Goal: Transaction & Acquisition: Purchase product/service

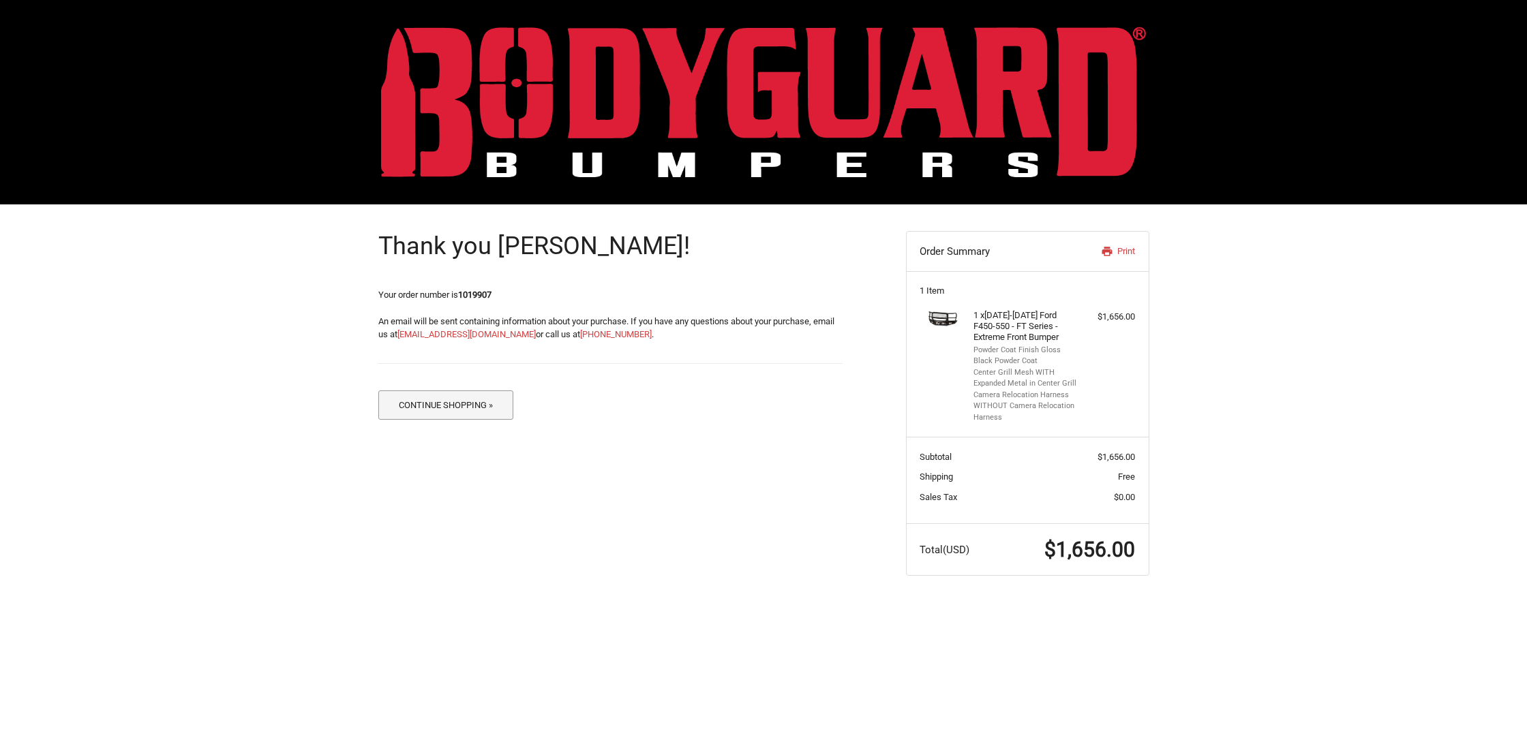
click at [435, 409] on button "Continue Shopping »" at bounding box center [446, 405] width 136 height 29
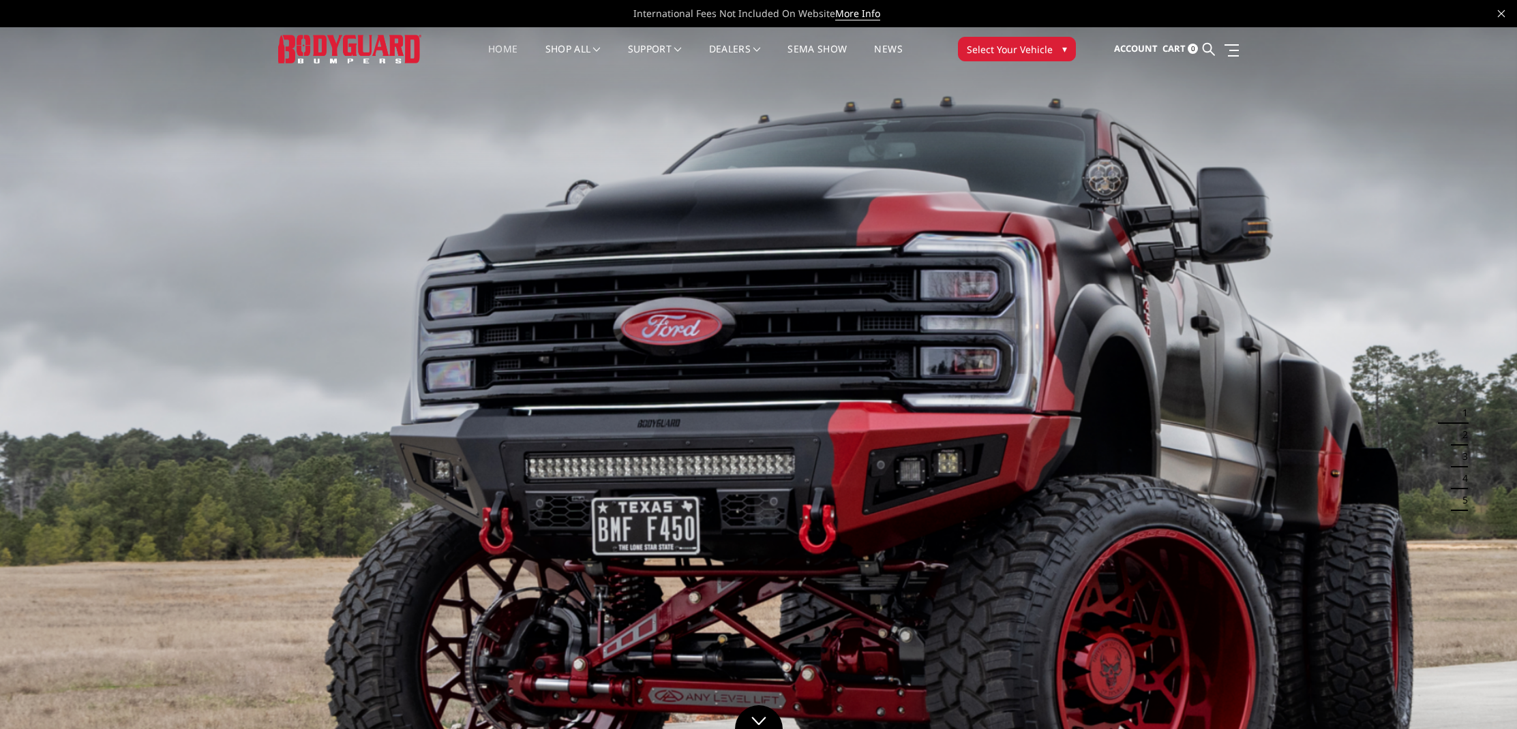
click at [985, 57] on button "Select Your Vehicle ▾" at bounding box center [1017, 49] width 118 height 25
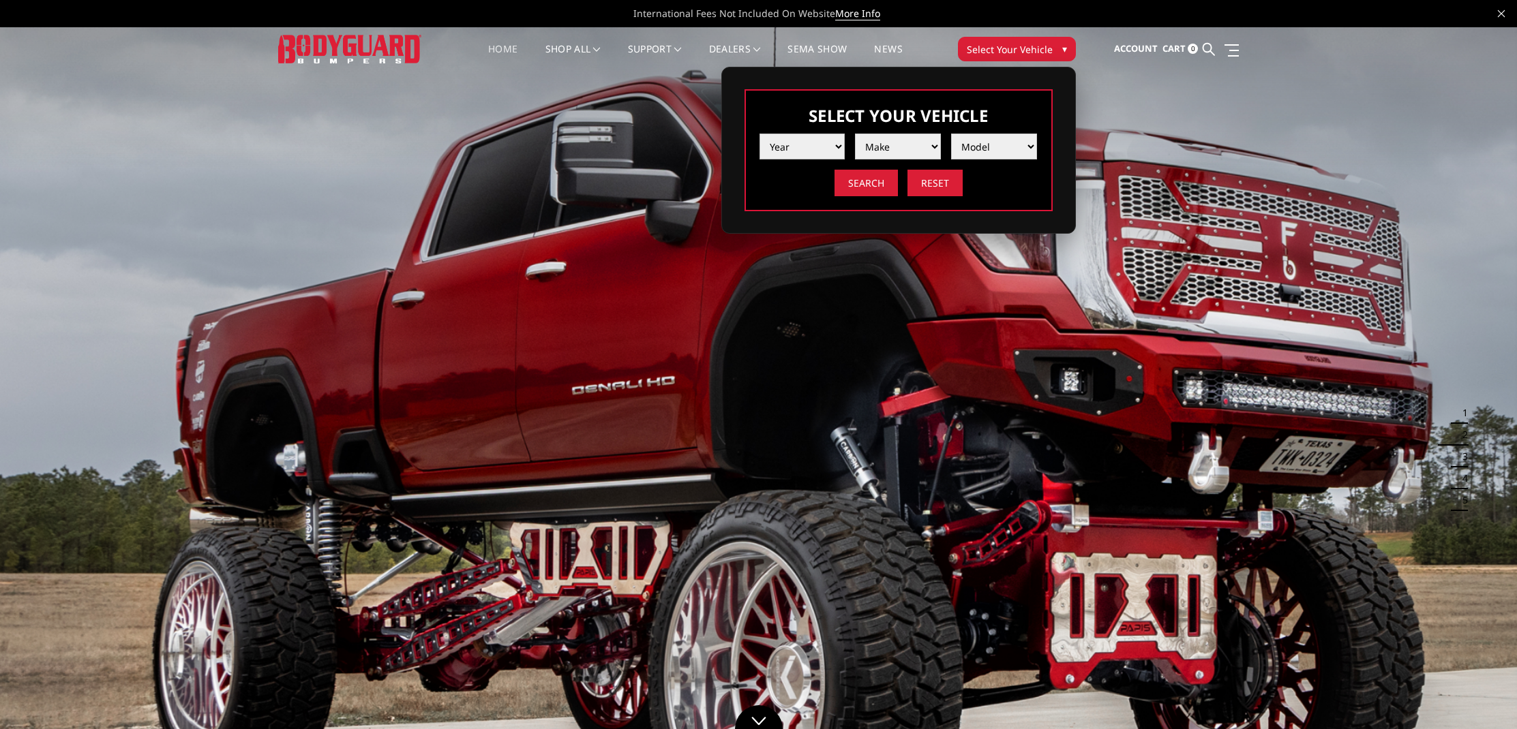
drag, startPoint x: 810, startPoint y: 155, endPoint x: 30, endPoint y: -5, distance: 796.0
select select "yr_2024"
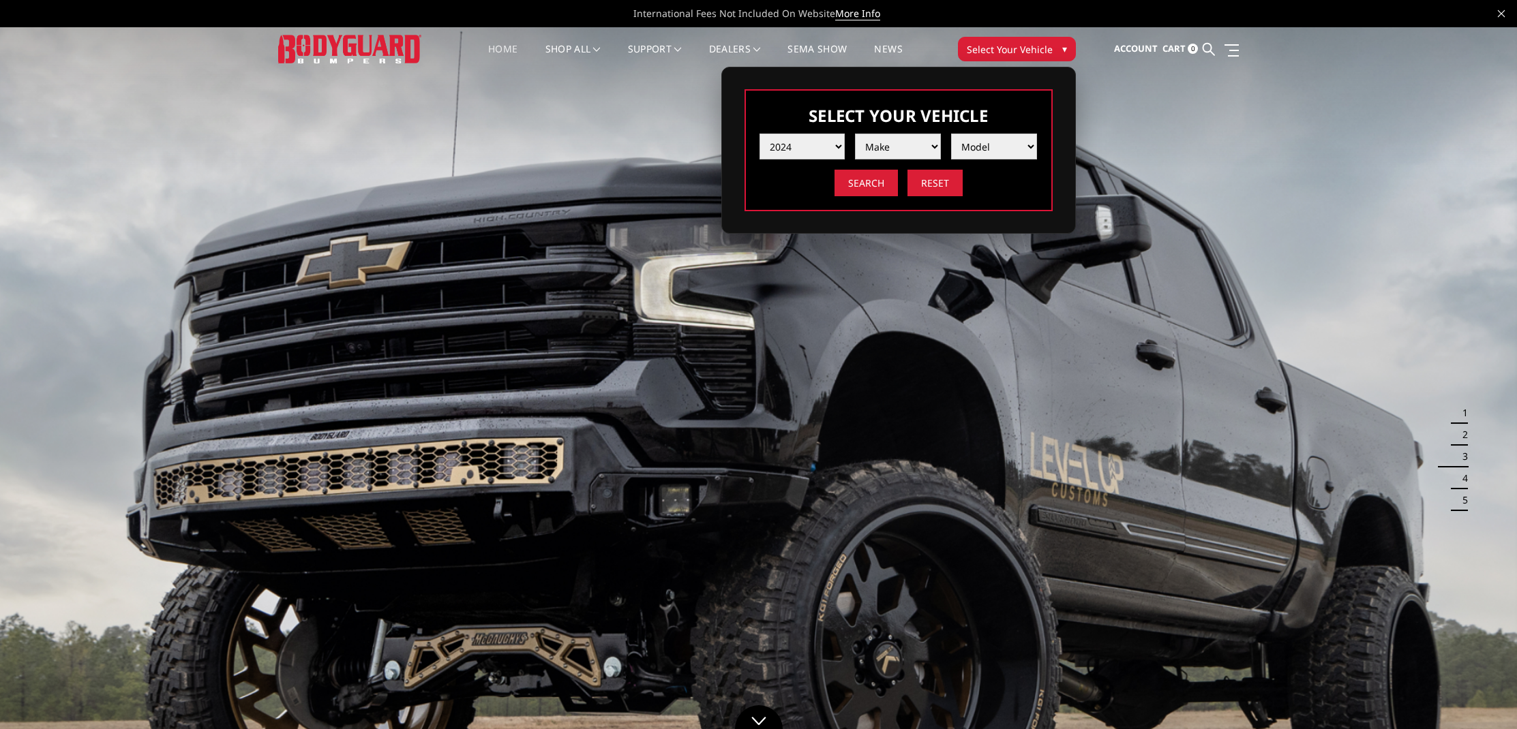
select select "mk_ford"
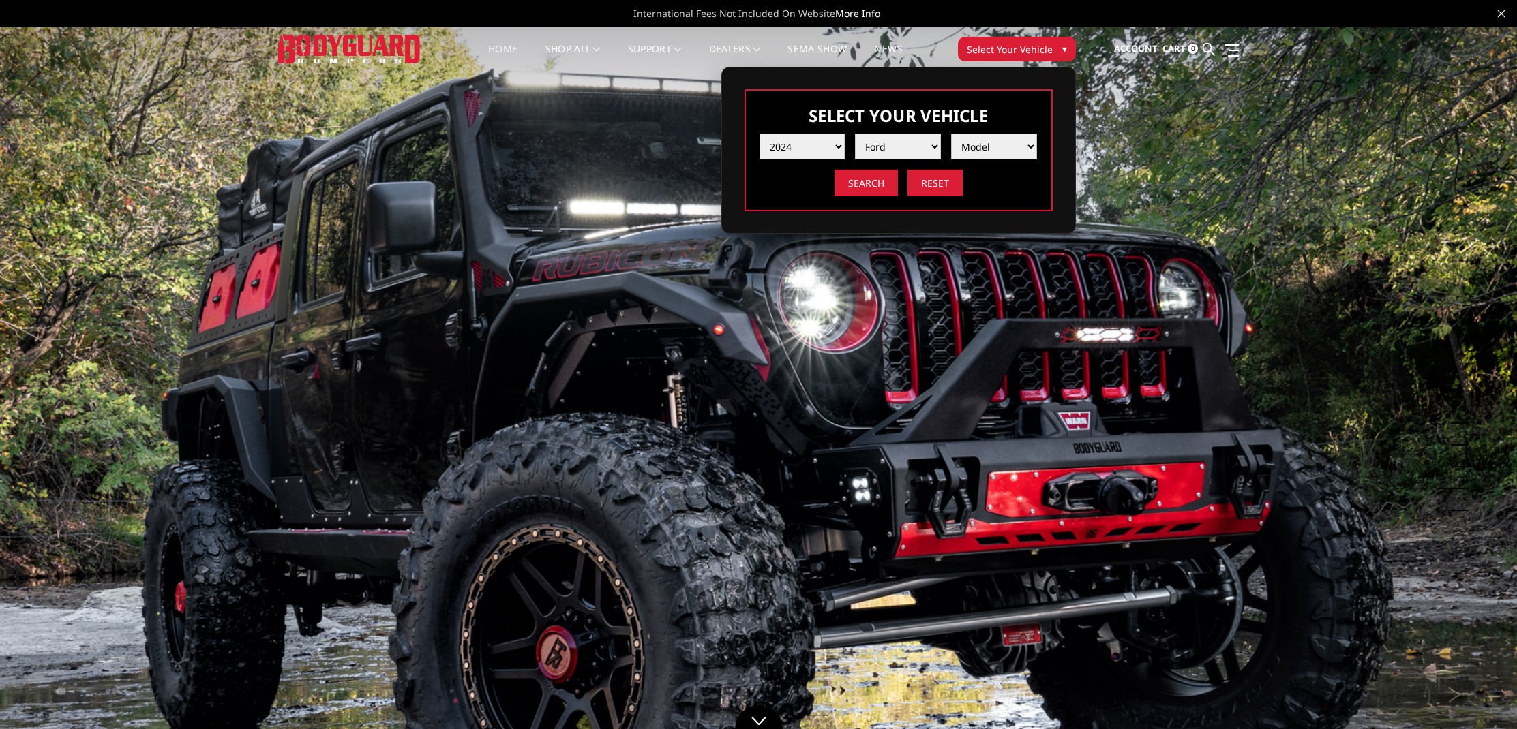
select select "md_f250-f350"
click at [855, 183] on input "Search" at bounding box center [865, 183] width 63 height 27
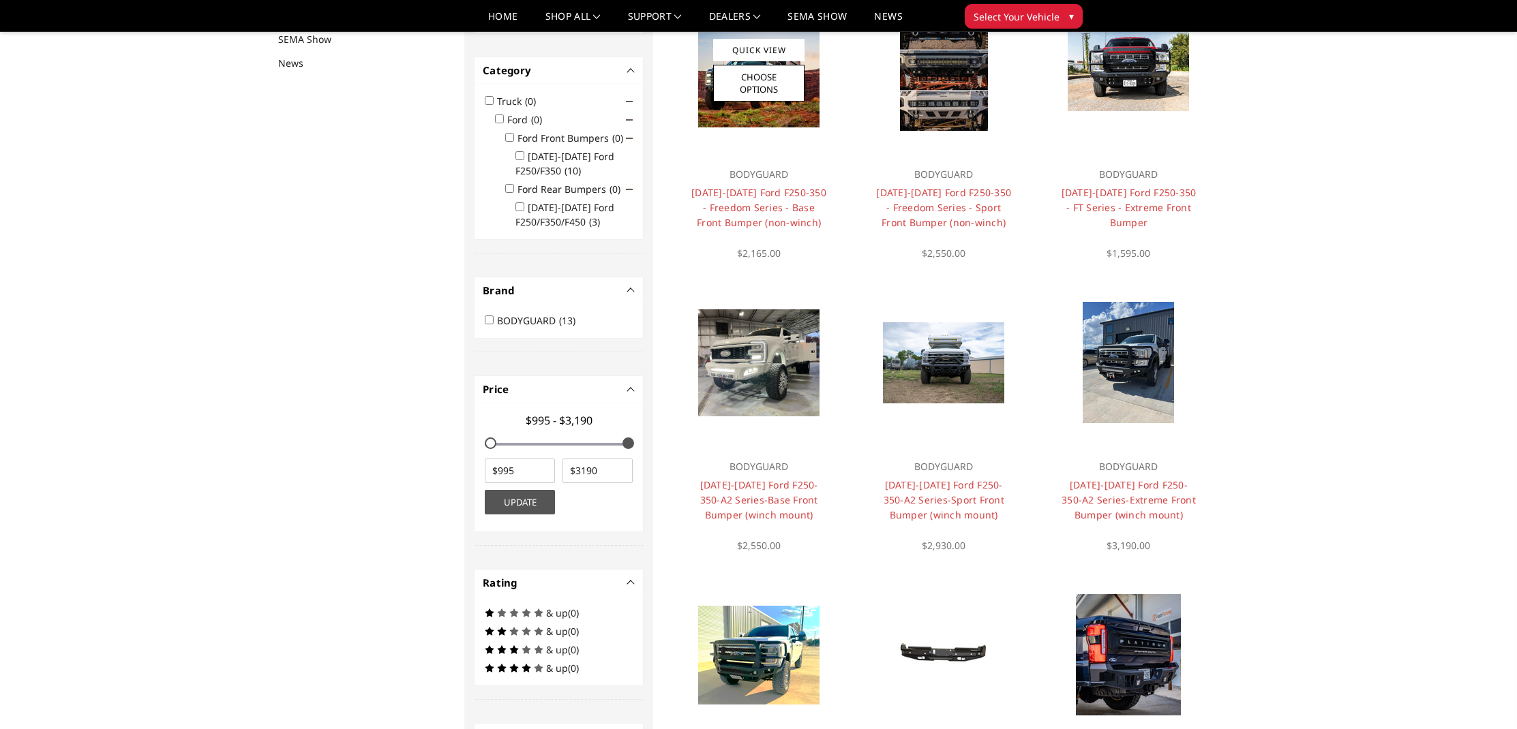
scroll to position [177, 0]
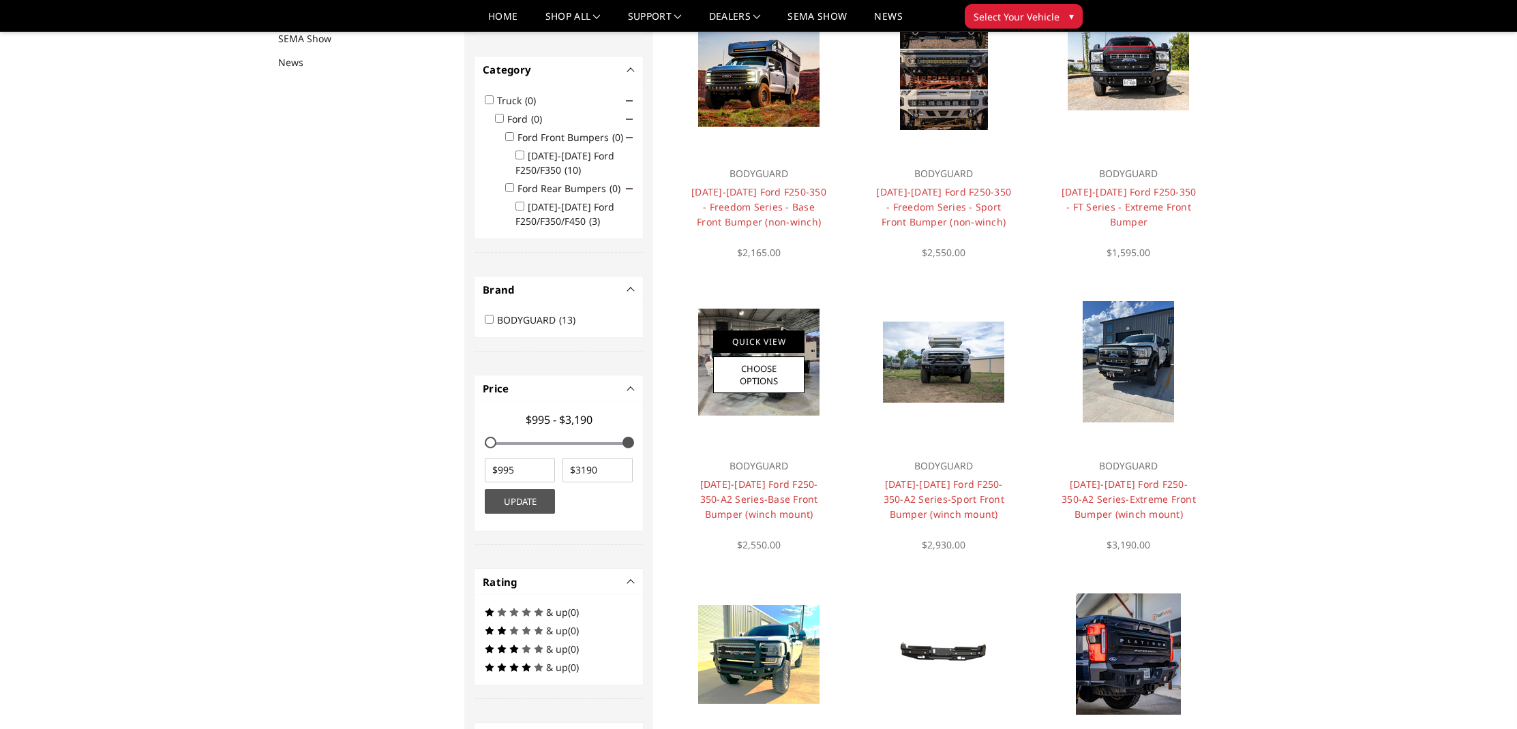
click at [767, 346] on link "Quick View" at bounding box center [758, 342] width 91 height 22
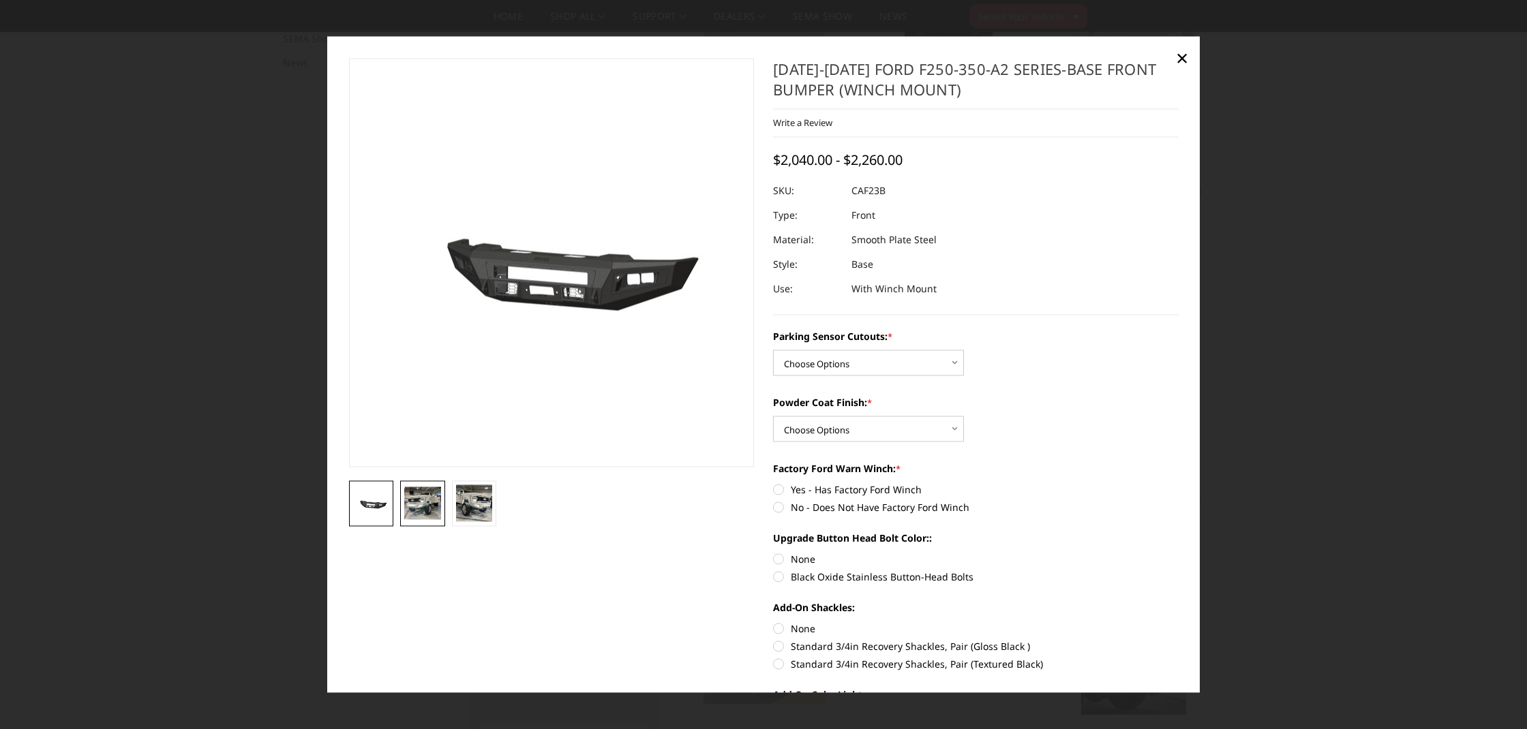
click at [441, 501] on link at bounding box center [422, 504] width 45 height 46
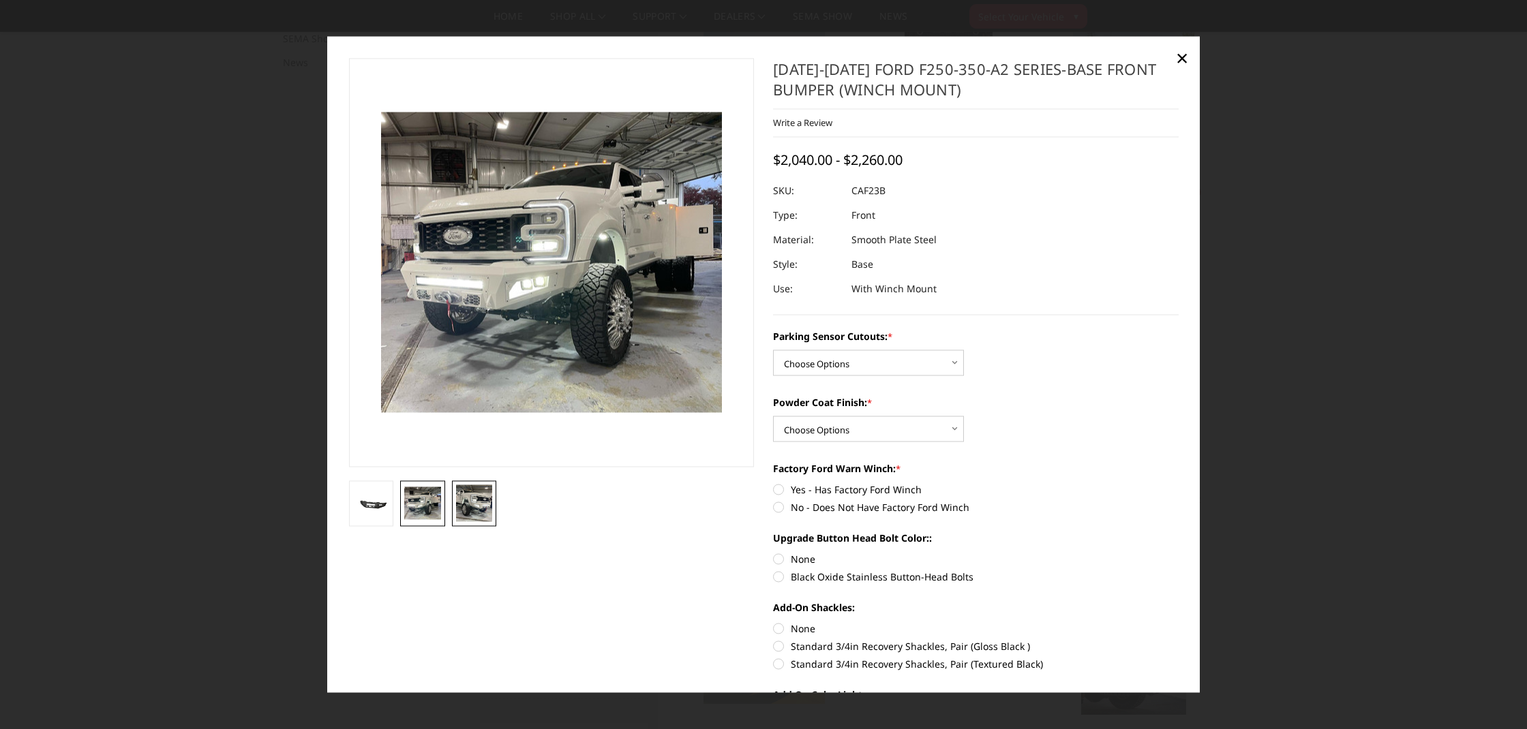
click at [472, 509] on img at bounding box center [474, 503] width 37 height 37
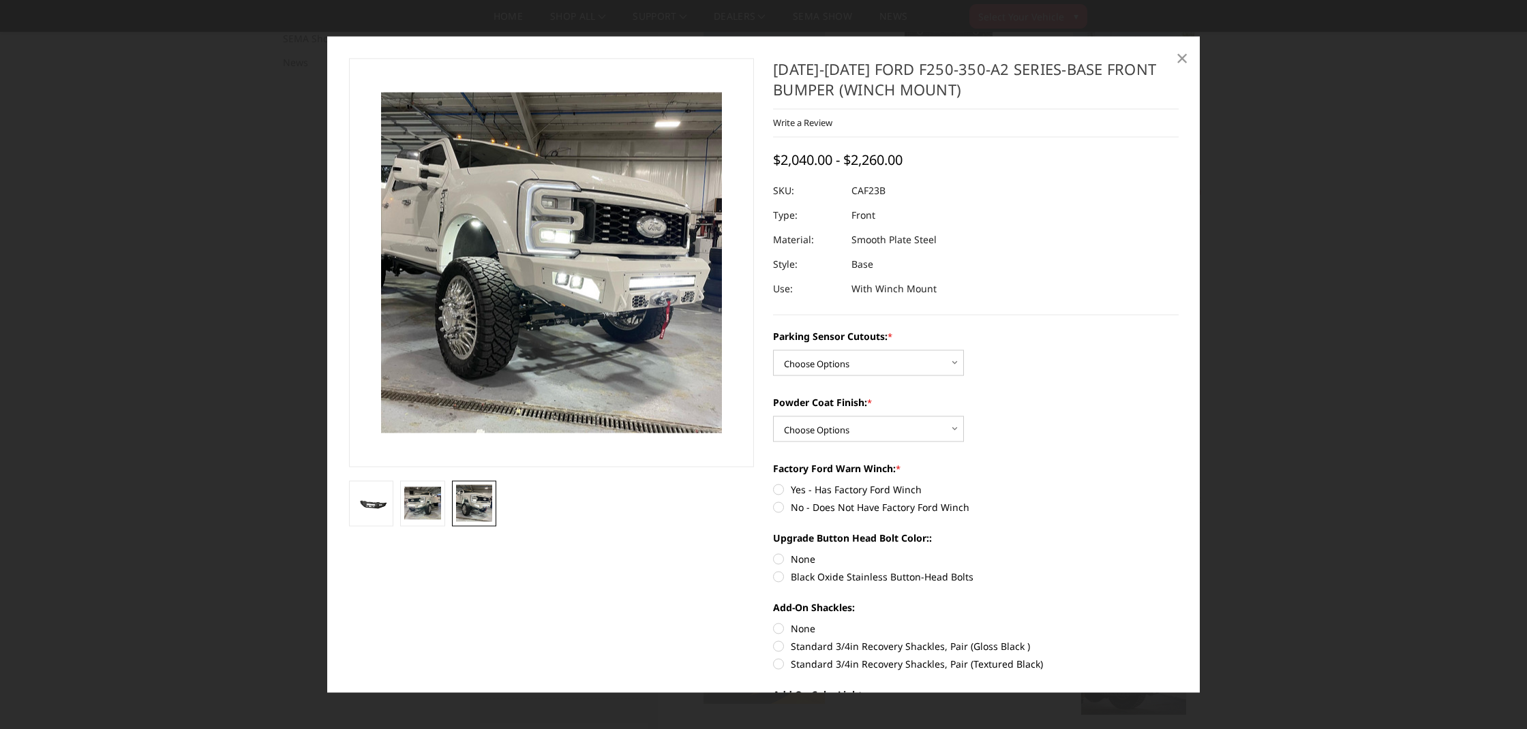
click at [1176, 57] on span "×" at bounding box center [1182, 56] width 12 height 29
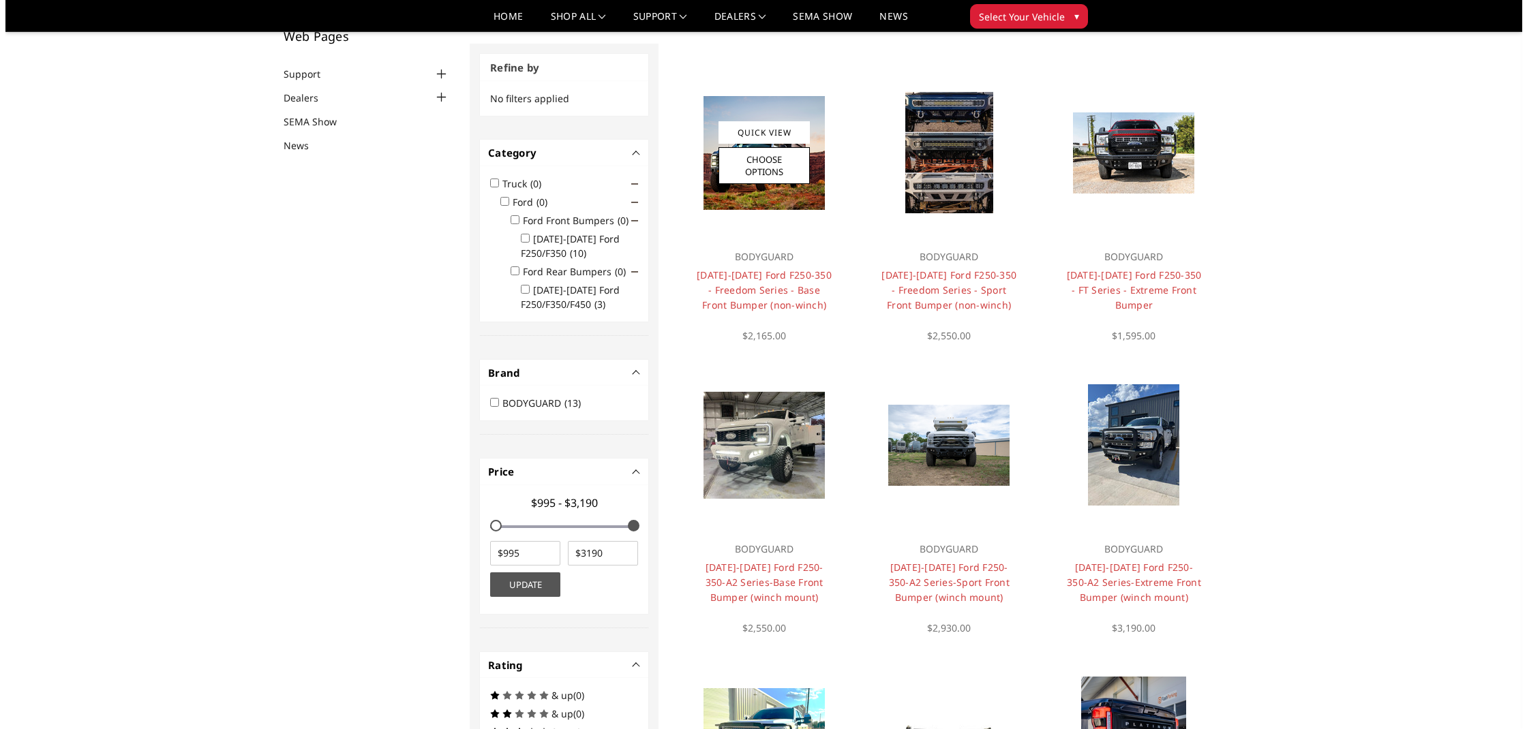
scroll to position [0, 0]
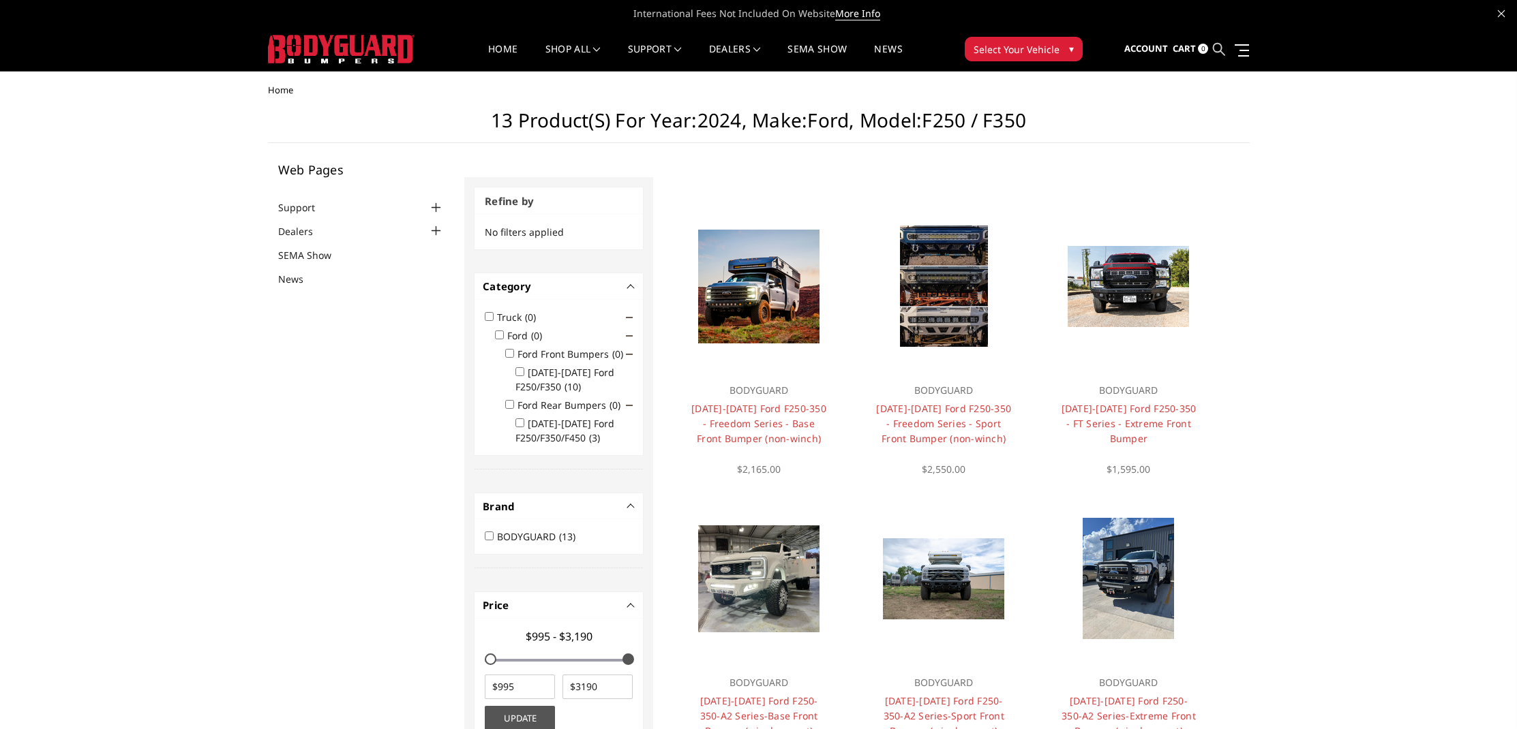
click at [1213, 50] on icon at bounding box center [1219, 49] width 12 height 12
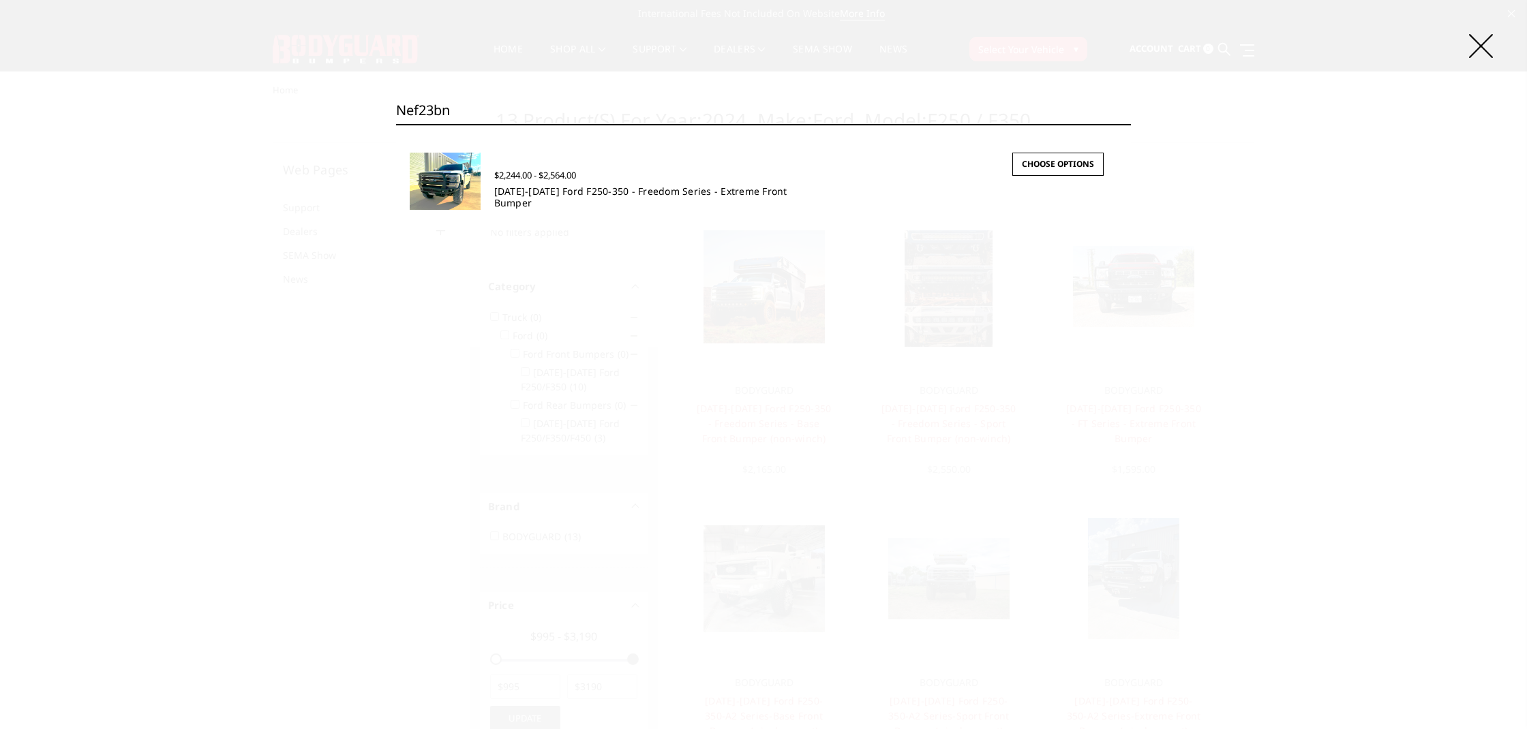
type input "nef23bn"
click at [539, 193] on link "[DATE]-[DATE] Ford F250-350 - Freedom Series - Extreme Front Bumper" at bounding box center [640, 197] width 293 height 25
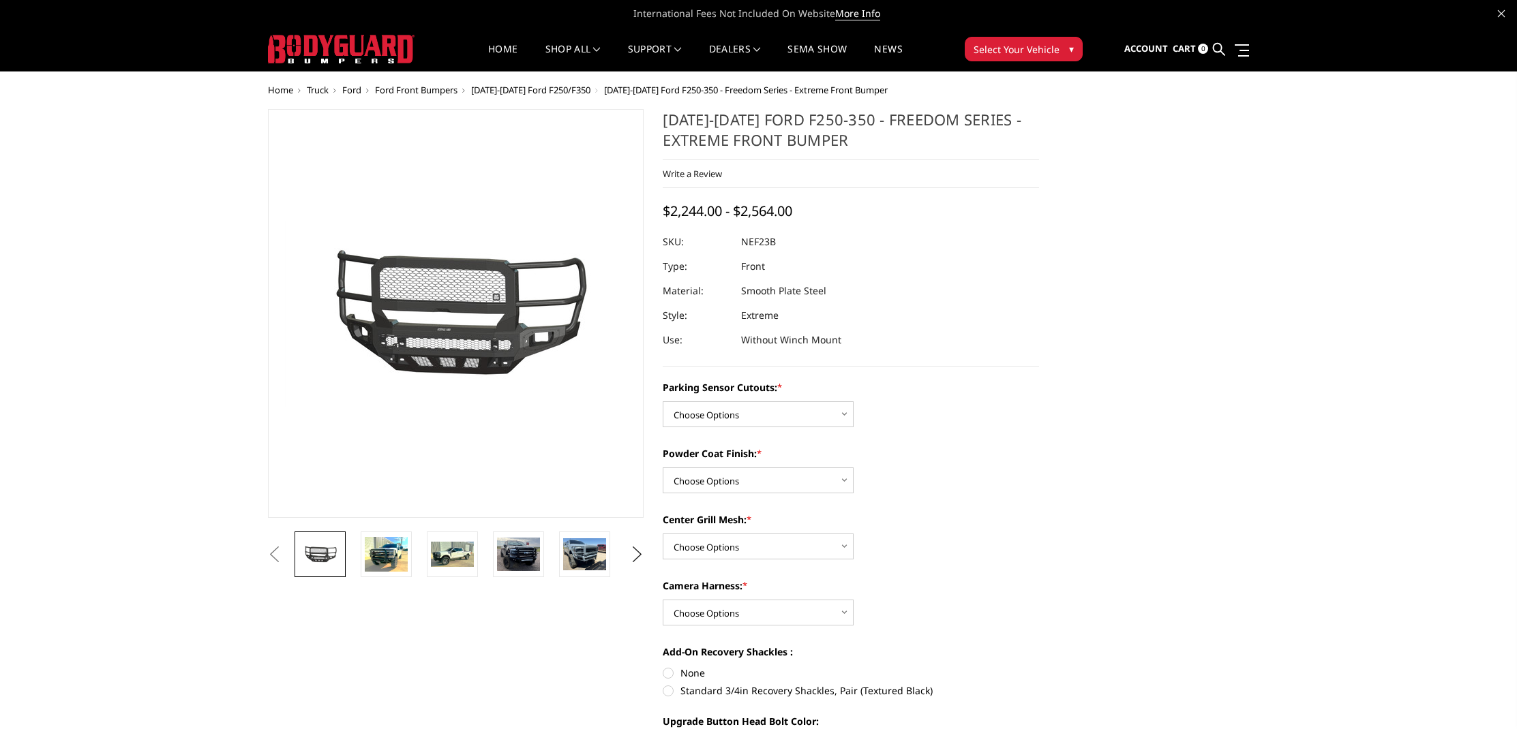
click at [1037, 42] on span "Select Your Vehicle" at bounding box center [1016, 49] width 86 height 14
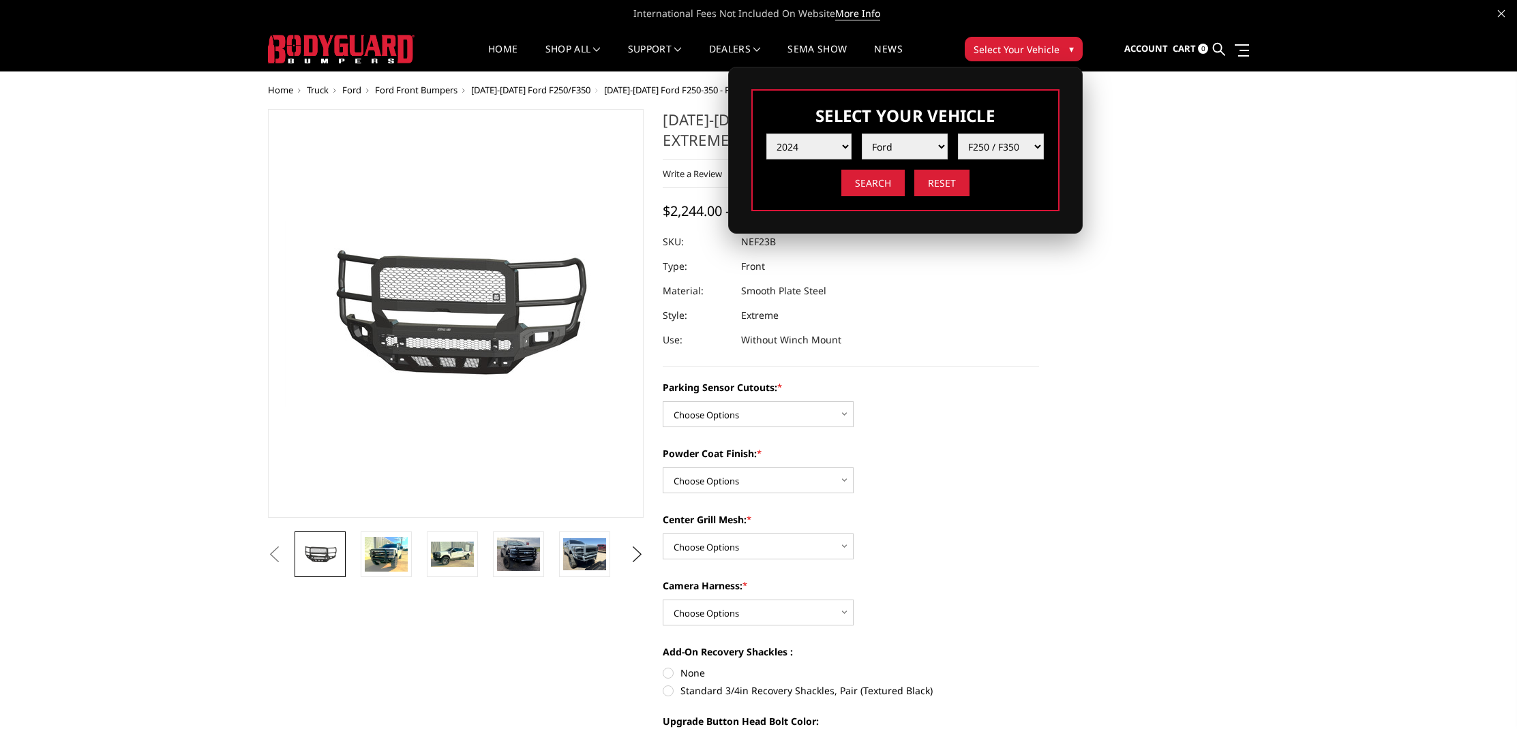
click at [919, 266] on dl "SKU: NEF23B UPC: Type: Front Material: Smooth Plate Steel Style: Extreme Use: W…" at bounding box center [850, 291] width 376 height 123
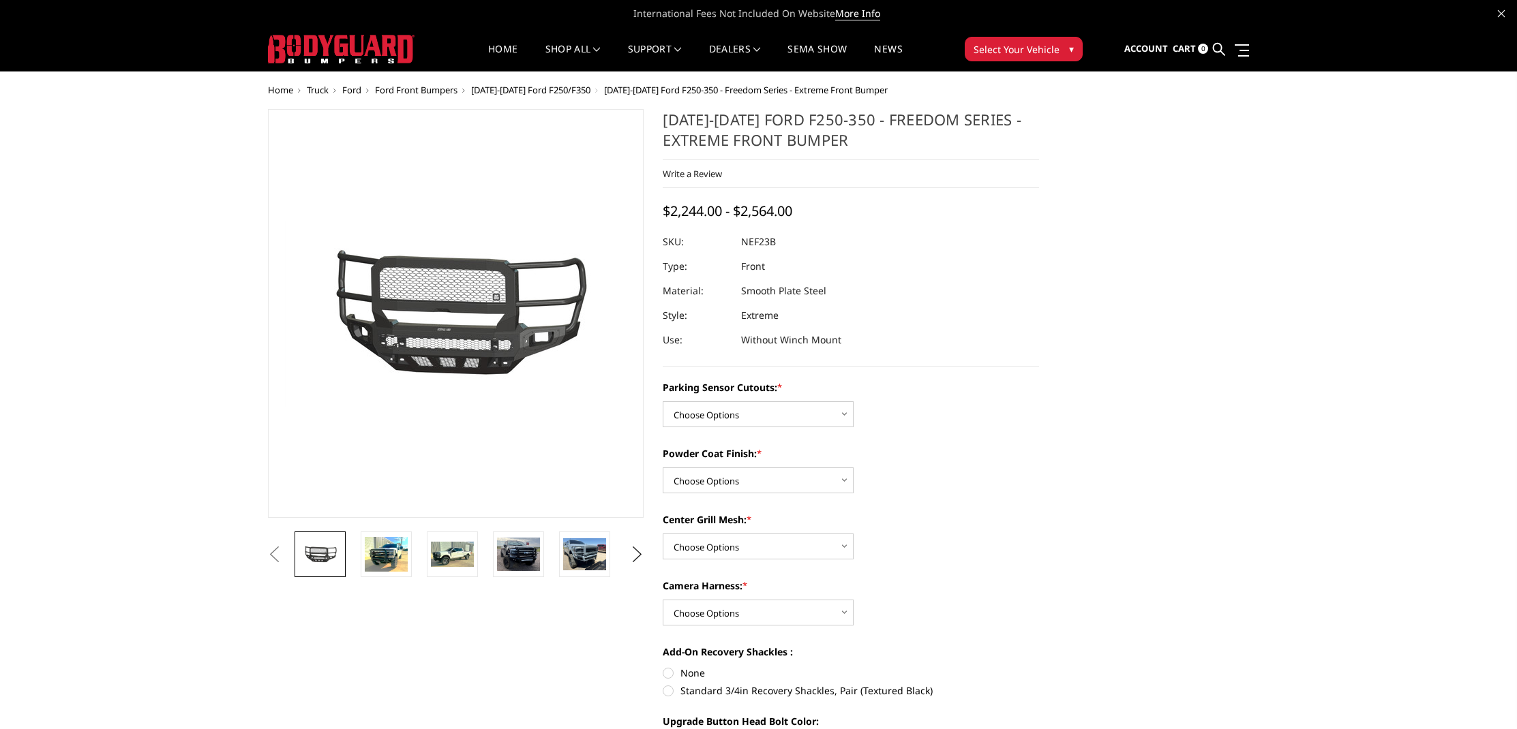
click at [1030, 37] on button "Select Your Vehicle ▾" at bounding box center [1023, 49] width 118 height 25
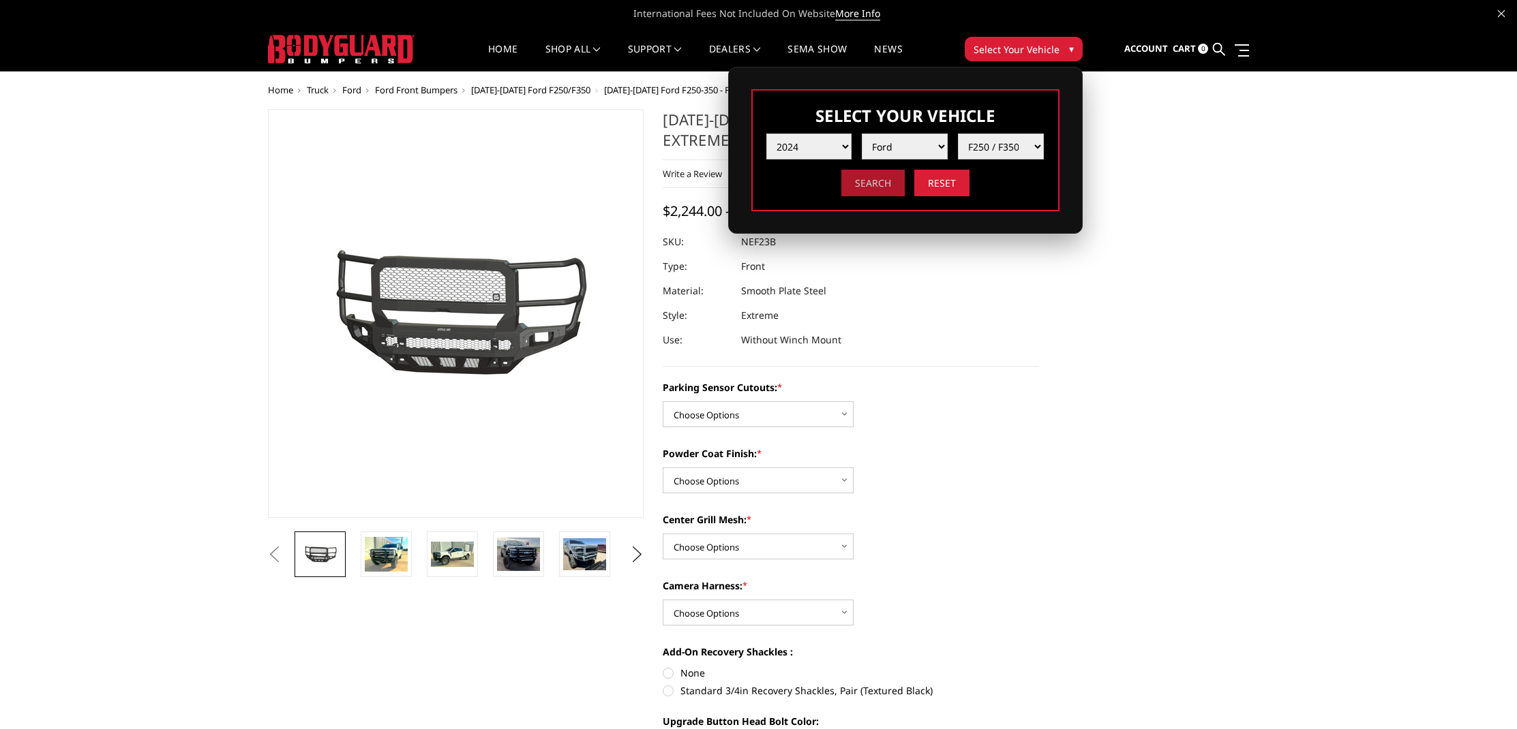
click at [872, 187] on input "Search" at bounding box center [872, 183] width 63 height 27
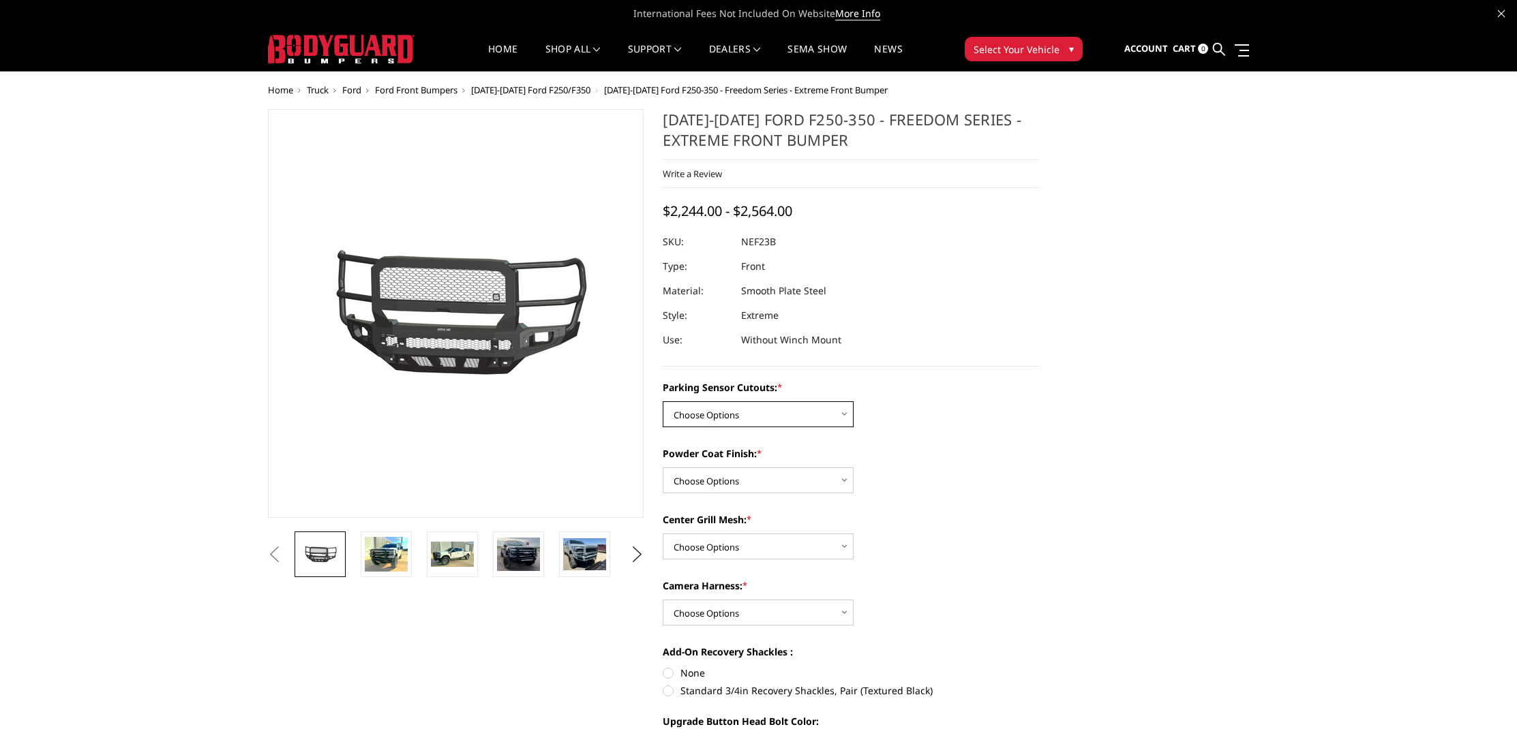
select select "2583"
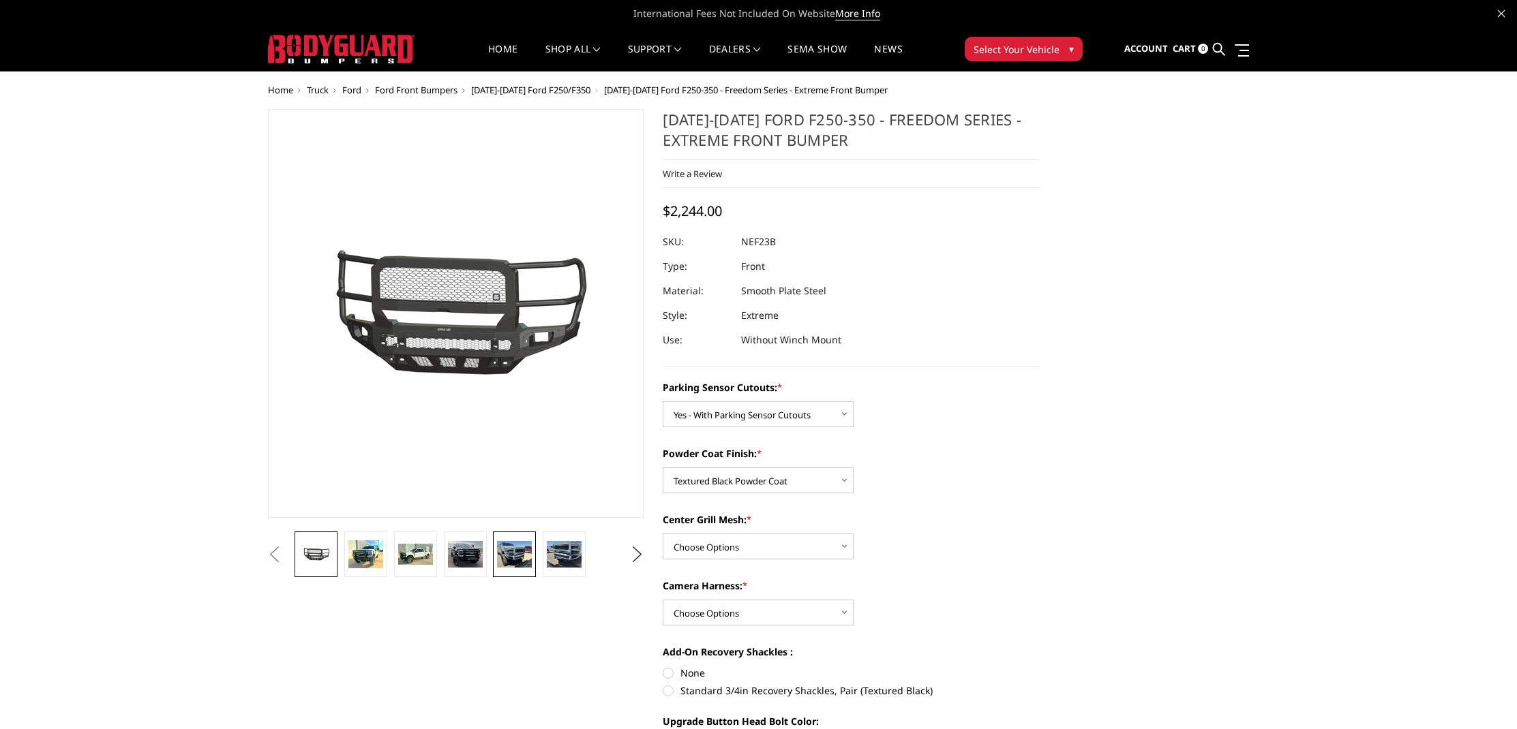
click at [515, 558] on img at bounding box center [514, 554] width 35 height 26
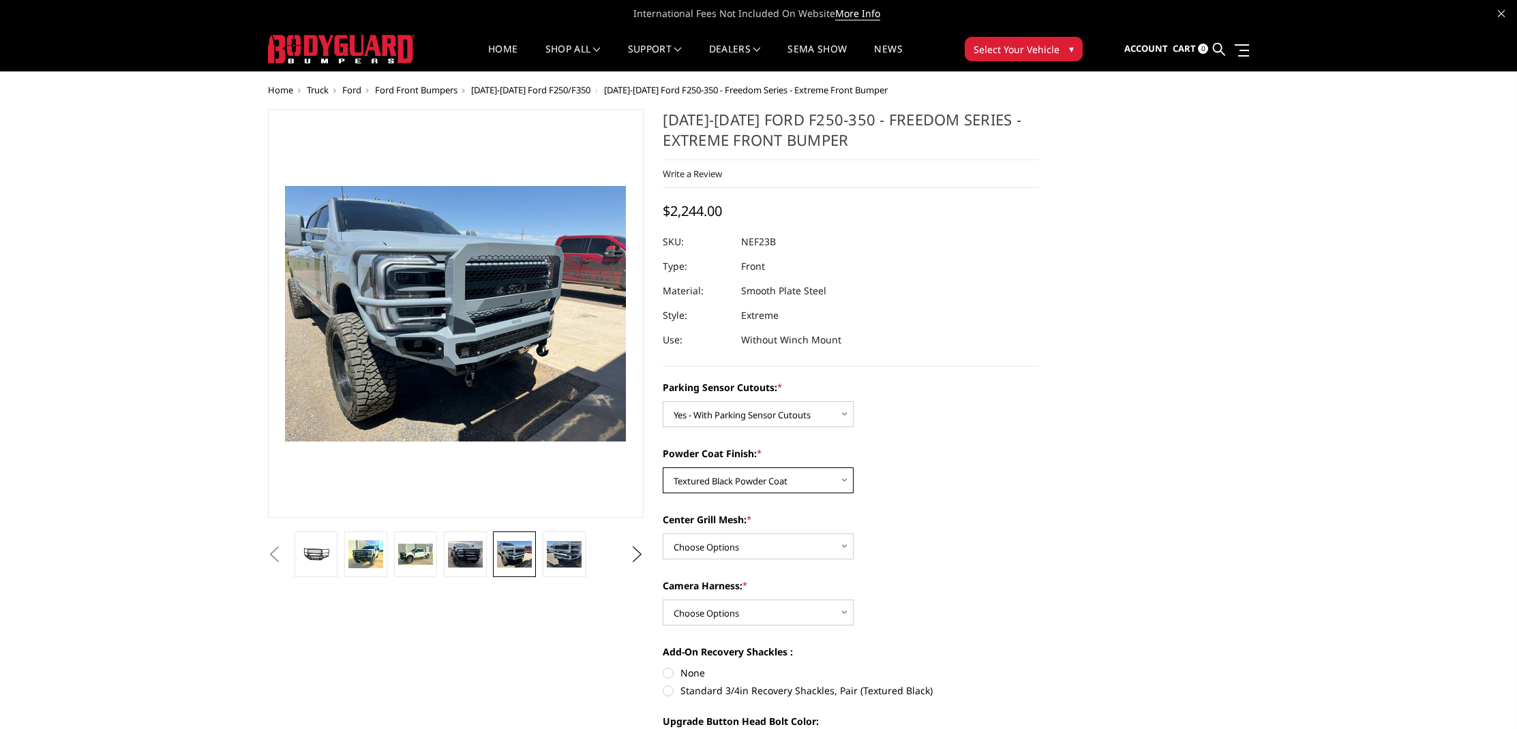
select select "2584"
select select "2586"
select select "2588"
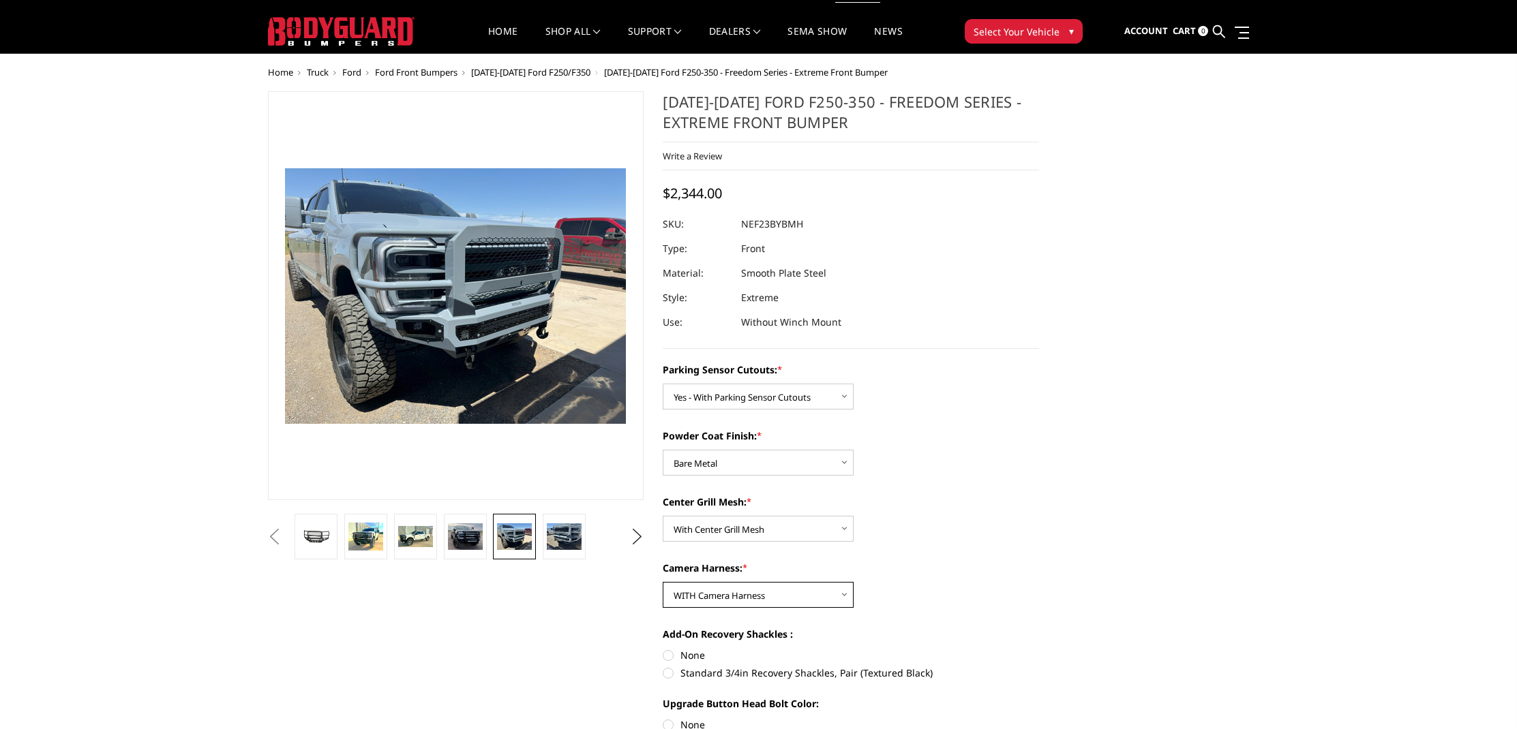
scroll to position [43, 0]
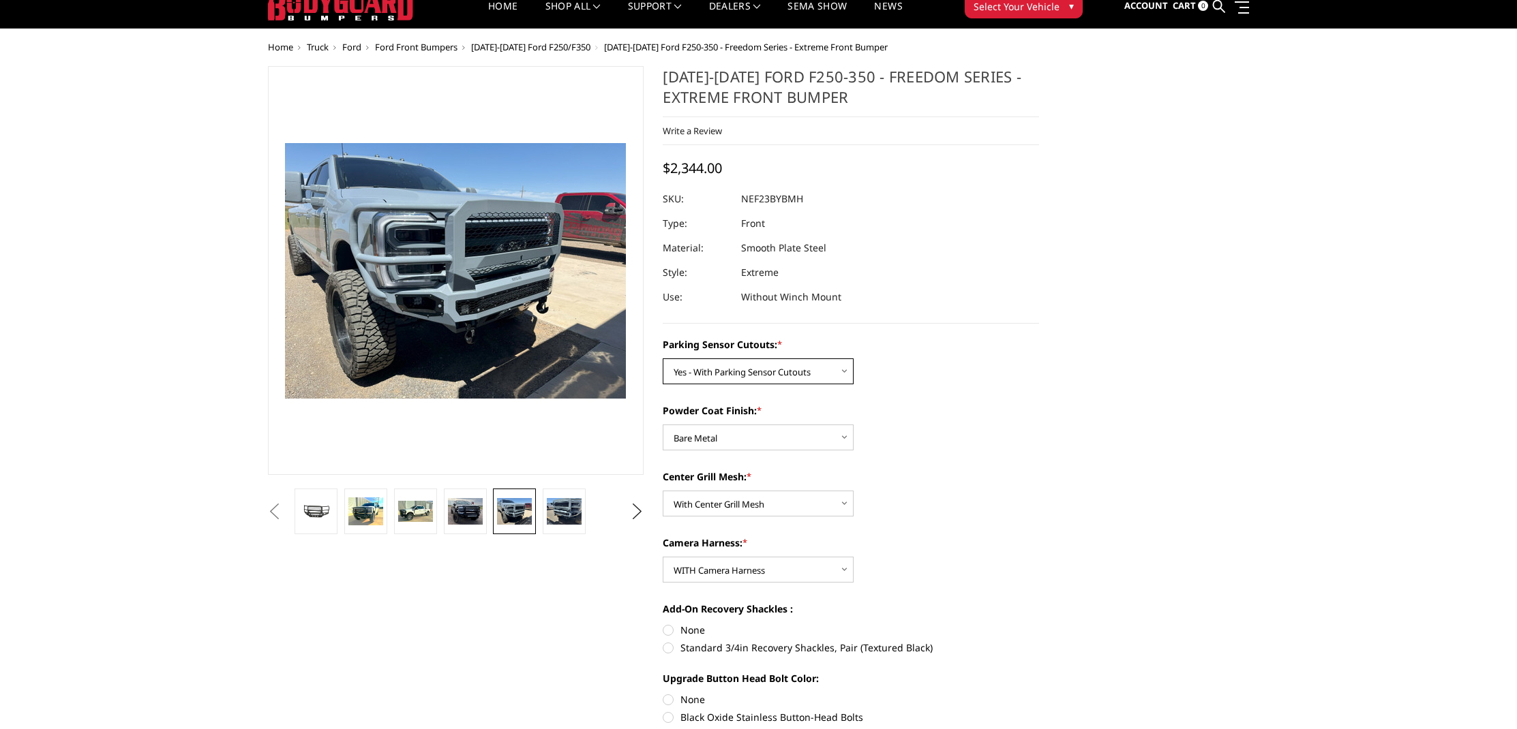
select select "2582"
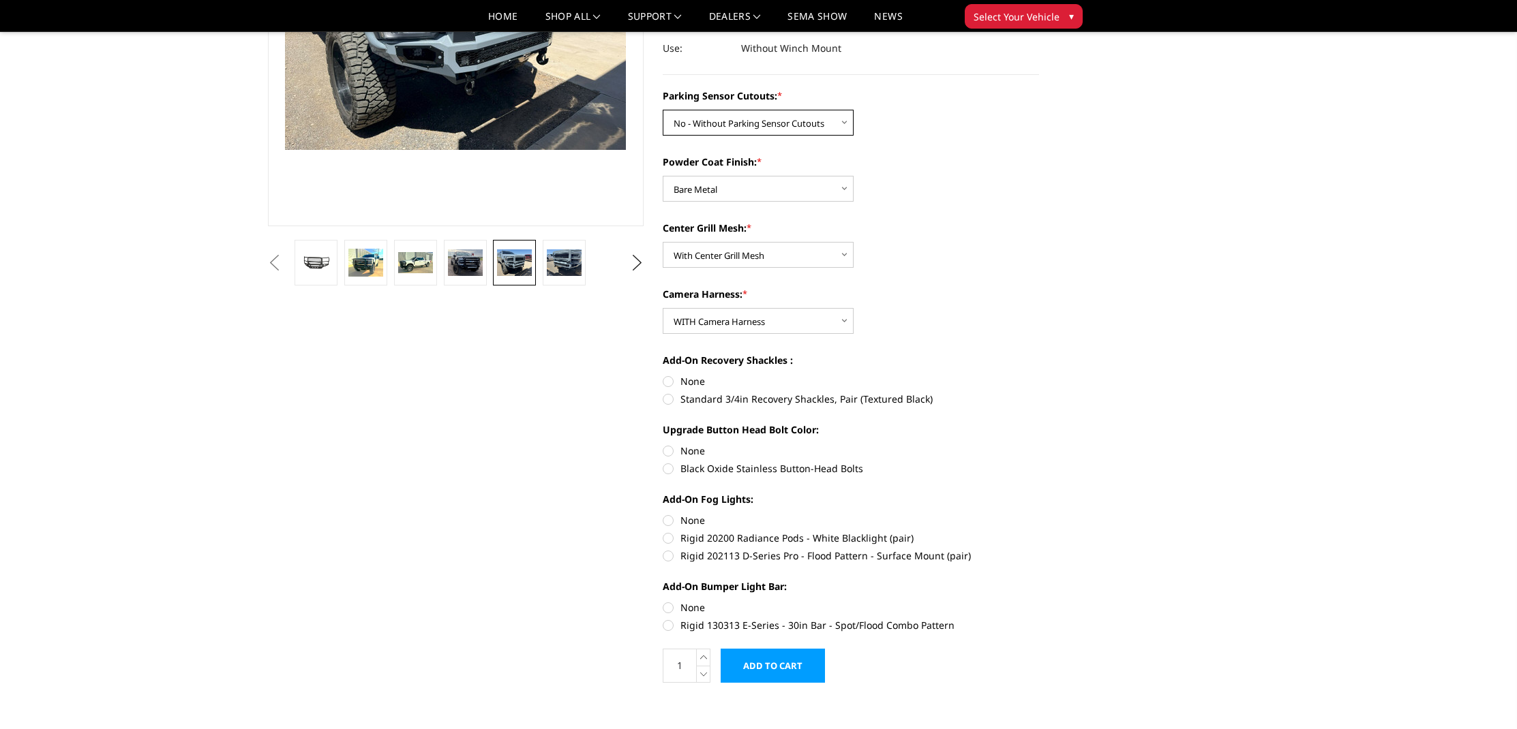
scroll to position [147, 0]
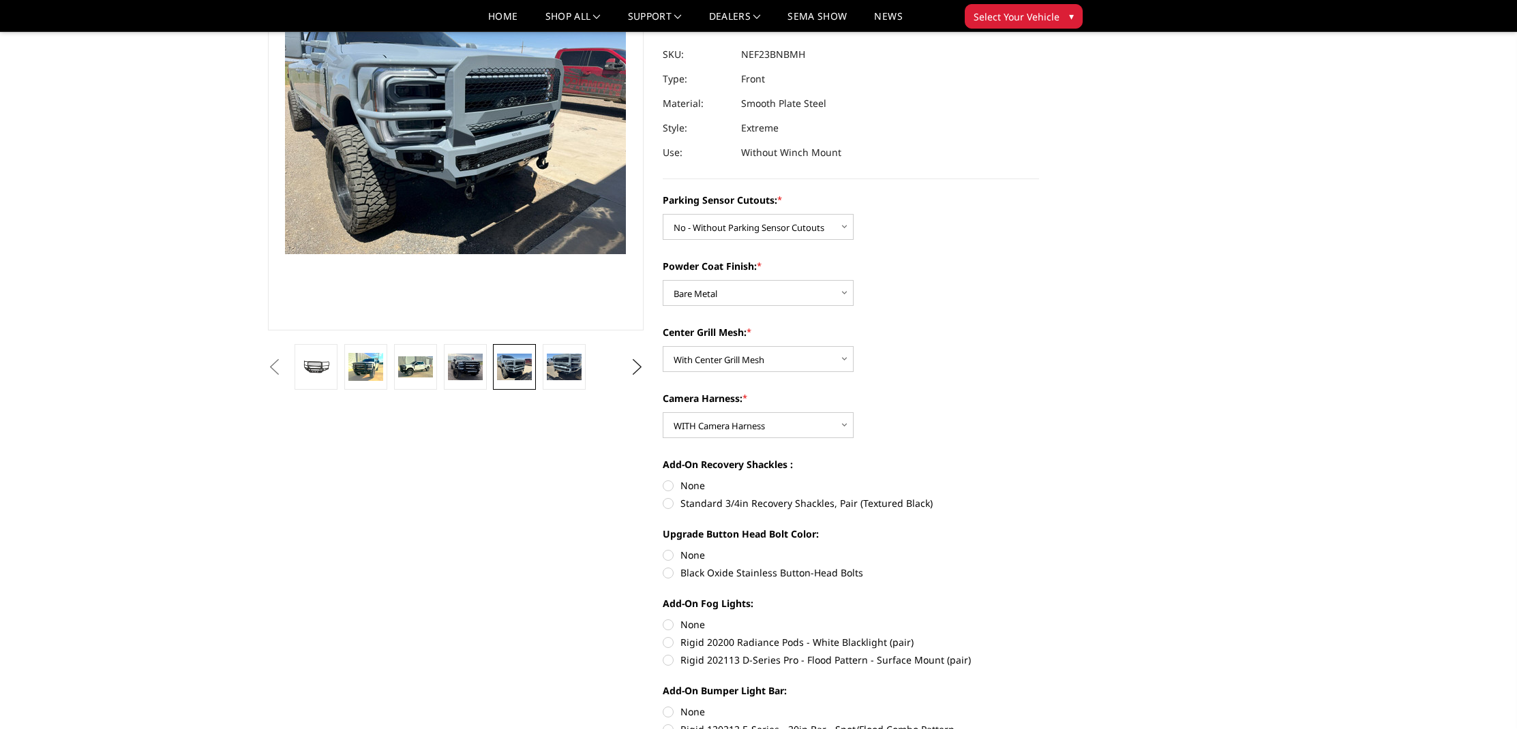
click at [1005, 303] on div "Powder Coat Finish: * Choose Options Bare Metal Textured Black Powder Coat" at bounding box center [850, 282] width 376 height 47
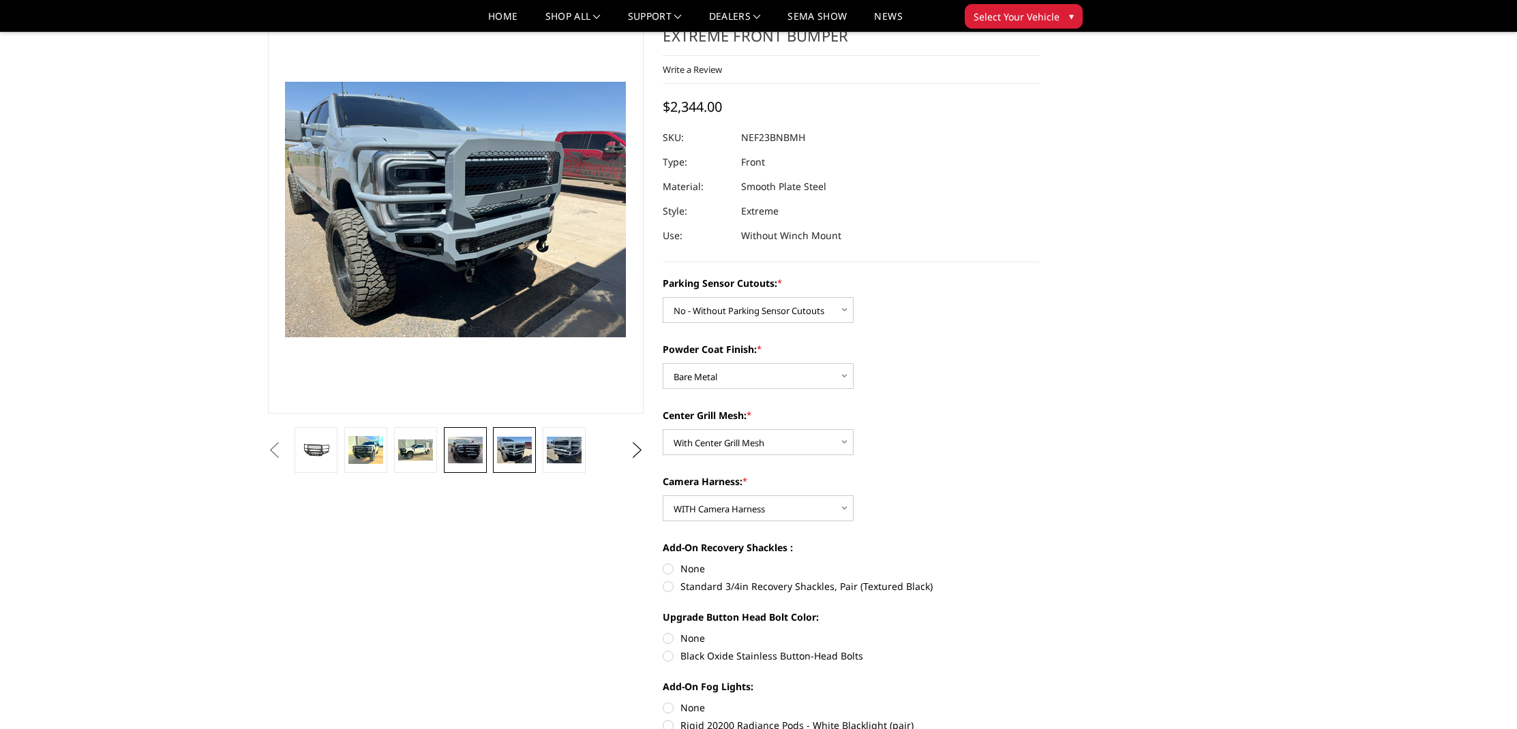
click at [453, 453] on img at bounding box center [465, 450] width 35 height 27
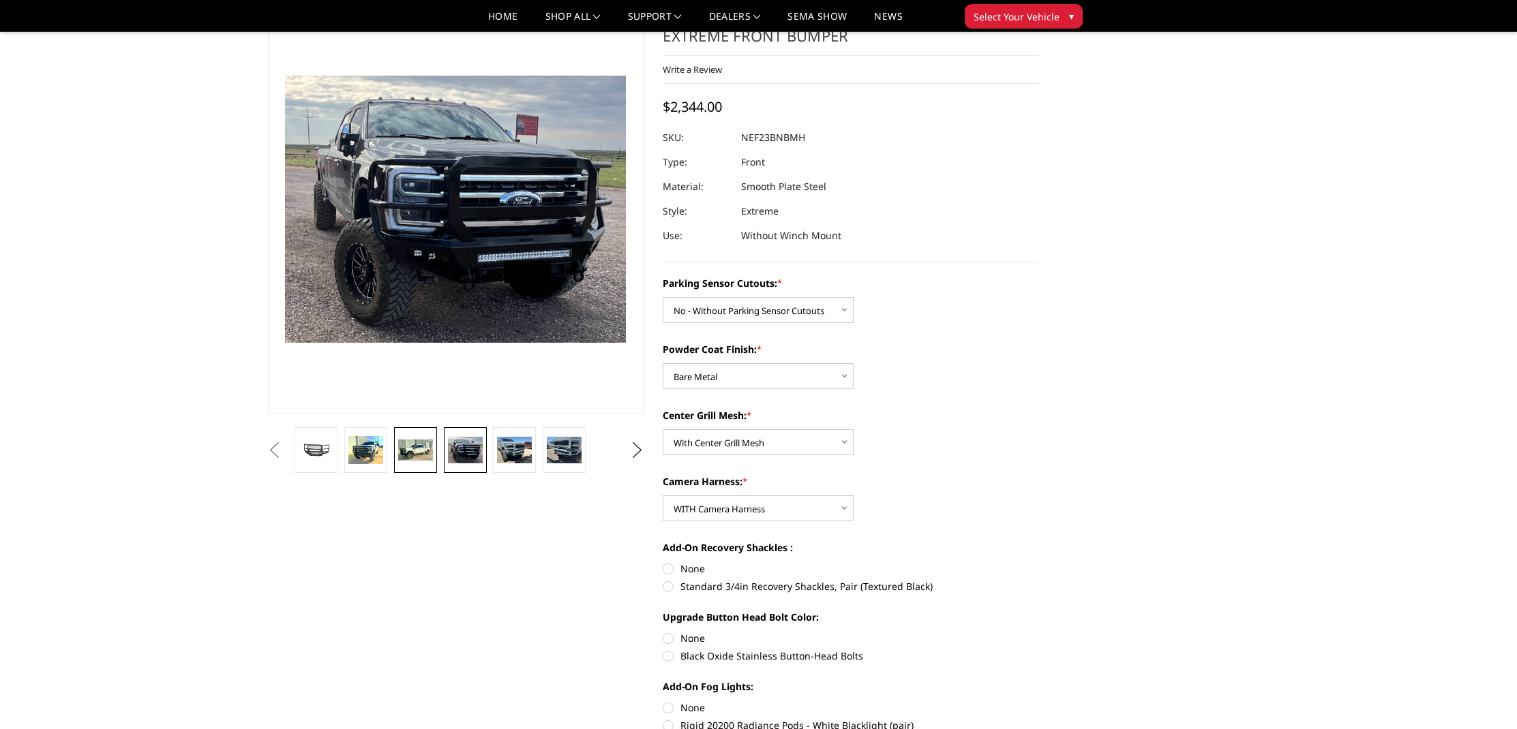
click at [420, 446] on img at bounding box center [415, 450] width 35 height 20
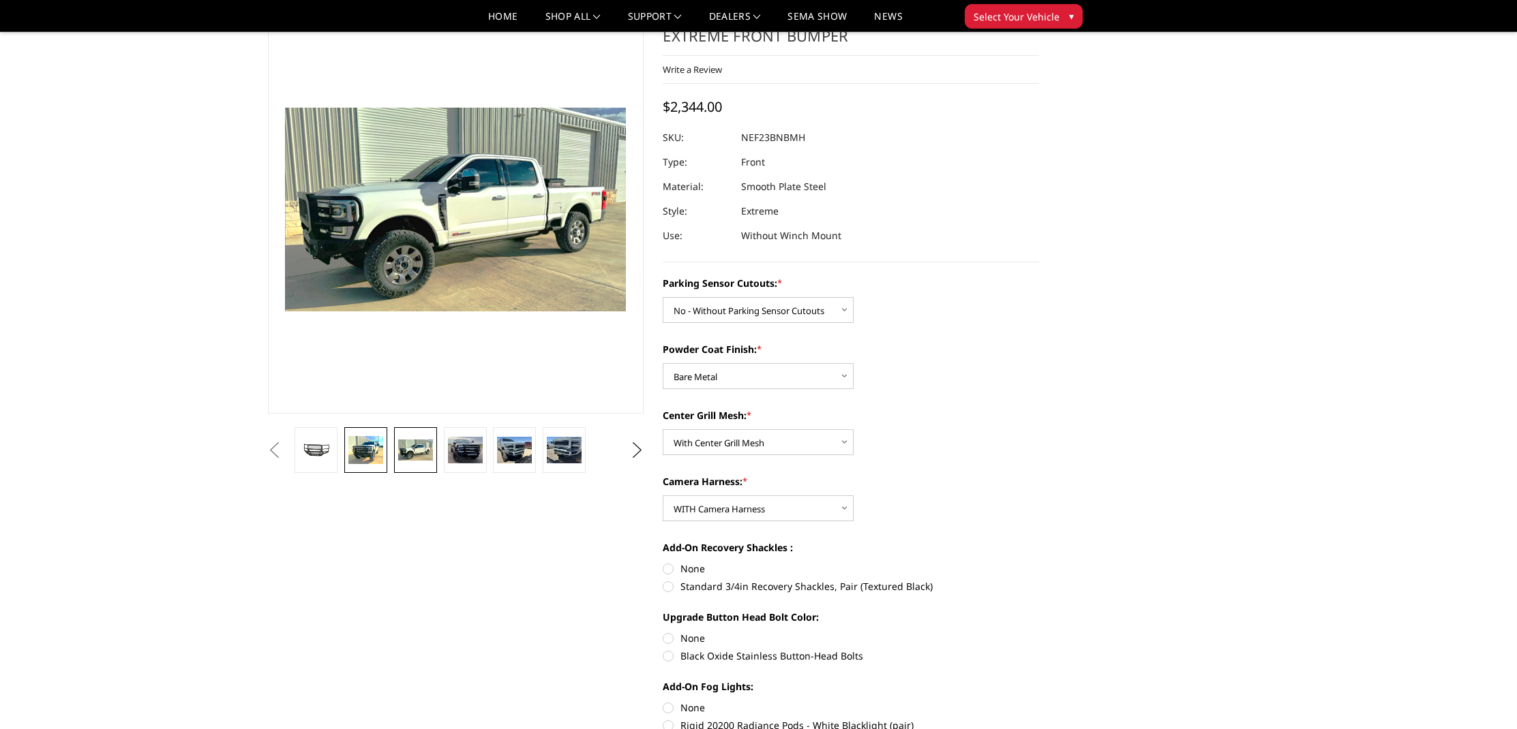
click at [379, 446] on img at bounding box center [365, 450] width 35 height 28
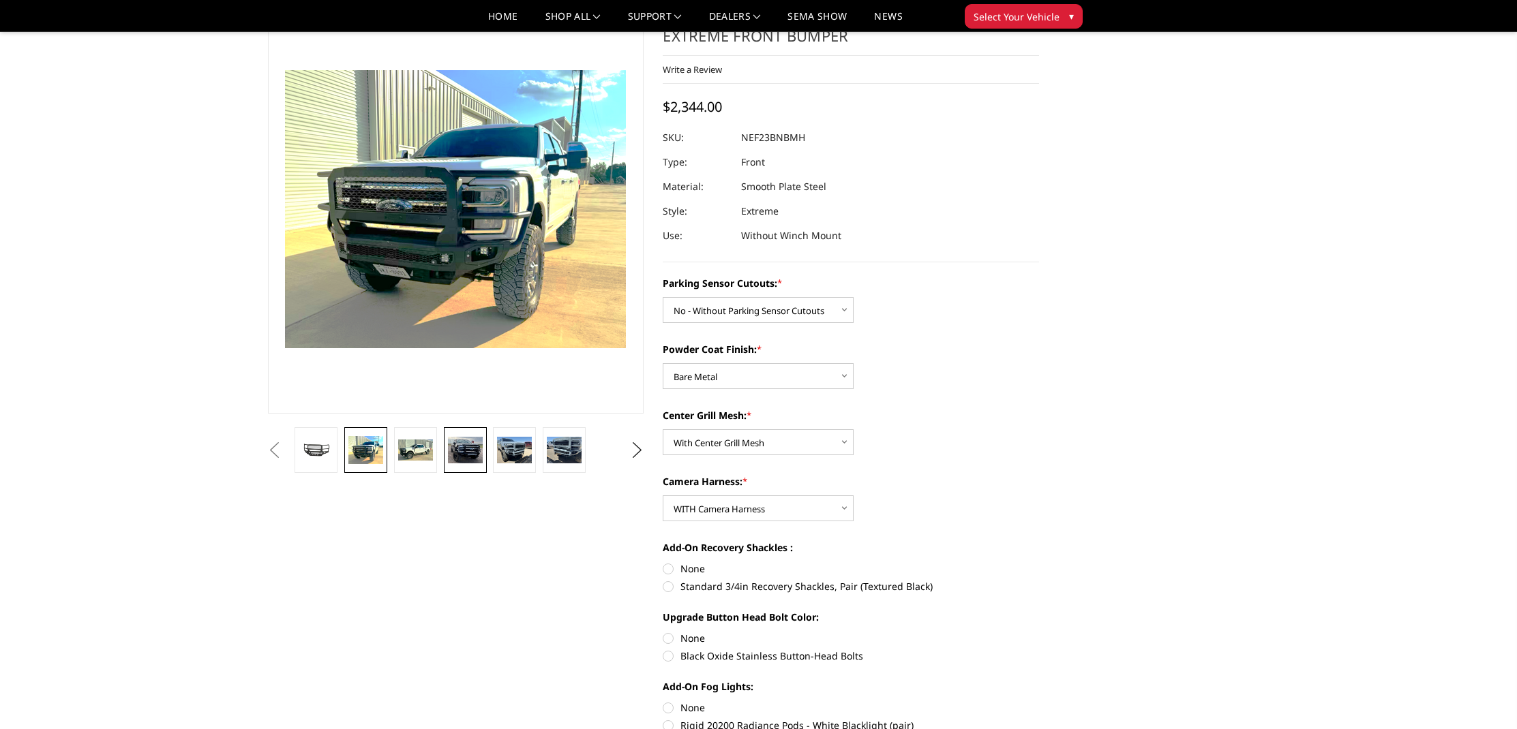
click at [461, 445] on img at bounding box center [465, 450] width 35 height 27
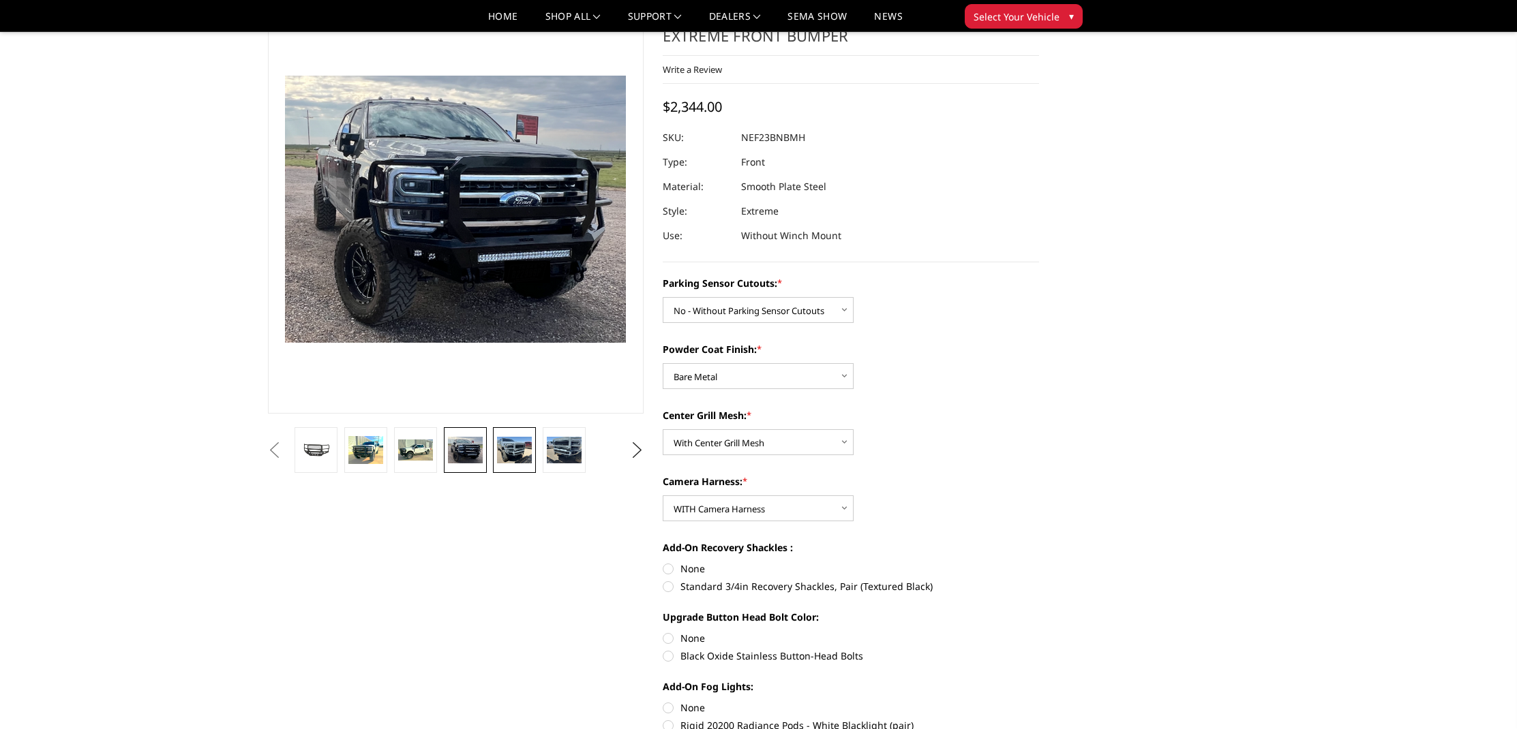
click at [509, 443] on img at bounding box center [514, 450] width 35 height 26
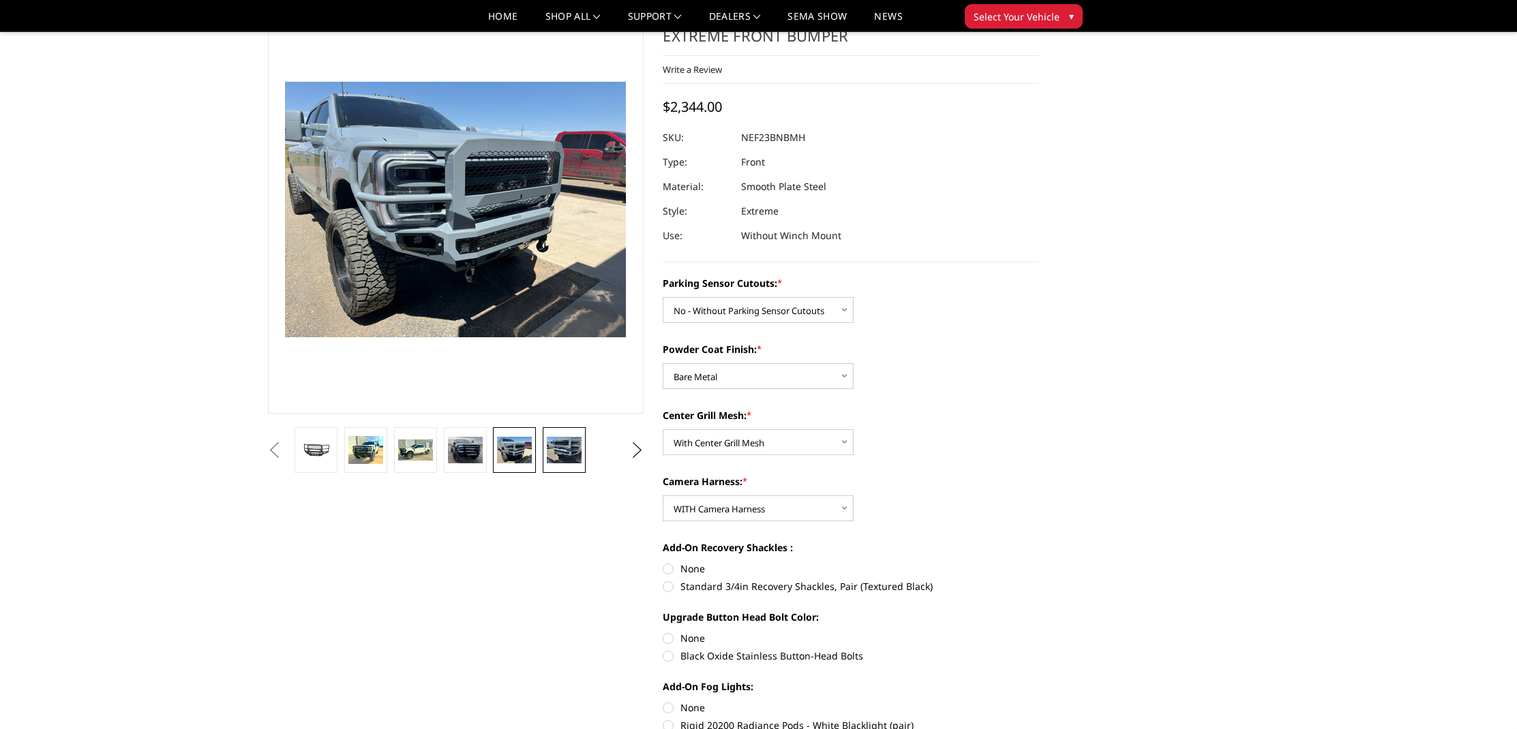
click at [558, 445] on img at bounding box center [564, 450] width 35 height 26
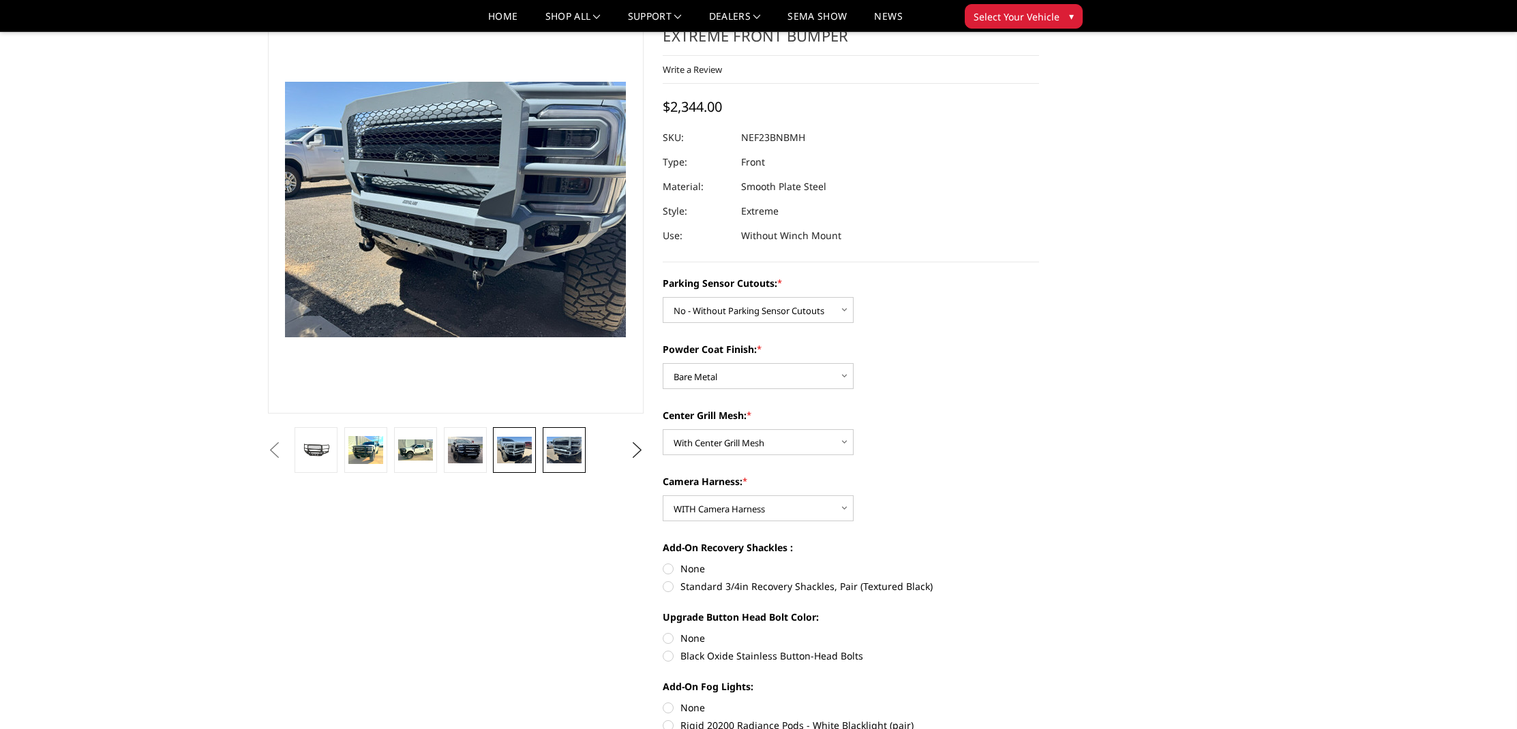
click at [496, 453] on link at bounding box center [514, 450] width 43 height 46
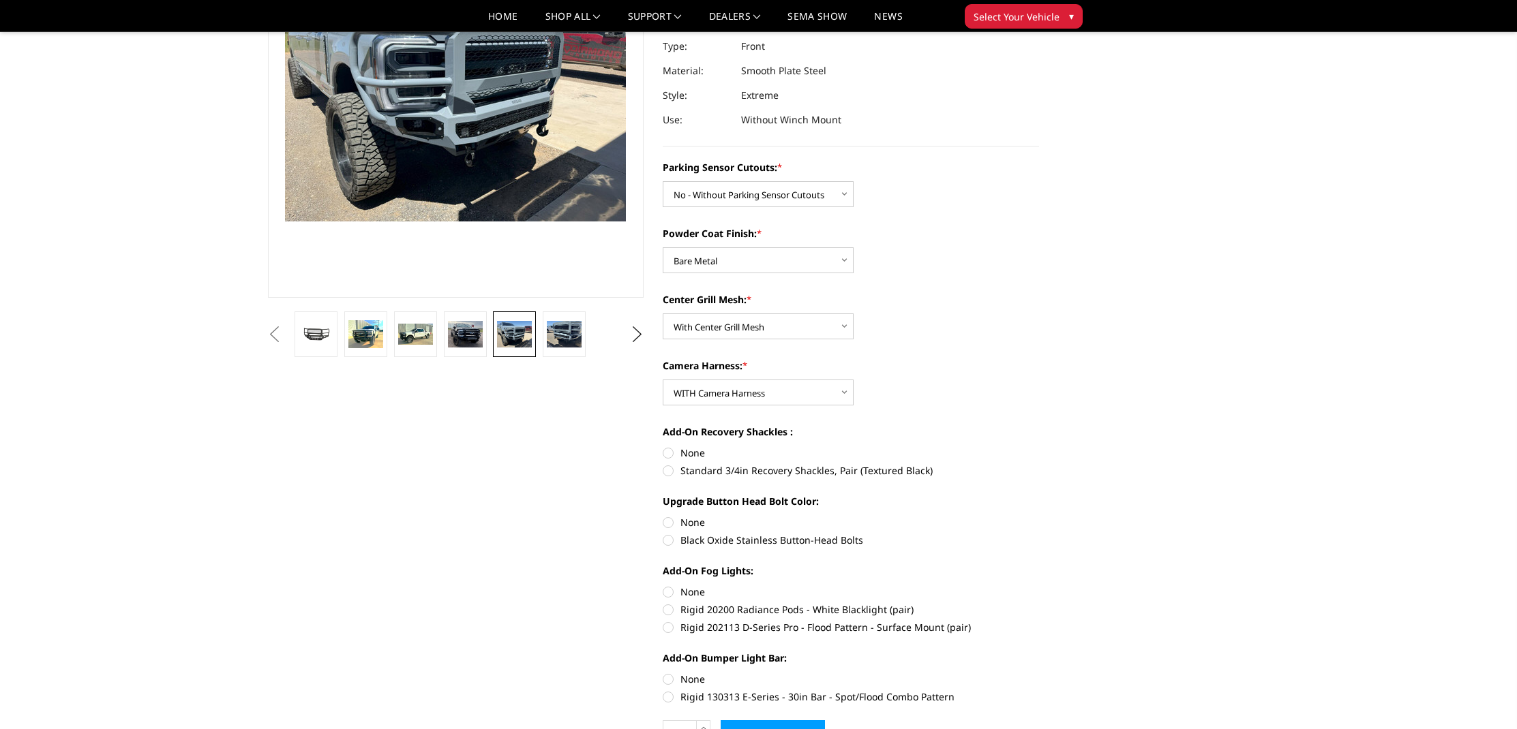
scroll to position [455, 0]
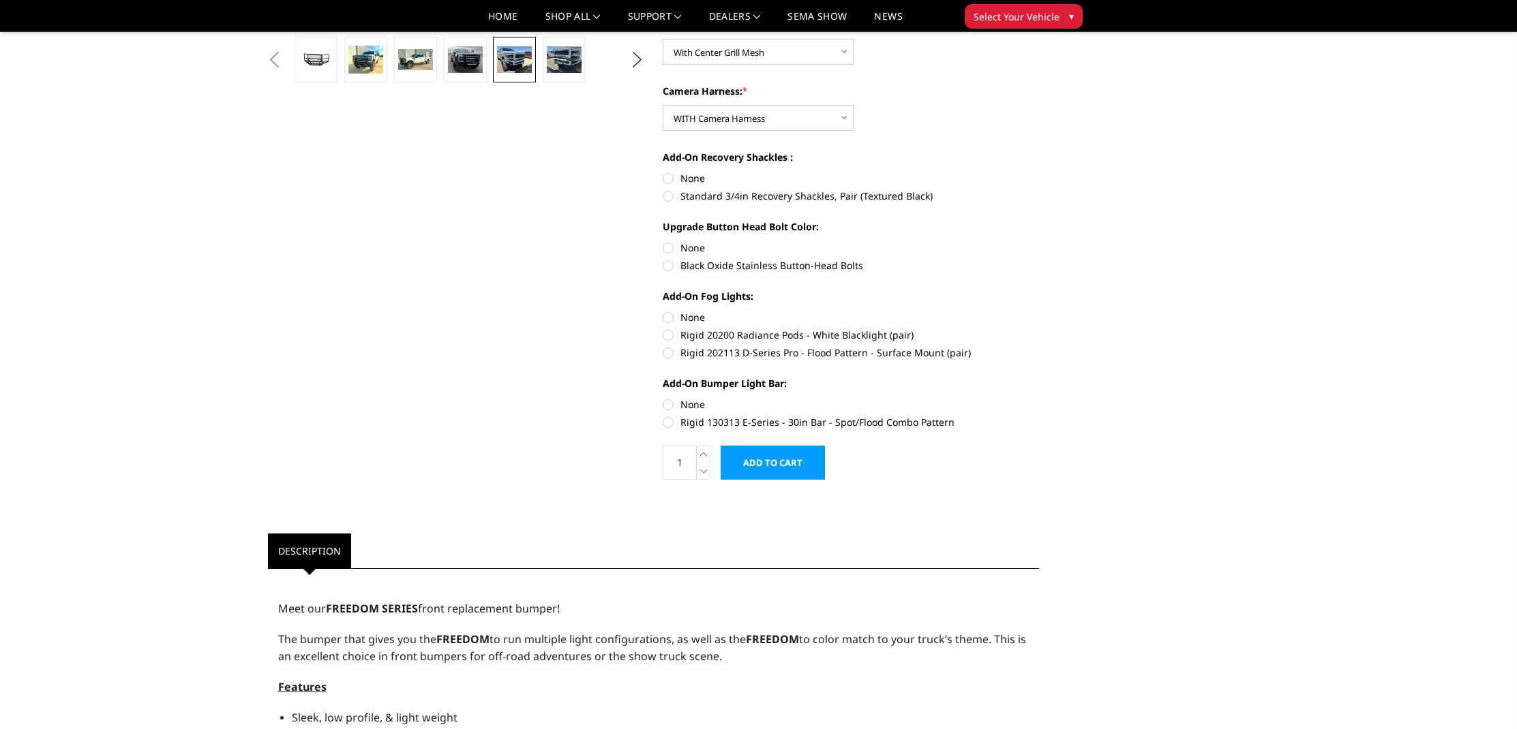
click at [689, 408] on label "None" at bounding box center [850, 404] width 376 height 14
click at [663, 398] on input "None" at bounding box center [662, 397] width 1 height 1
radio input "true"
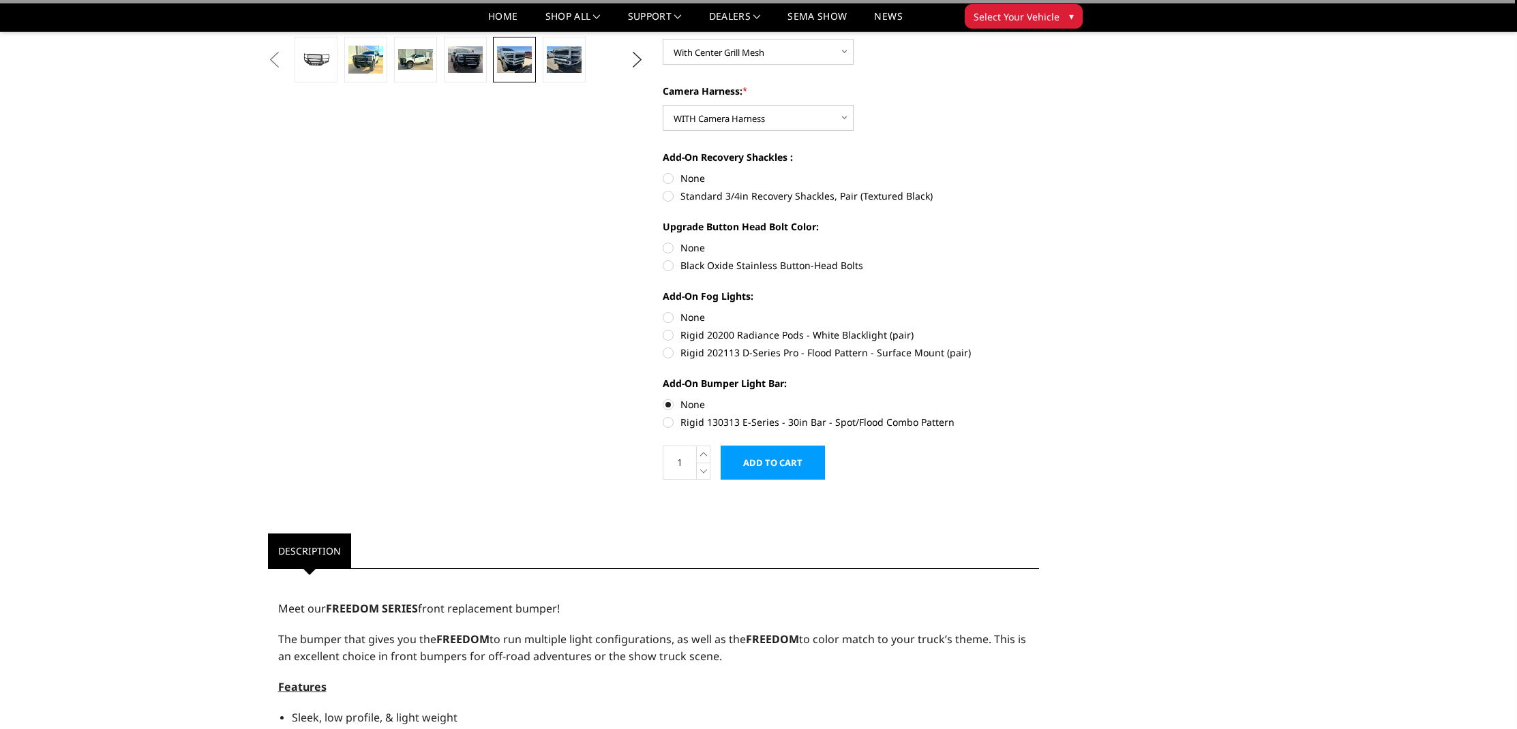
click at [688, 315] on label "None" at bounding box center [850, 317] width 376 height 14
click at [663, 311] on input "None" at bounding box center [662, 310] width 1 height 1
radio input "true"
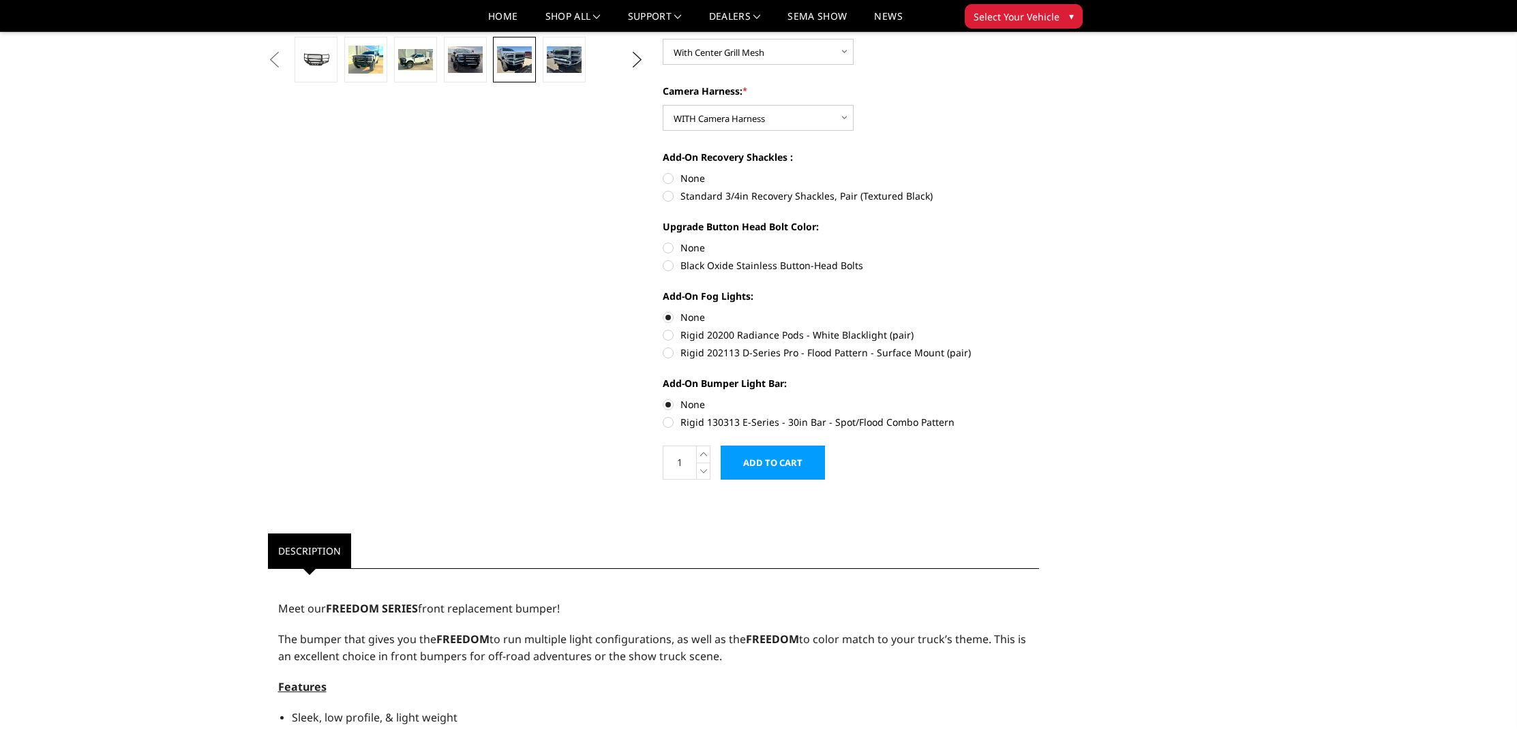
click at [684, 243] on label "None" at bounding box center [850, 248] width 376 height 14
click at [663, 241] on input "None" at bounding box center [662, 241] width 1 height 1
radio input "true"
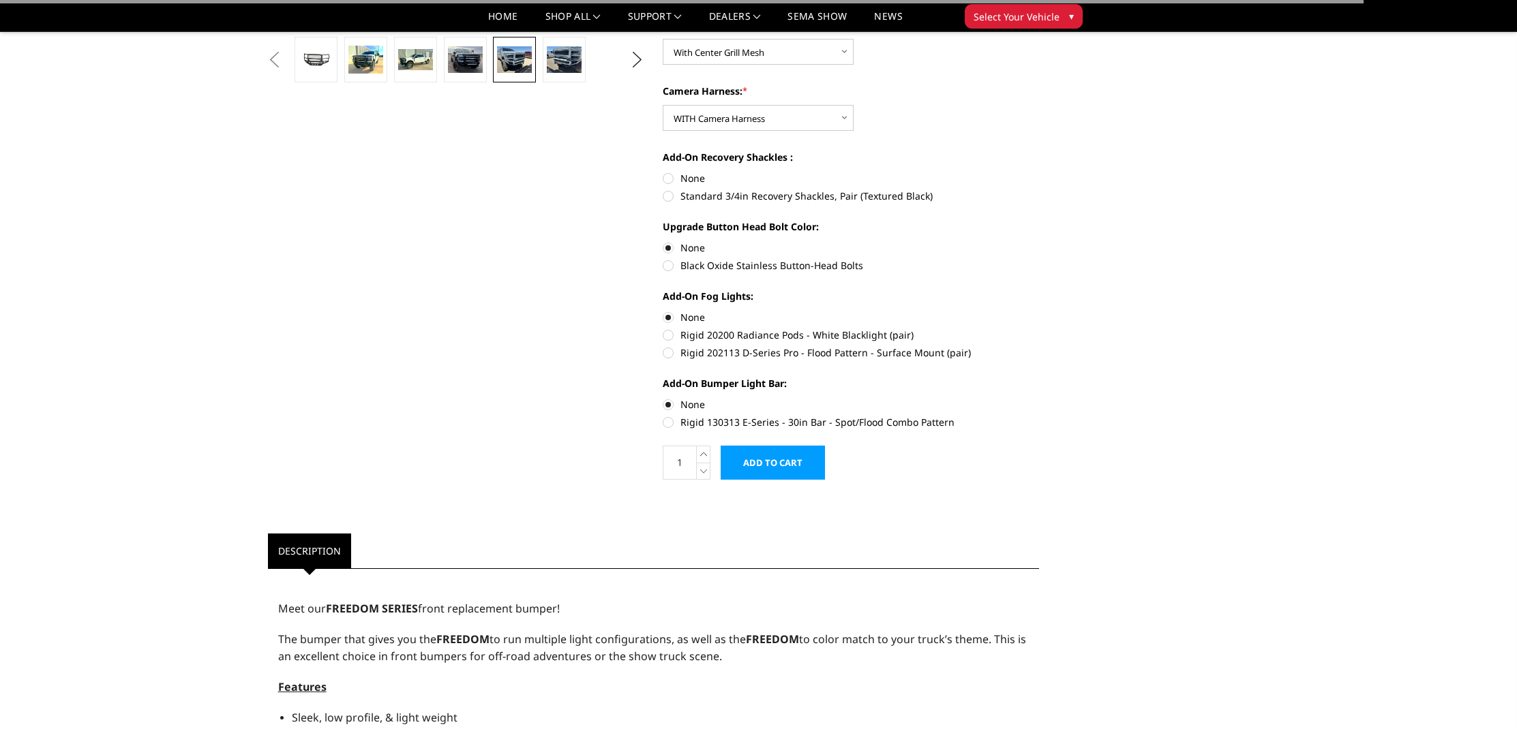
click at [687, 174] on label "None" at bounding box center [850, 178] width 376 height 14
click at [663, 172] on input "None" at bounding box center [662, 171] width 1 height 1
radio input "true"
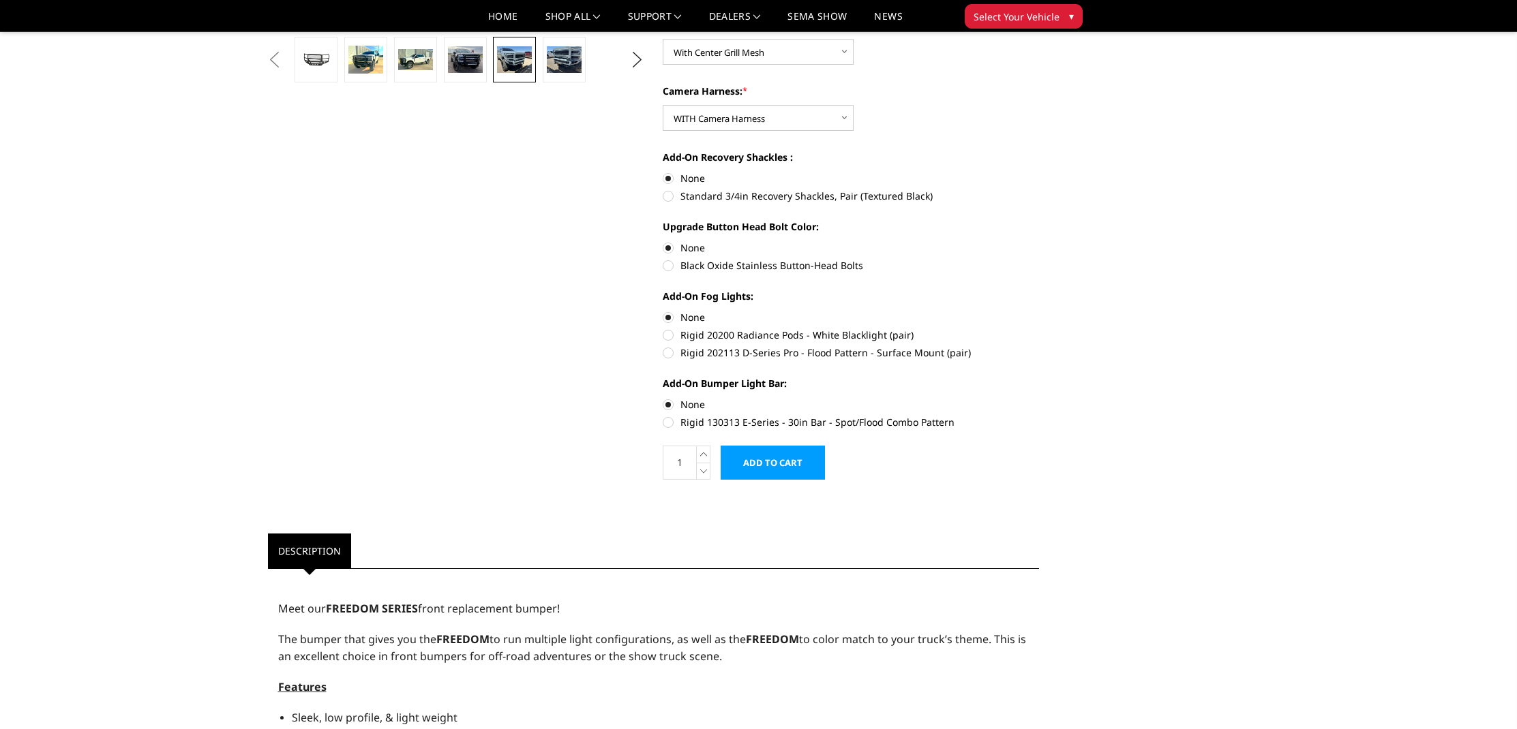
click at [784, 452] on input "Add to Cart" at bounding box center [772, 463] width 104 height 34
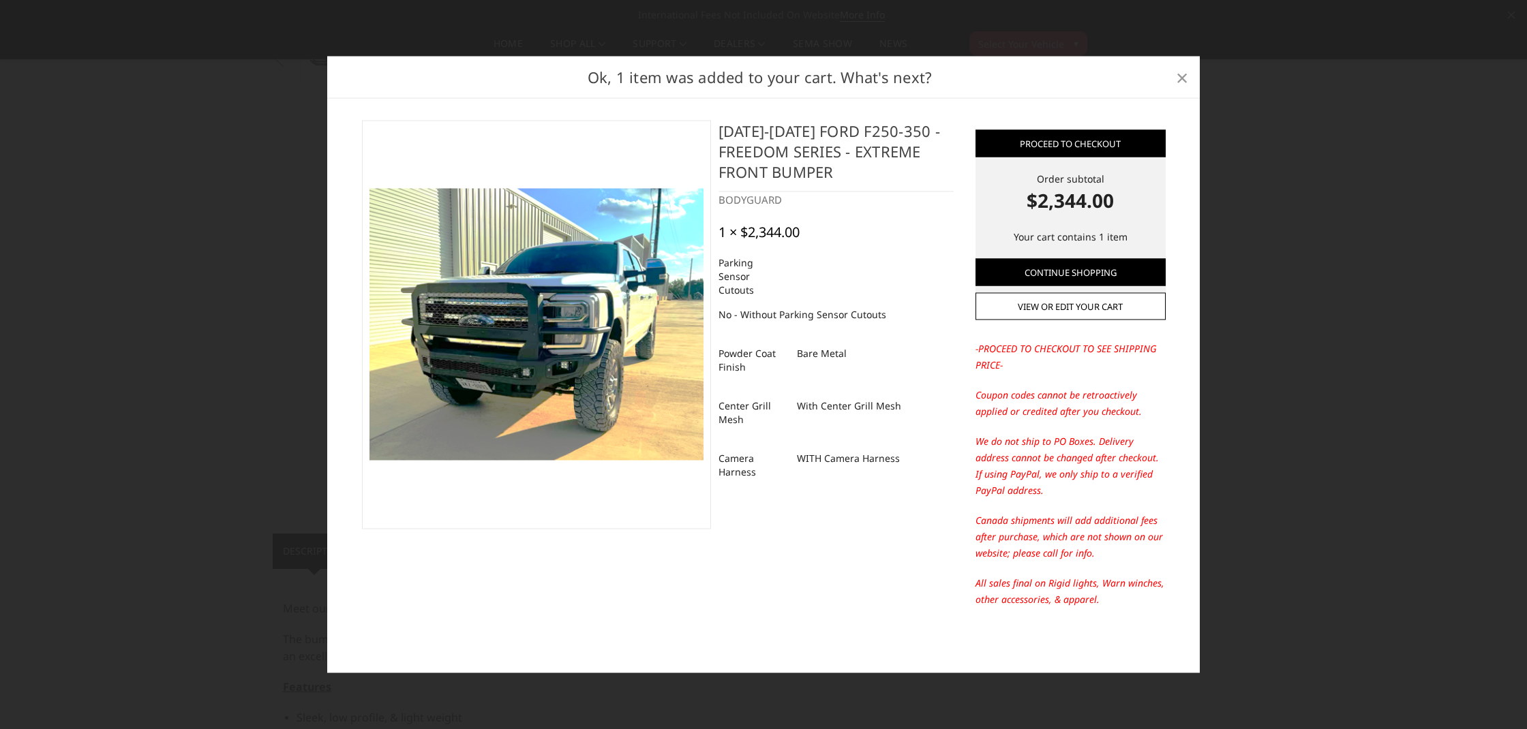
click at [1188, 78] on link "×" at bounding box center [1182, 77] width 22 height 22
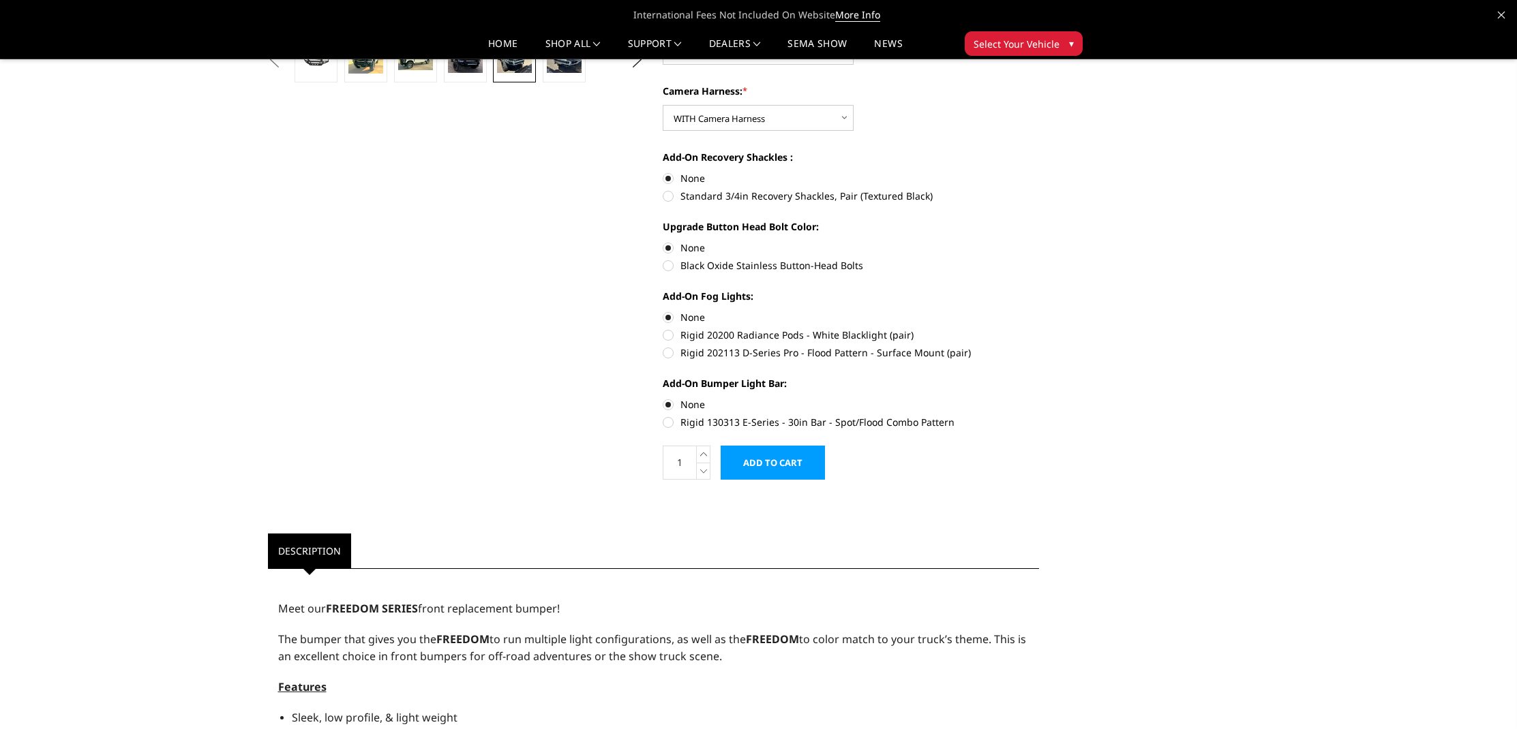
click at [737, 421] on label "Rigid 130313 E-Series - 30in Bar - Spot/Flood Combo Pattern" at bounding box center [850, 422] width 376 height 14
click at [1039, 398] on input "Rigid 130313 E-Series - 30in Bar - Spot/Flood Combo Pattern" at bounding box center [1039, 397] width 1 height 1
radio input "true"
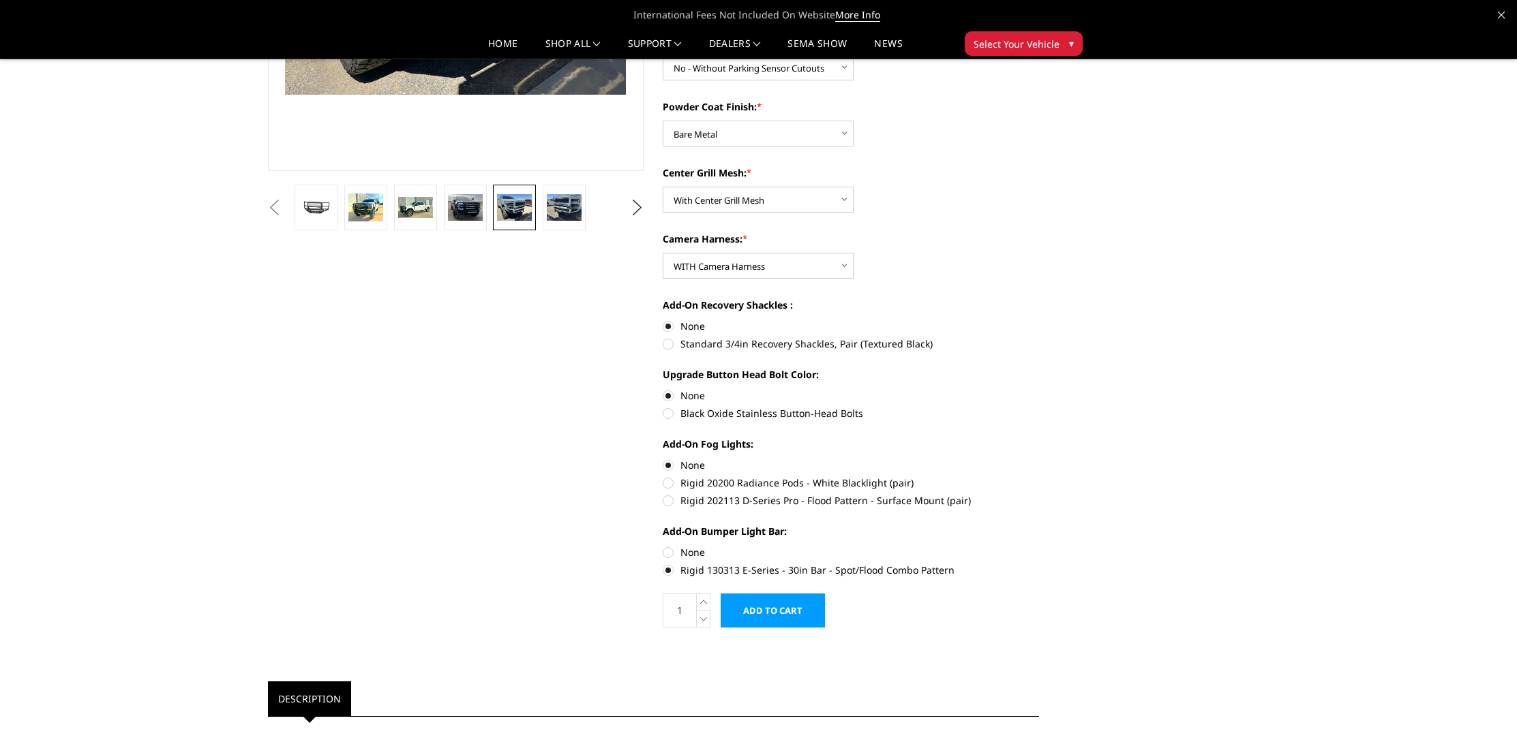
scroll to position [304, 0]
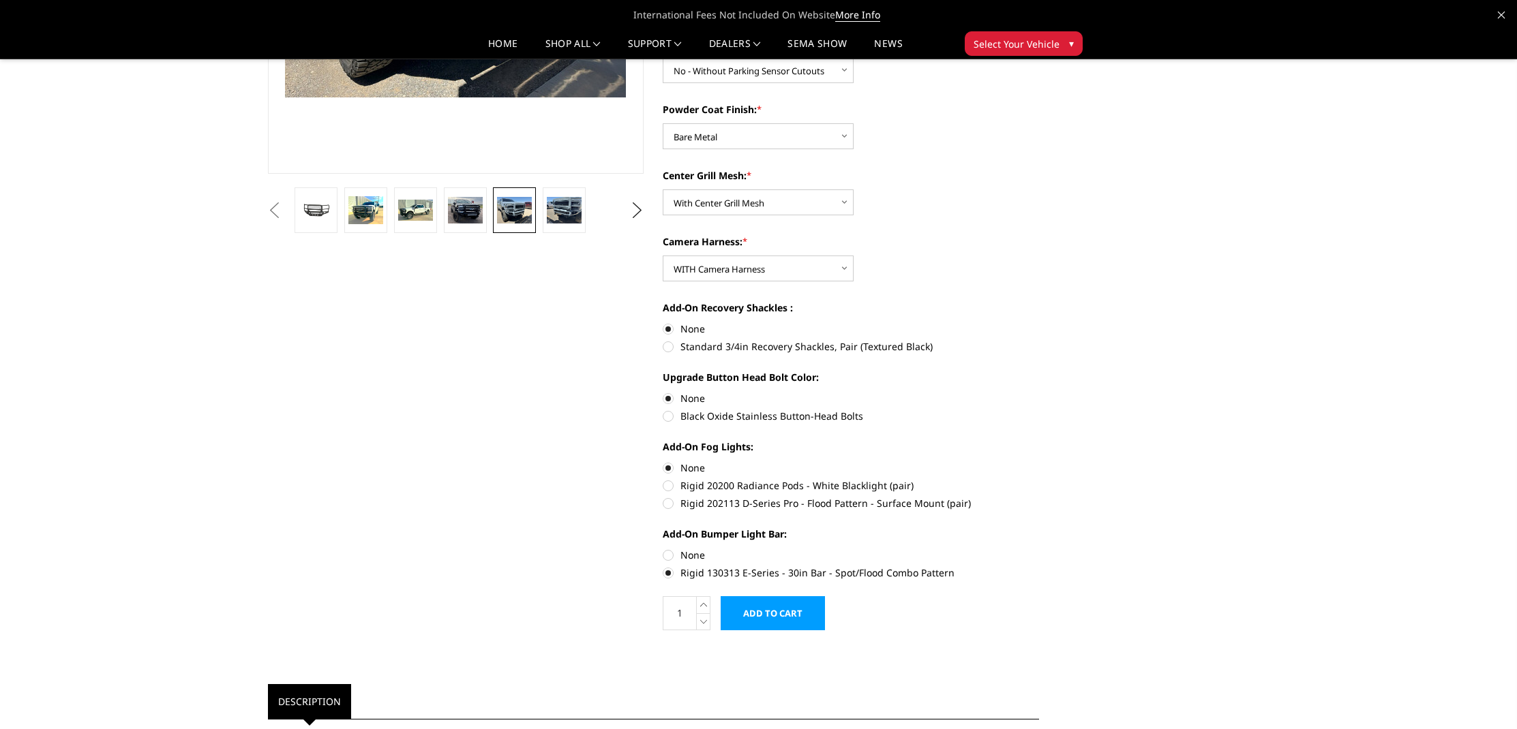
click at [669, 553] on label "None" at bounding box center [850, 555] width 376 height 14
click at [663, 549] on input "None" at bounding box center [662, 548] width 1 height 1
radio input "true"
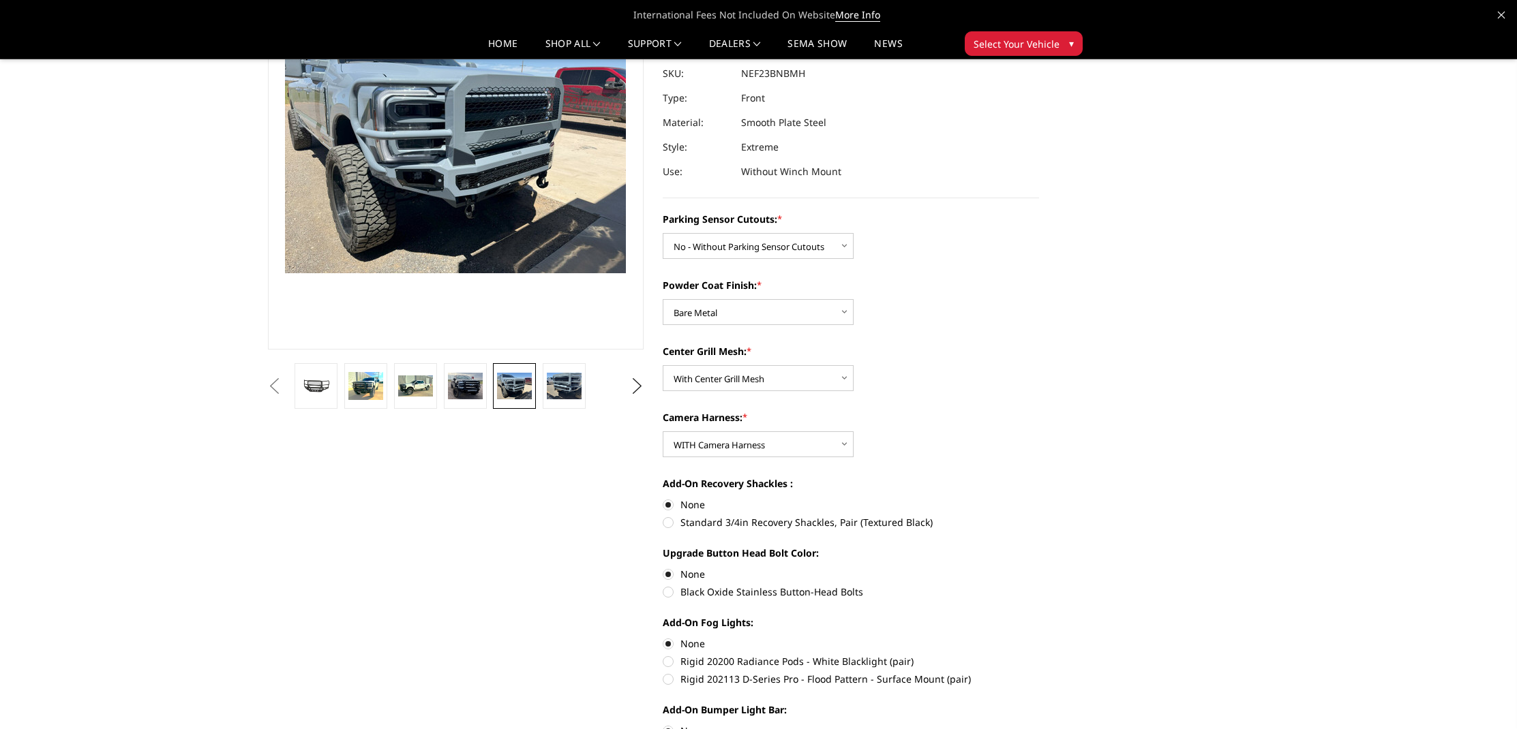
scroll to position [250, 0]
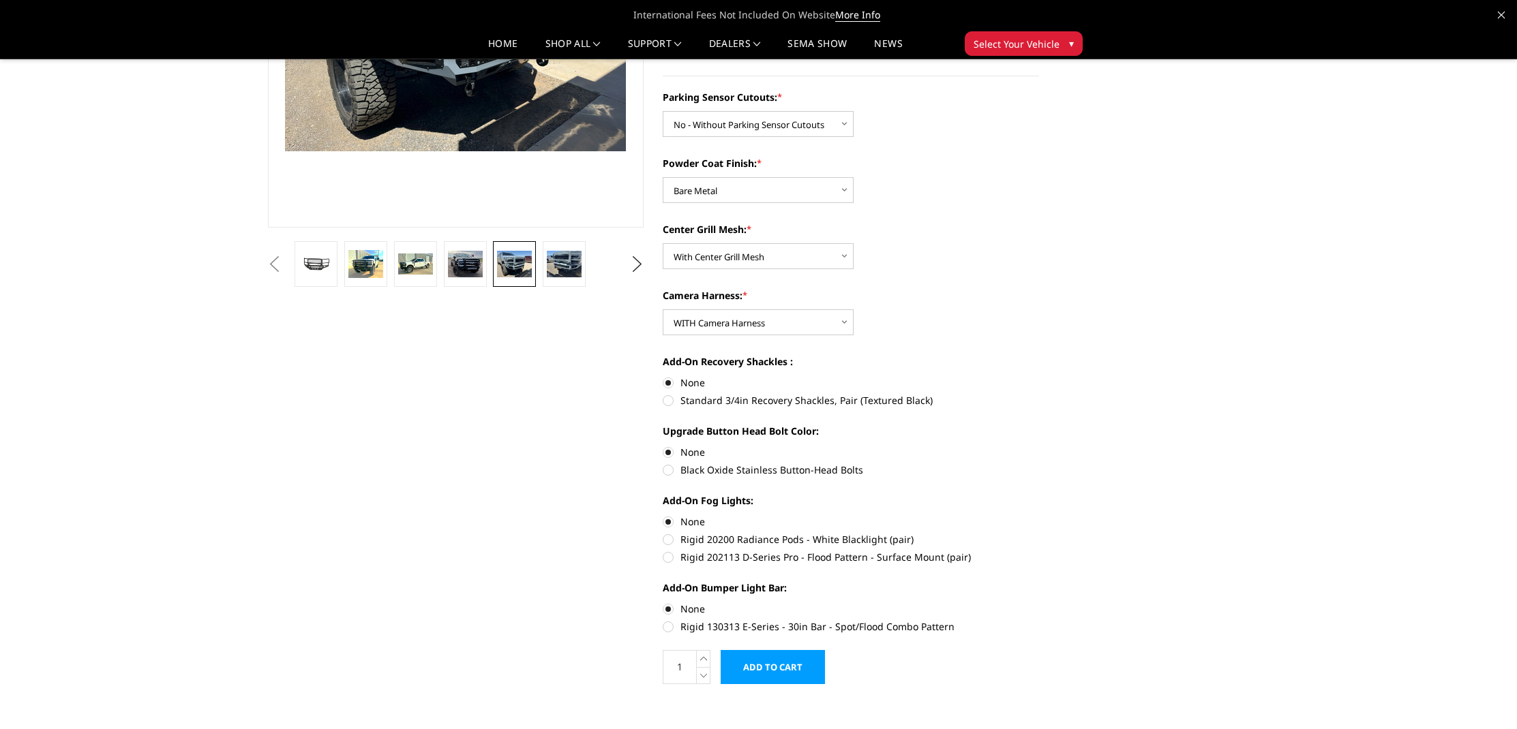
click at [695, 624] on label "Rigid 130313 E-Series - 30in Bar - Spot/Flood Combo Pattern" at bounding box center [850, 627] width 376 height 14
click at [1039, 603] on input "Rigid 130313 E-Series - 30in Bar - Spot/Flood Combo Pattern" at bounding box center [1039, 602] width 1 height 1
radio input "true"
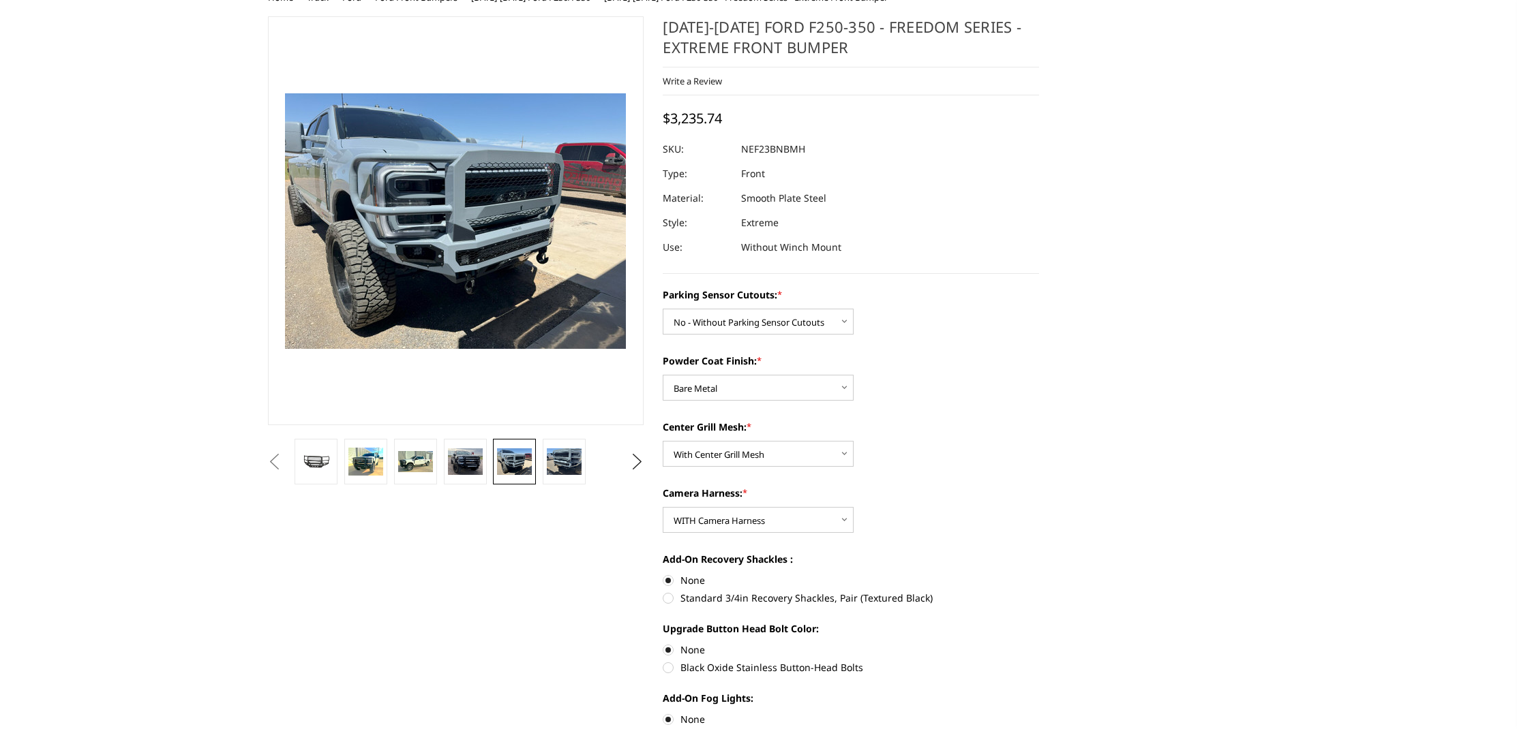
scroll to position [198, 0]
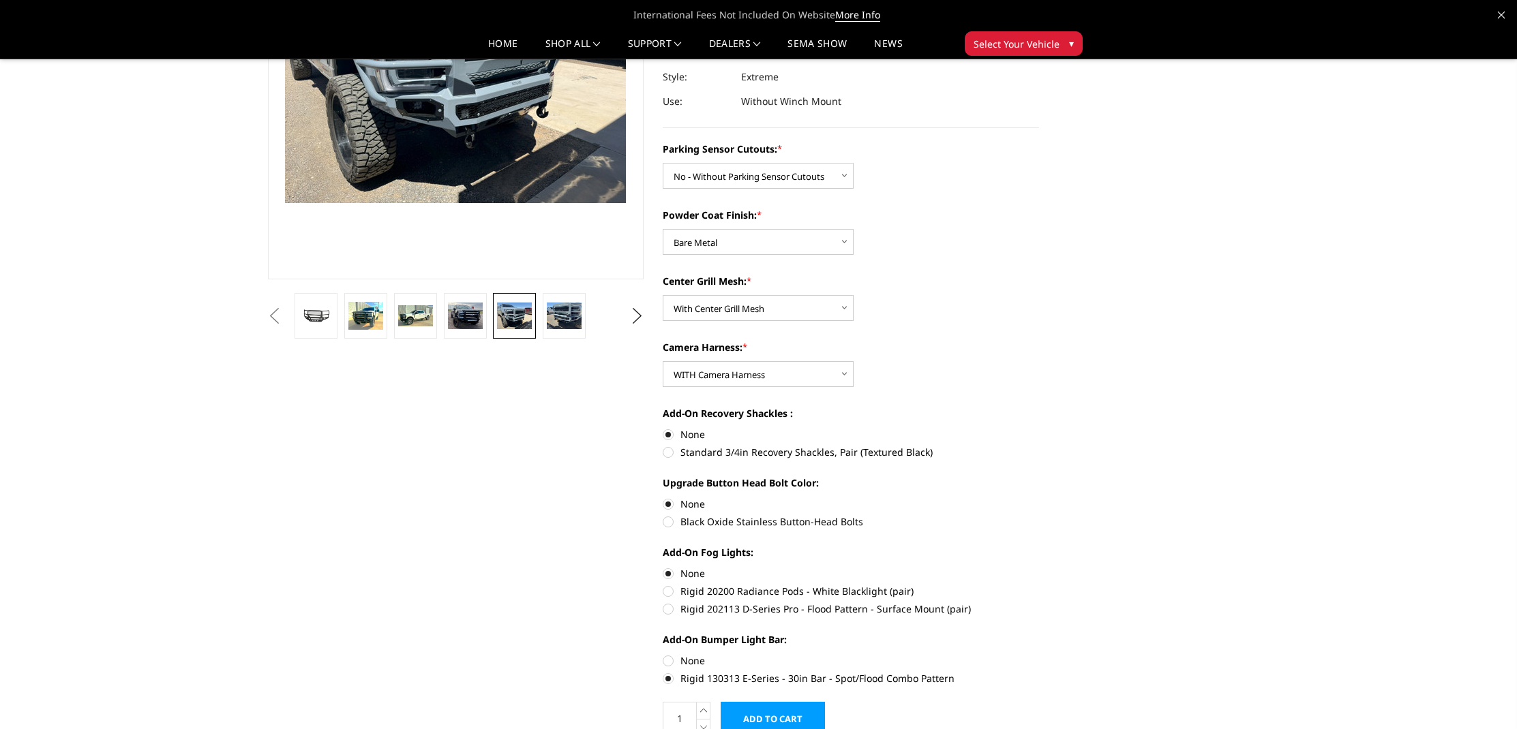
click at [704, 654] on label "None" at bounding box center [850, 661] width 376 height 14
click at [663, 654] on input "None" at bounding box center [662, 654] width 1 height 1
radio input "true"
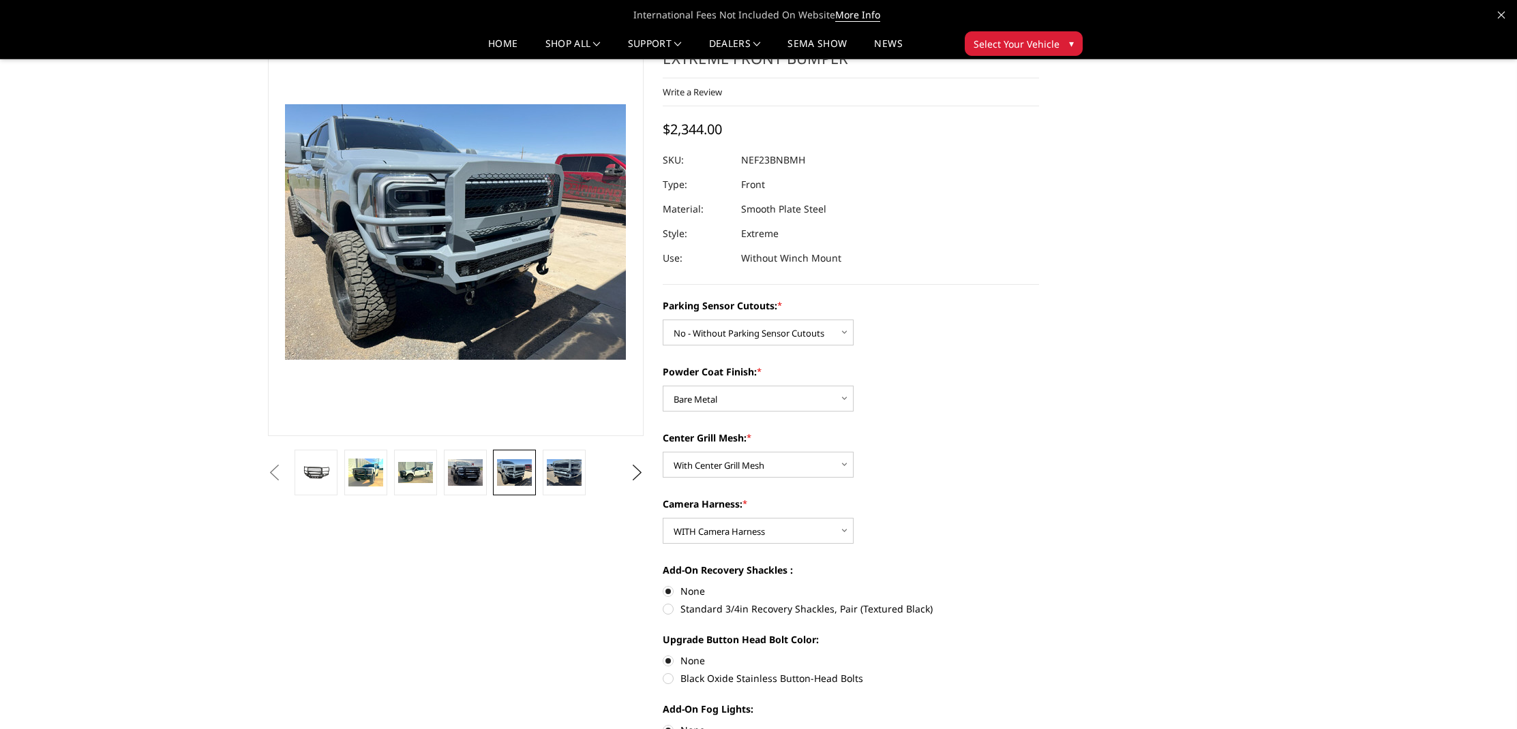
scroll to position [232, 0]
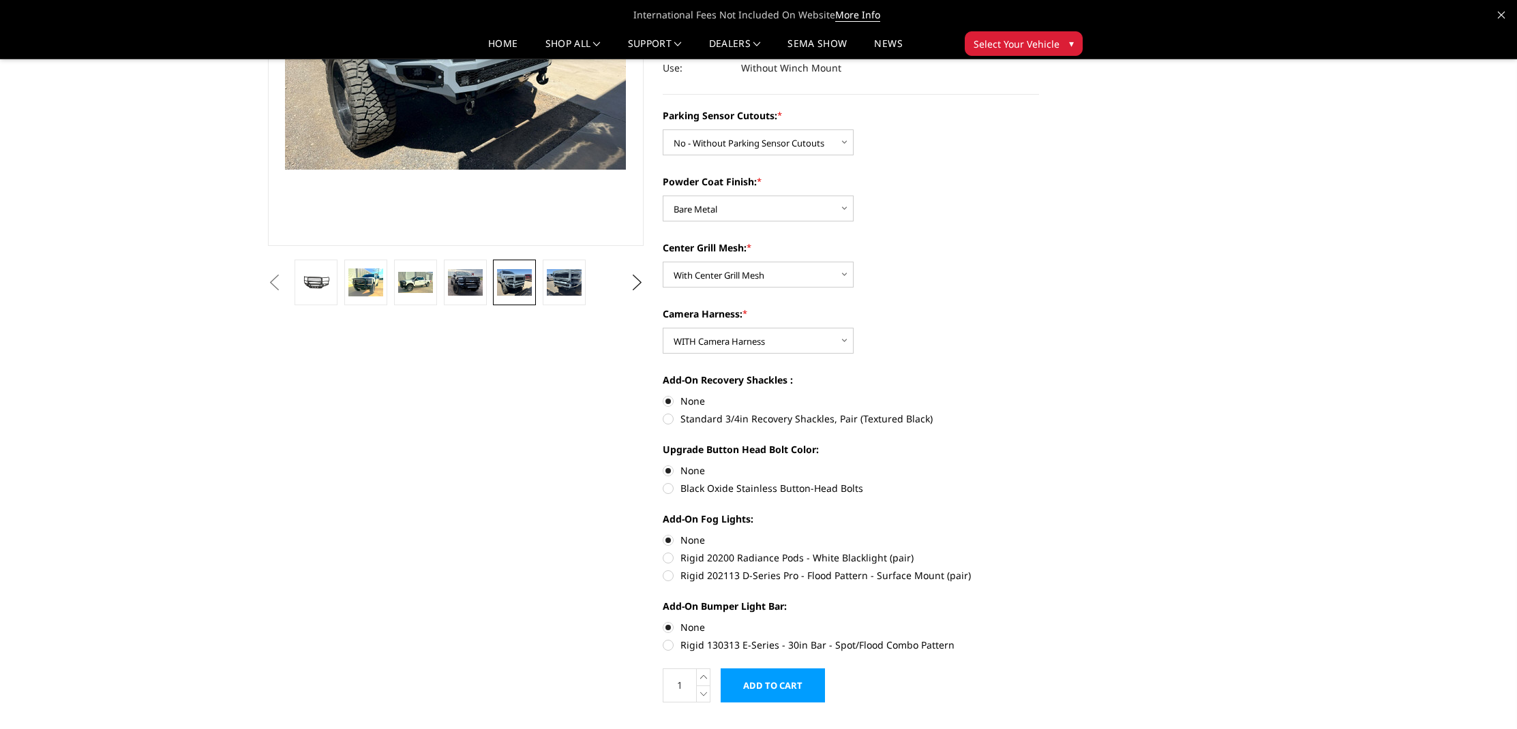
drag, startPoint x: 1075, startPoint y: 335, endPoint x: 1094, endPoint y: 301, distance: 38.5
click at [748, 641] on label "Rigid 130313 E-Series - 30in Bar - Spot/Flood Combo Pattern" at bounding box center [850, 645] width 376 height 14
click at [1039, 621] on input "Rigid 130313 E-Series - 30in Bar - Spot/Flood Combo Pattern" at bounding box center [1039, 620] width 1 height 1
radio input "true"
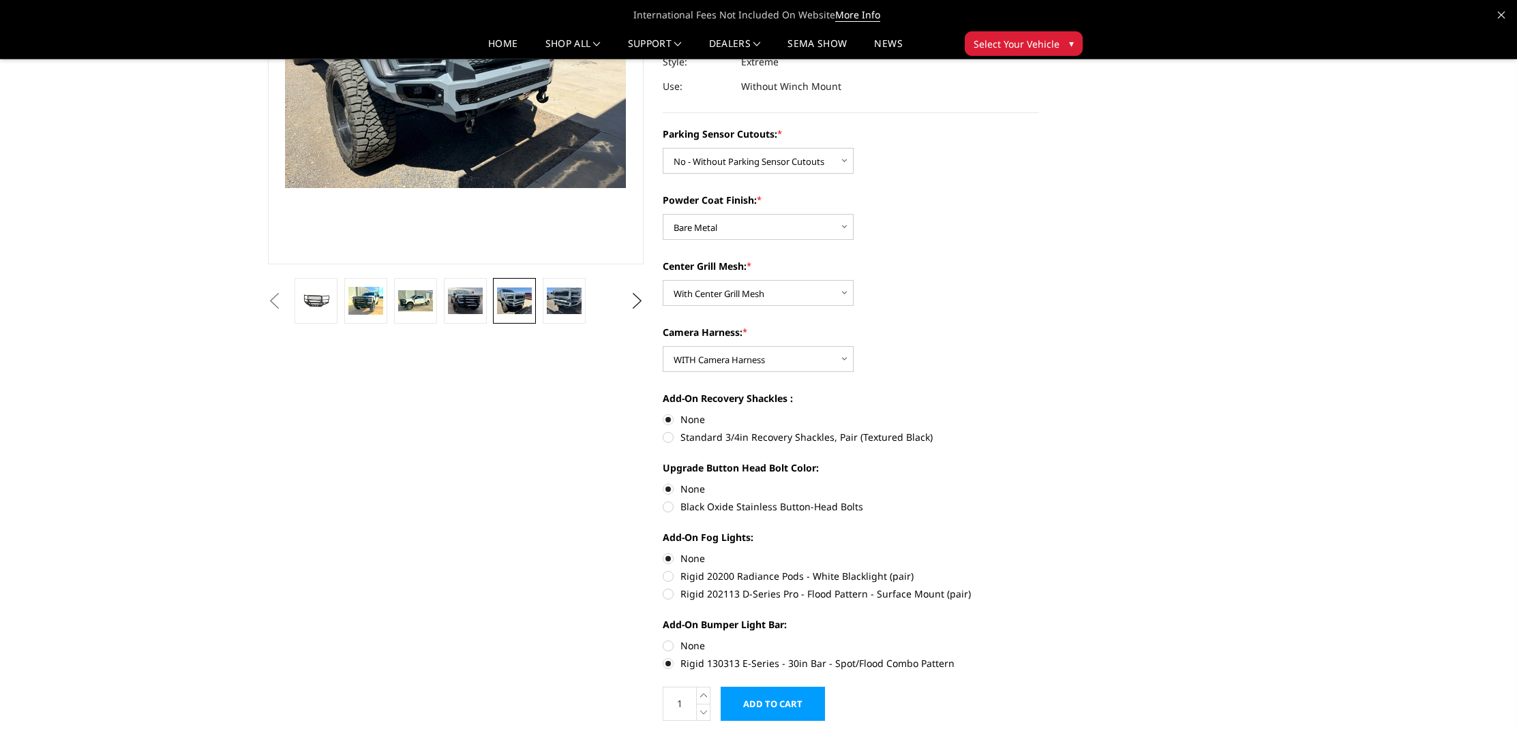
scroll to position [162, 0]
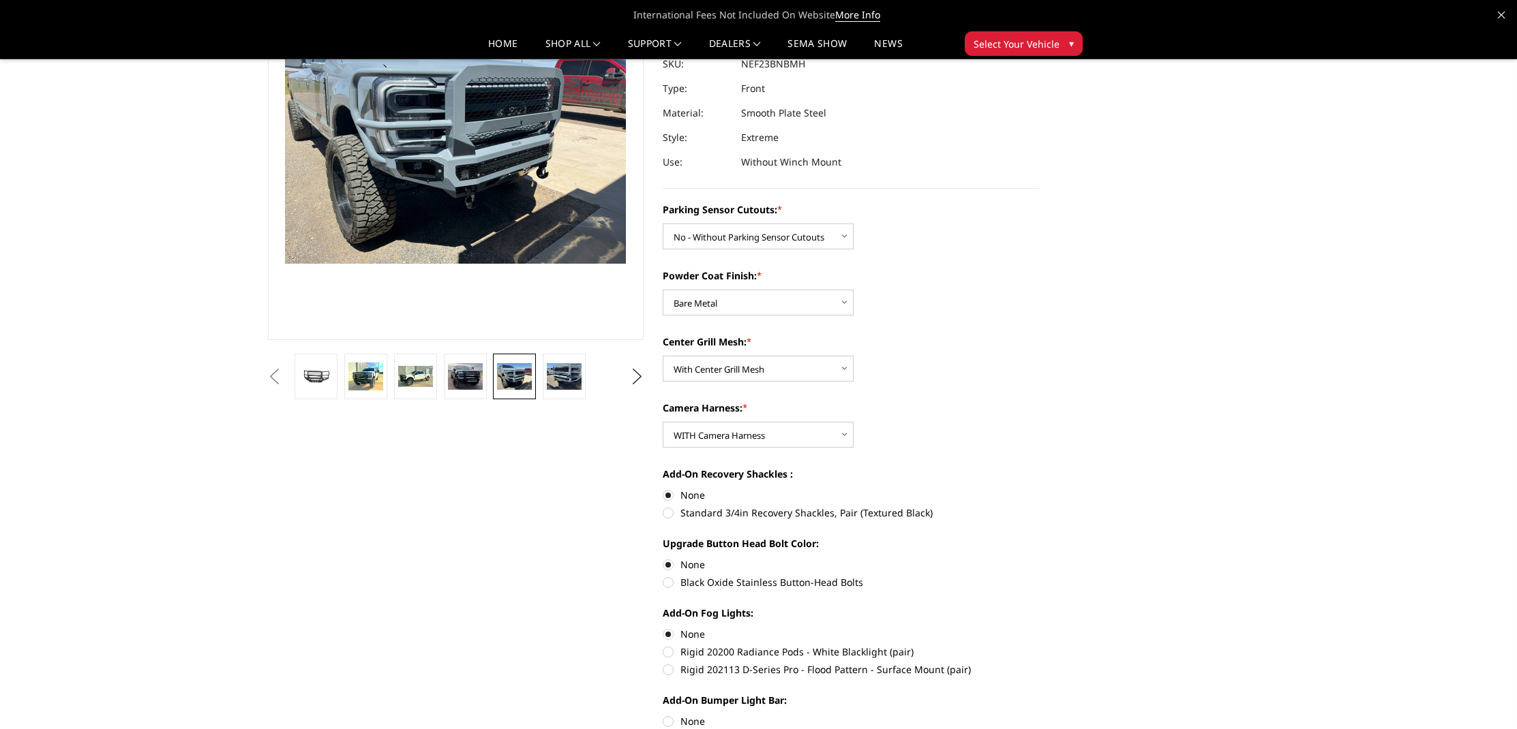
click at [818, 645] on label "Rigid 20200 Radiance Pods - White Blacklight (pair)" at bounding box center [850, 652] width 376 height 14
click at [1039, 628] on input "Rigid 20200 Radiance Pods - White Blacklight (pair)" at bounding box center [1039, 627] width 1 height 1
radio input "true"
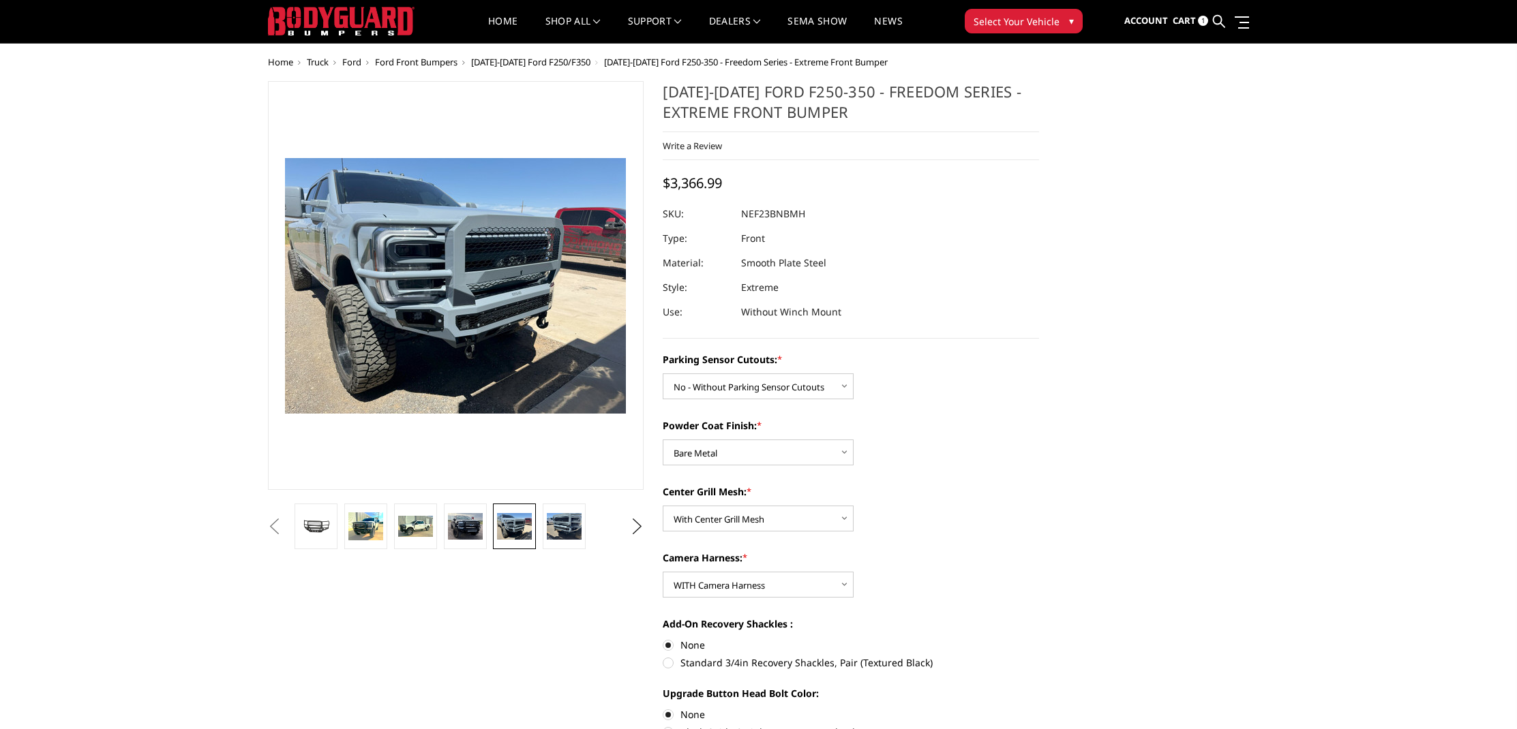
scroll to position [98, 0]
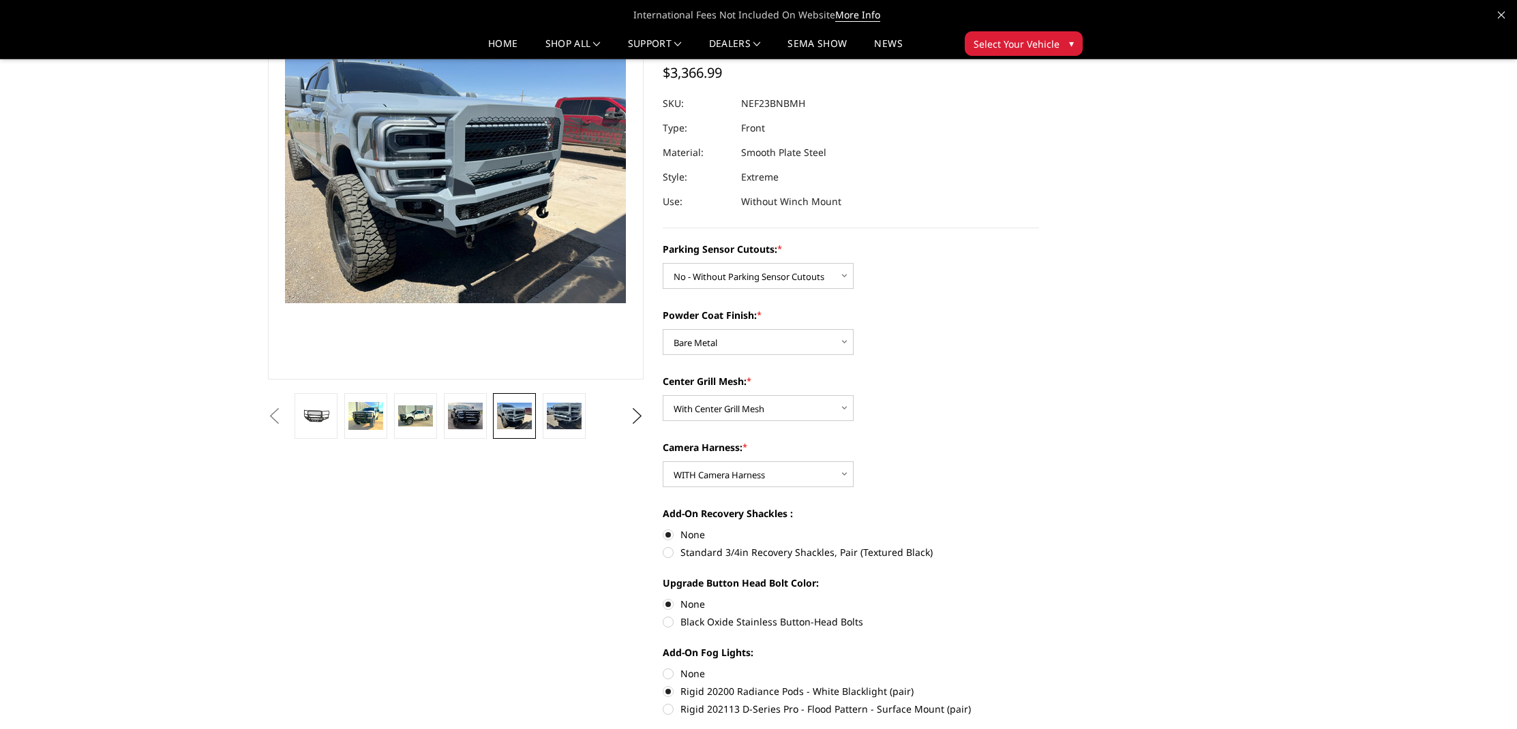
click at [695, 669] on label "None" at bounding box center [850, 674] width 376 height 14
click at [663, 667] on input "None" at bounding box center [662, 667] width 1 height 1
radio input "true"
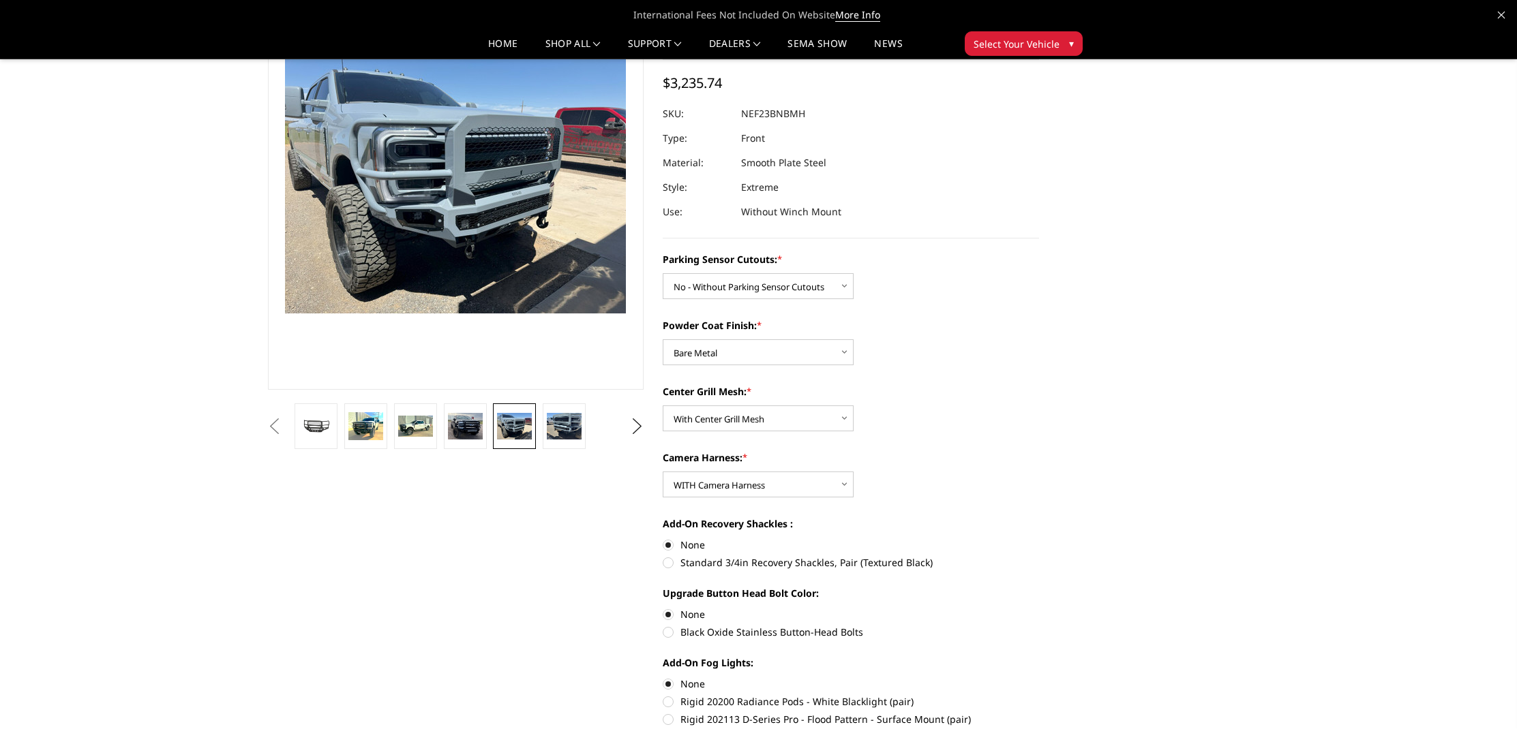
scroll to position [91, 0]
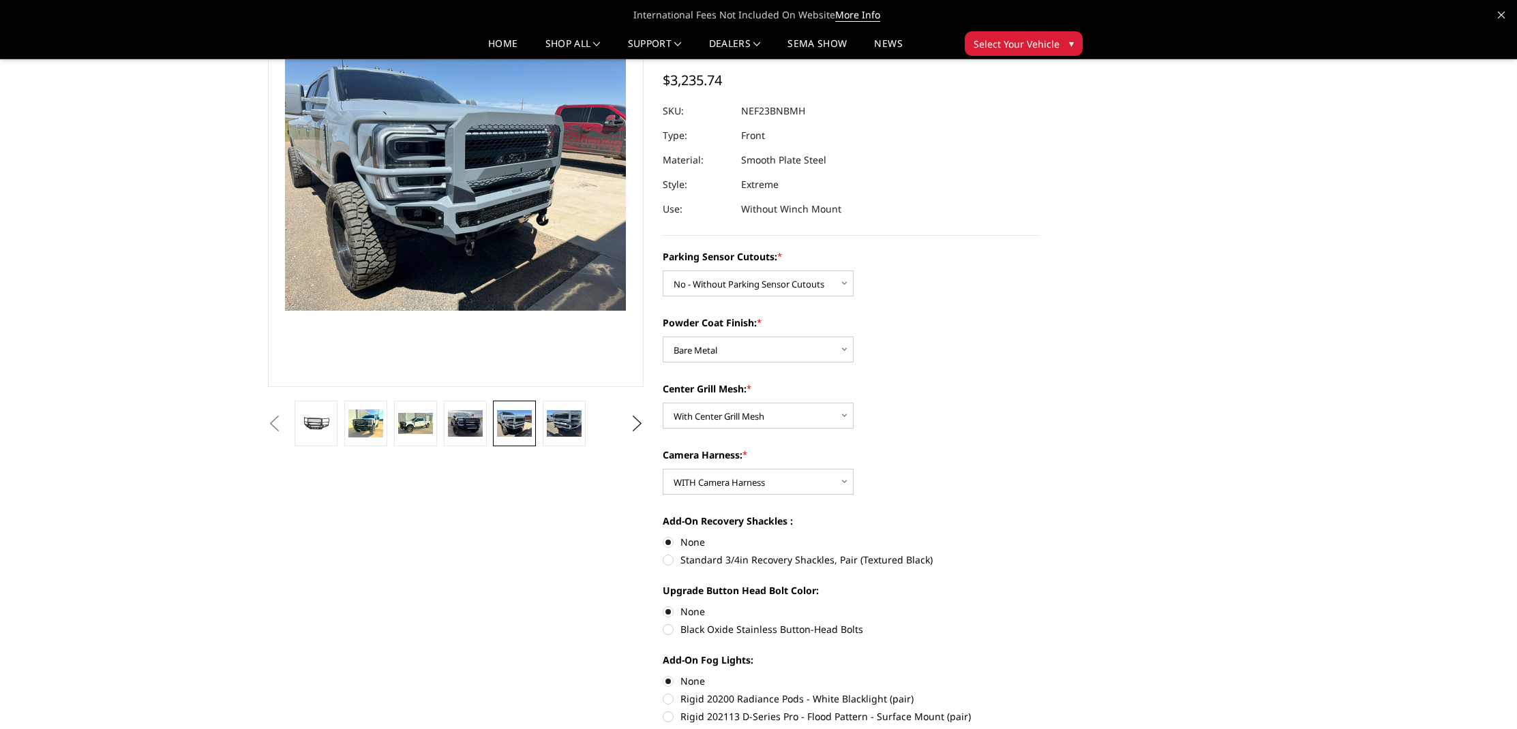
click at [720, 696] on label "Rigid 20200 Radiance Pods - White Blacklight (pair)" at bounding box center [850, 699] width 376 height 14
click at [1039, 675] on input "Rigid 20200 Radiance Pods - White Blacklight (pair)" at bounding box center [1039, 674] width 1 height 1
radio input "true"
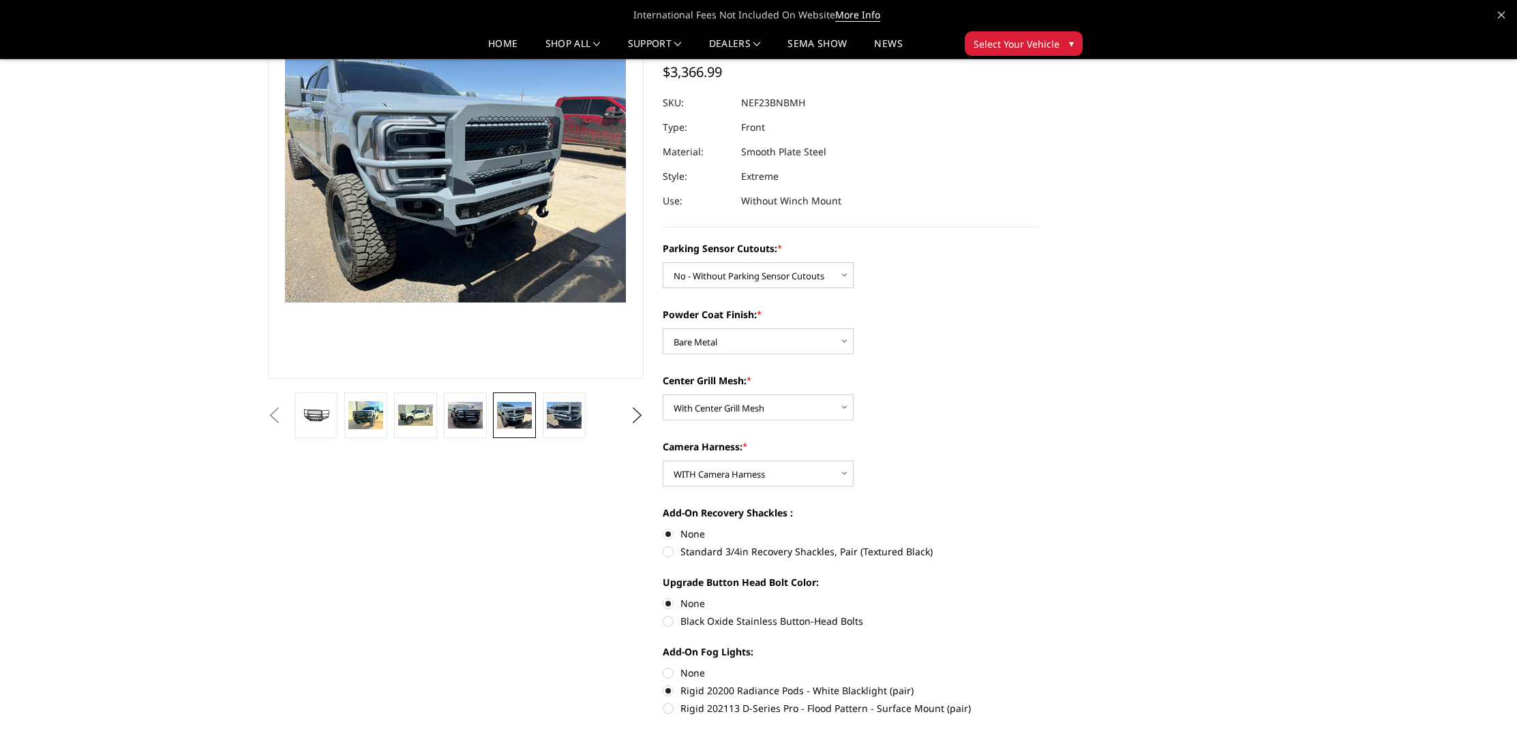
scroll to position [103, 0]
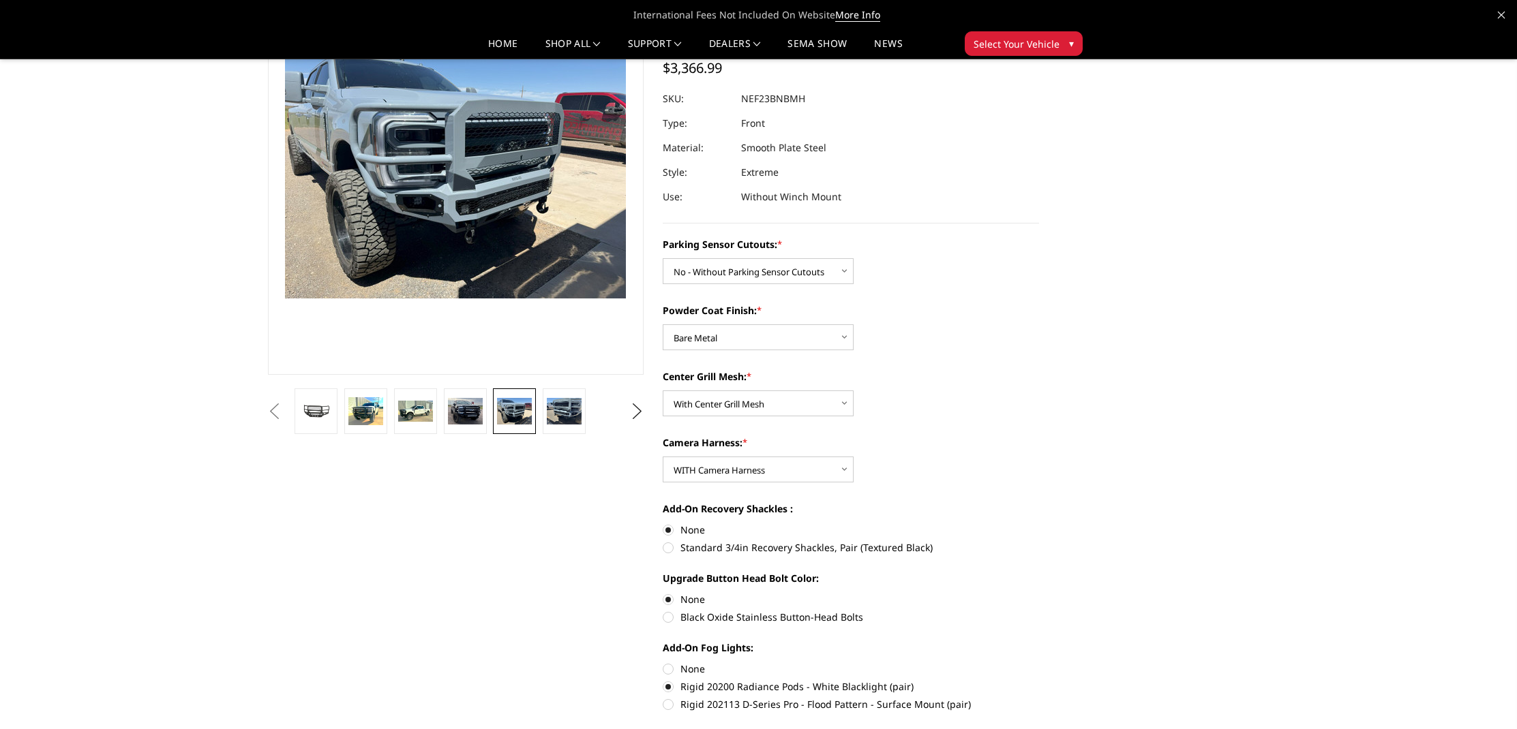
click at [725, 700] on label "Rigid 202113 D-Series Pro - Flood Pattern - Surface Mount (pair)" at bounding box center [850, 704] width 376 height 14
click at [1039, 680] on input "Rigid 202113 D-Series Pro - Flood Pattern - Surface Mount (pair)" at bounding box center [1039, 680] width 1 height 1
radio input "true"
click at [703, 672] on label "None" at bounding box center [850, 669] width 376 height 14
click at [663, 662] on input "None" at bounding box center [662, 662] width 1 height 1
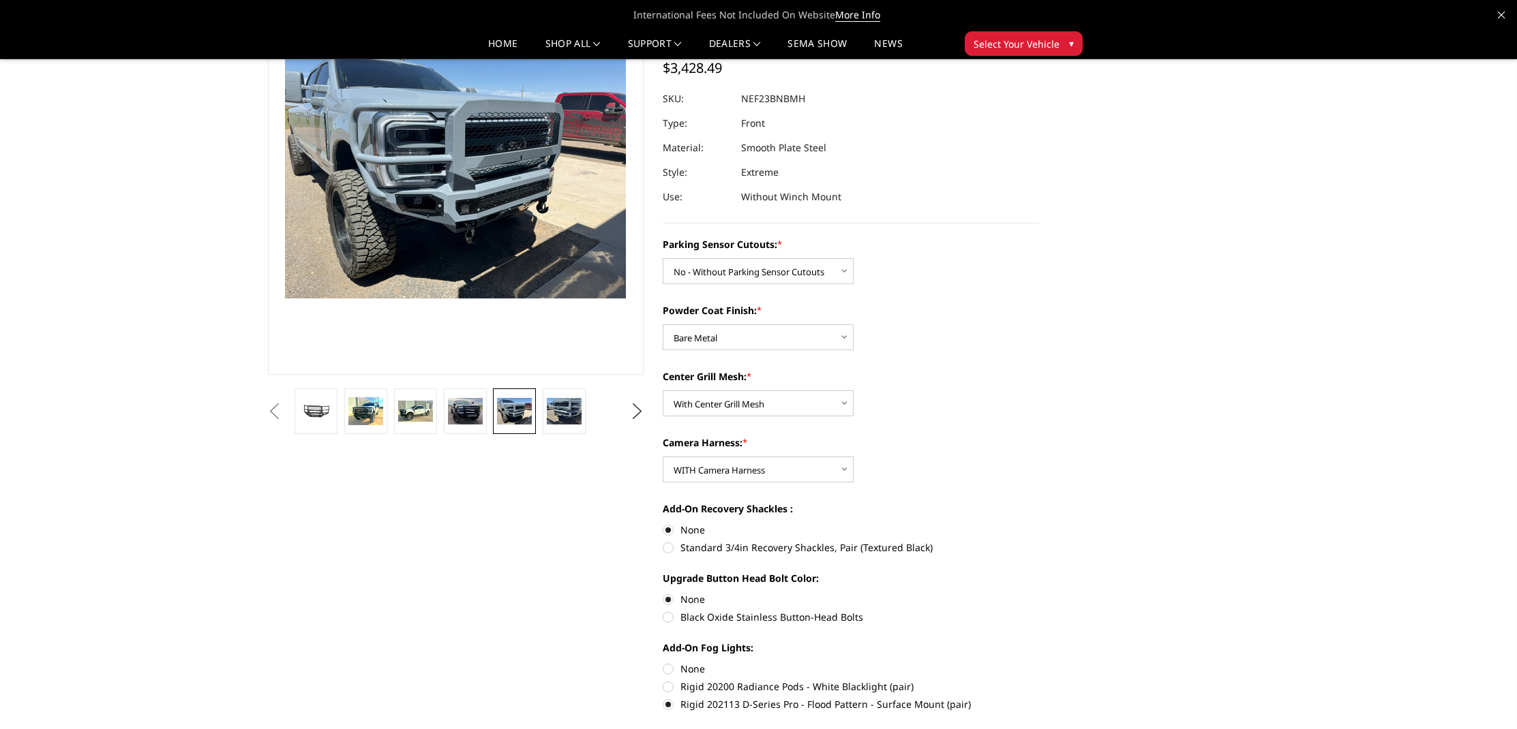
radio input "true"
click at [720, 683] on label "Rigid 20200 Radiance Pods - White Blacklight (pair)" at bounding box center [850, 687] width 376 height 14
click at [1039, 662] on input "Rigid 20200 Radiance Pods - White Blacklight (pair)" at bounding box center [1039, 662] width 1 height 1
radio input "true"
click at [682, 669] on label "None" at bounding box center [850, 669] width 376 height 14
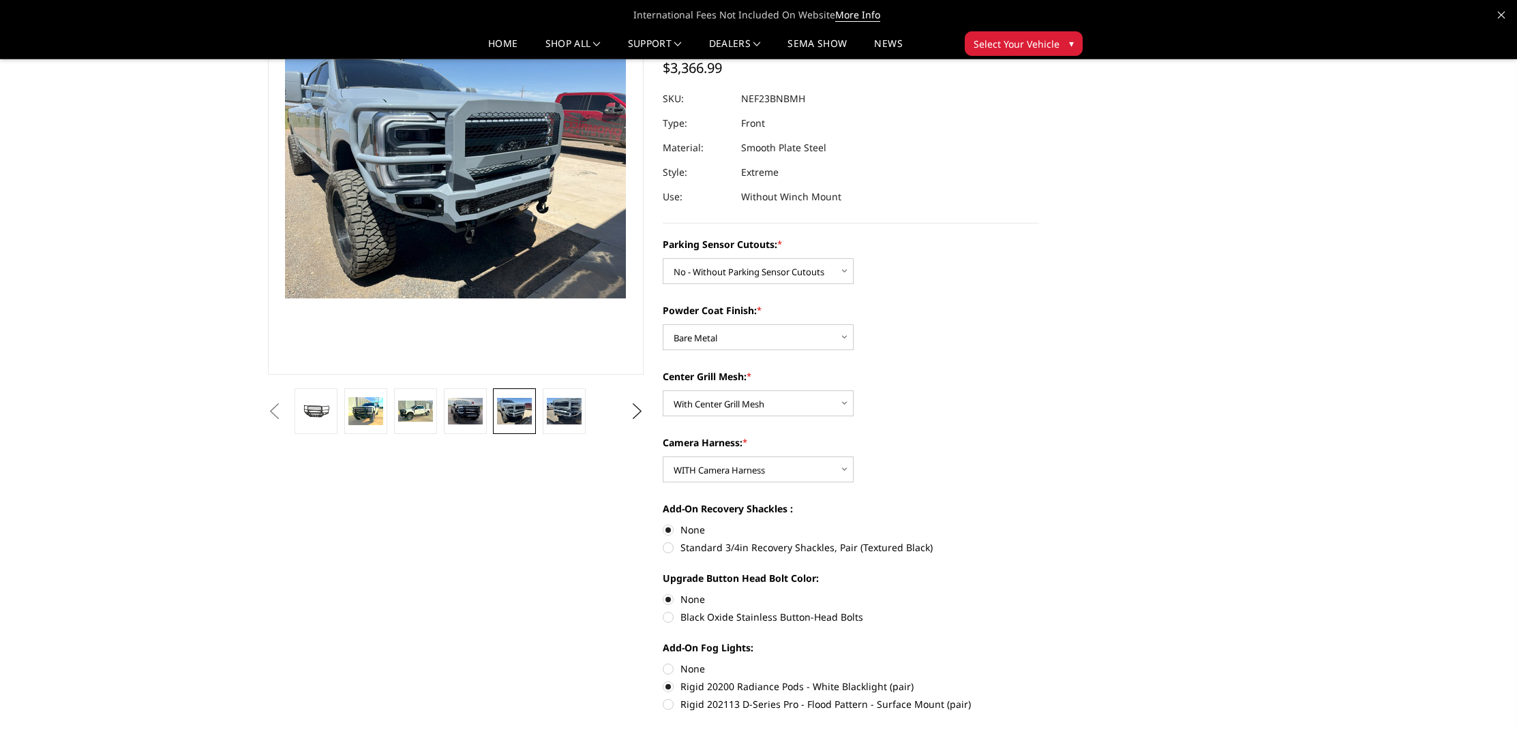
click at [663, 662] on input "None" at bounding box center [662, 662] width 1 height 1
radio input "true"
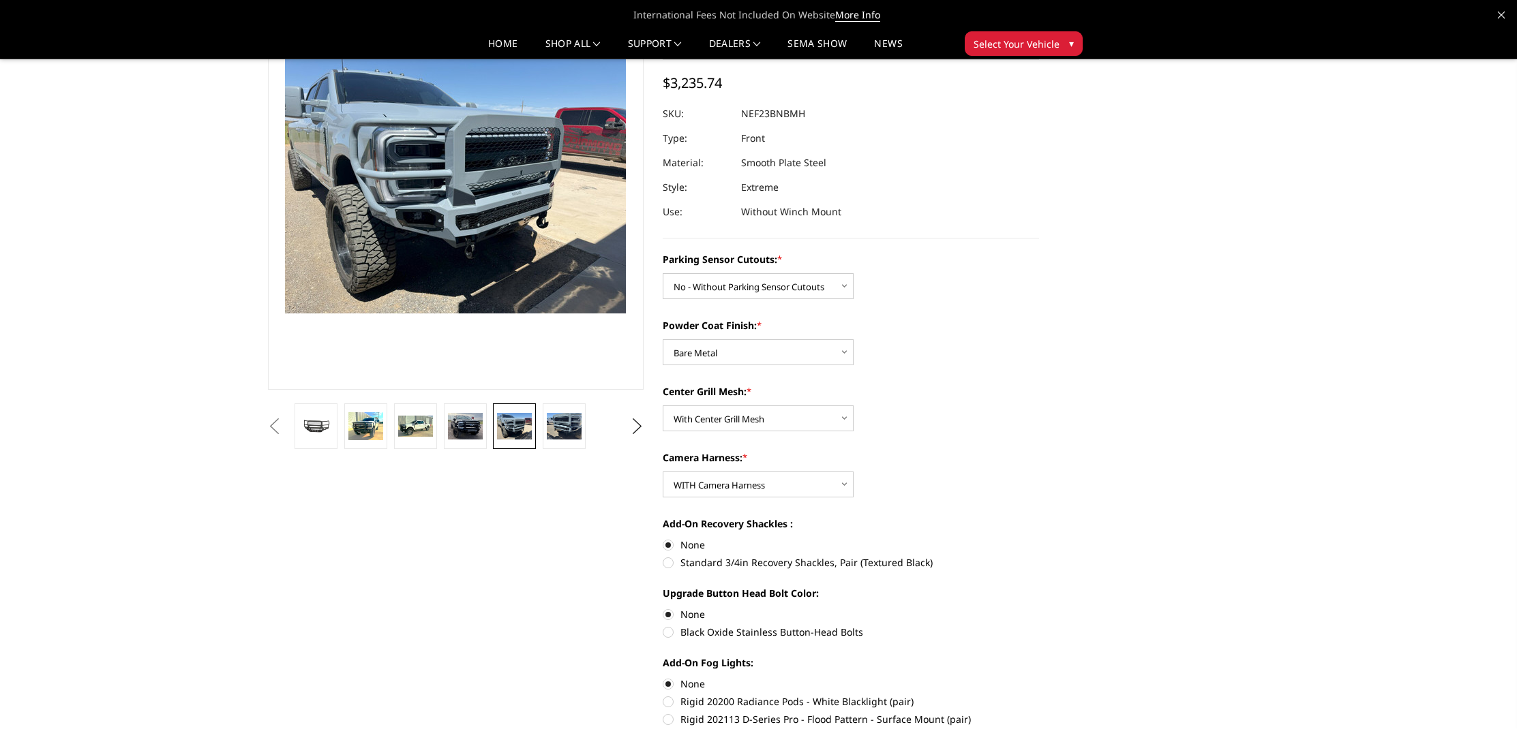
scroll to position [0, 0]
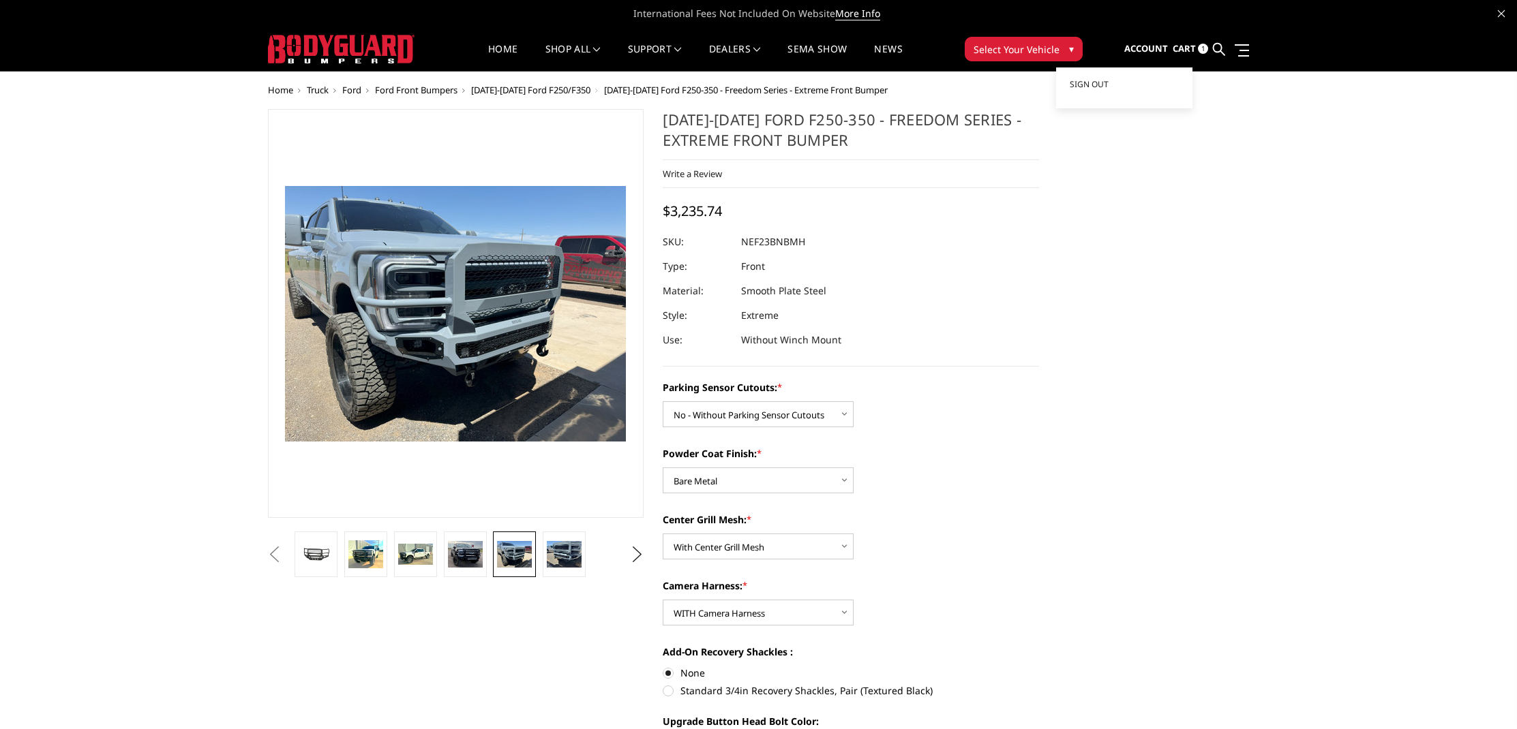
click at [1164, 43] on span "Account" at bounding box center [1146, 48] width 44 height 12
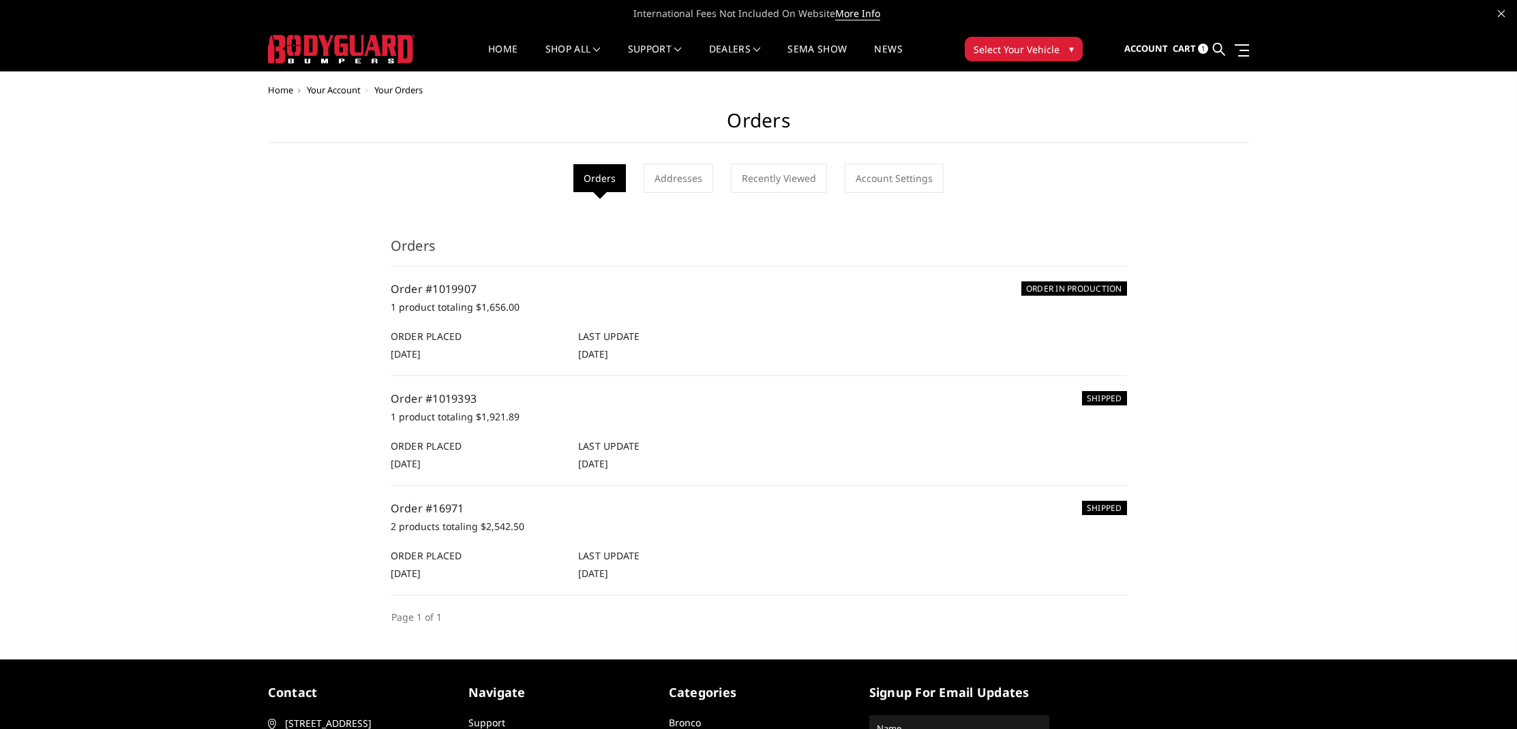
click at [1186, 48] on span "Cart" at bounding box center [1183, 48] width 23 height 12
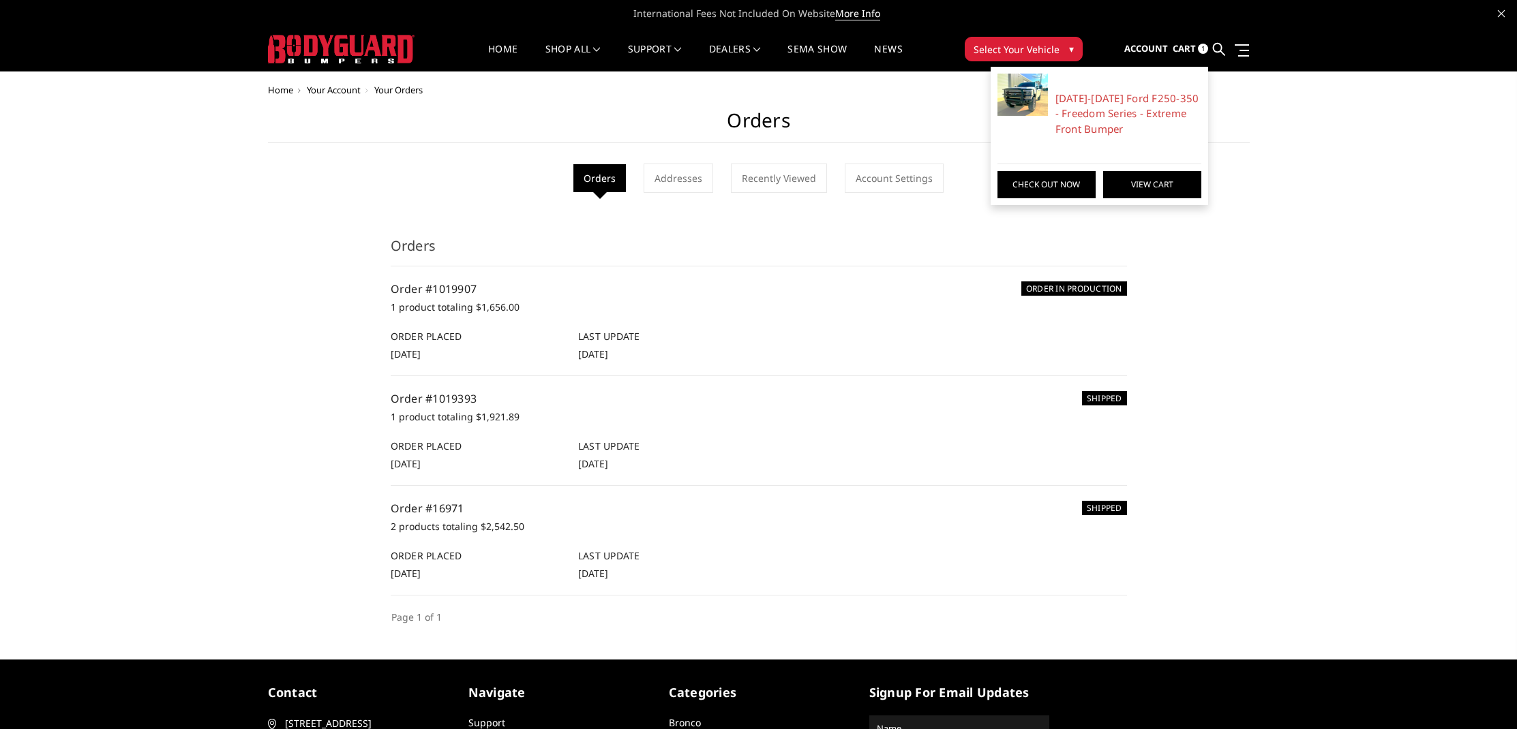
click at [1118, 185] on link "View Cart" at bounding box center [1152, 184] width 98 height 27
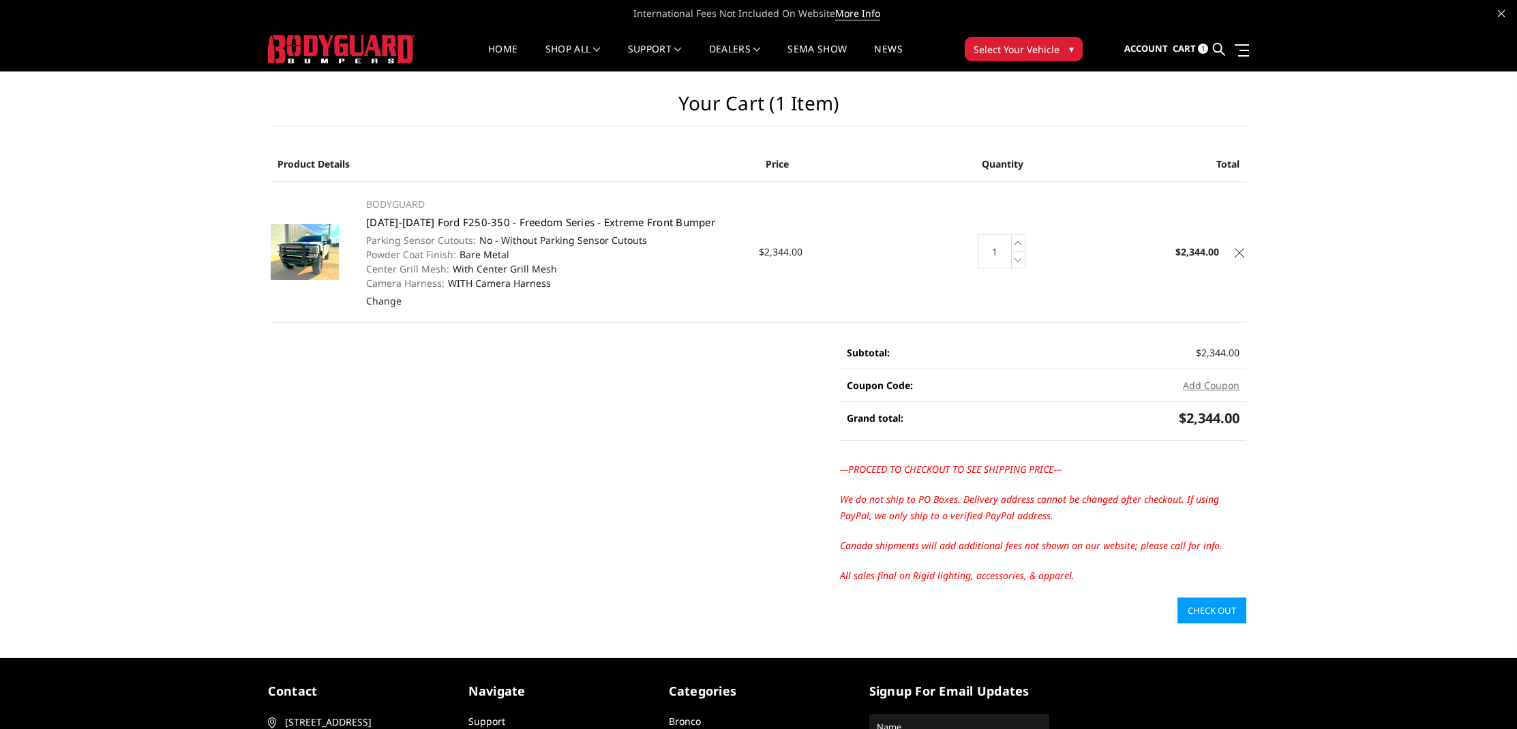
click at [496, 225] on link "[DATE]-[DATE] Ford F250-350 - Freedom Series - Extreme Front Bumper" at bounding box center [540, 222] width 349 height 14
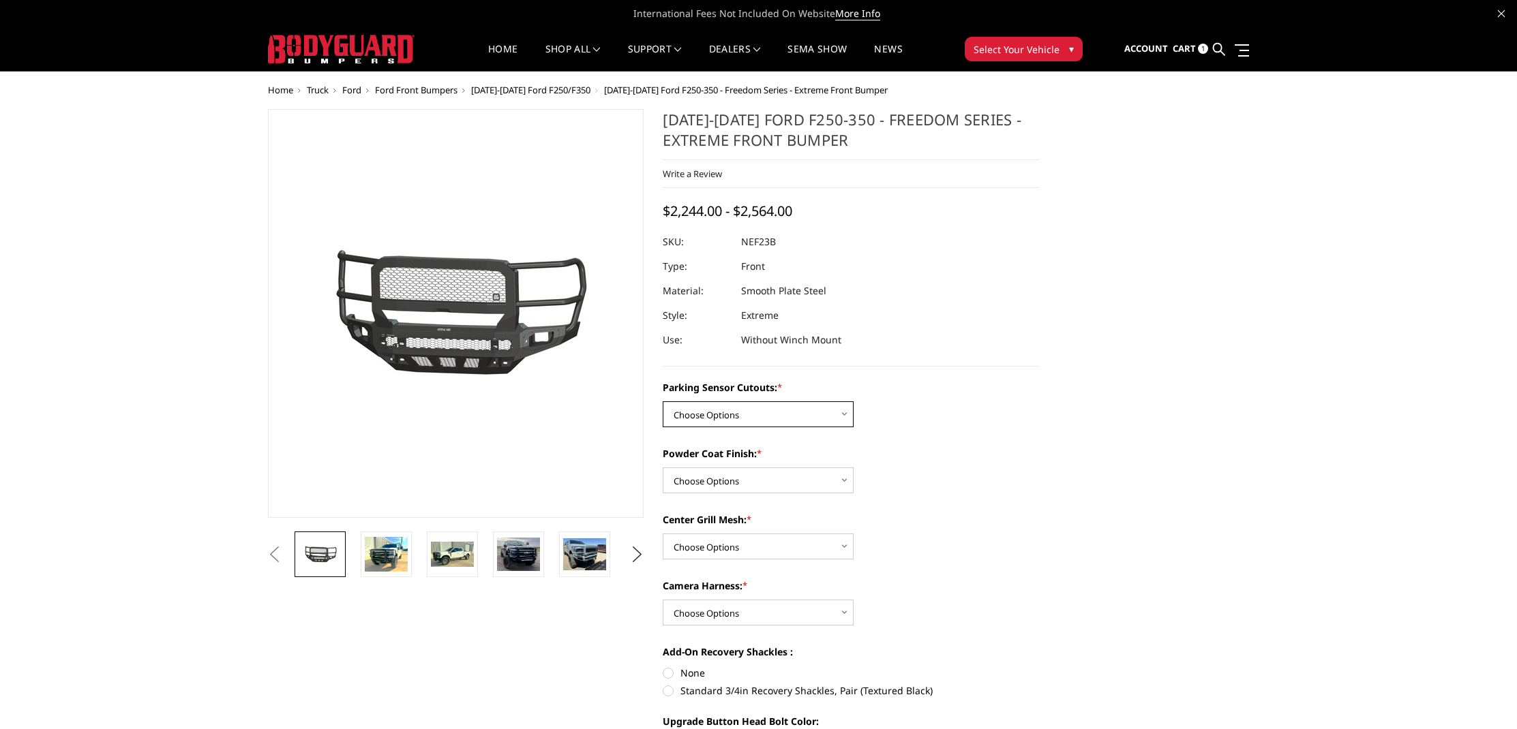
select select "2582"
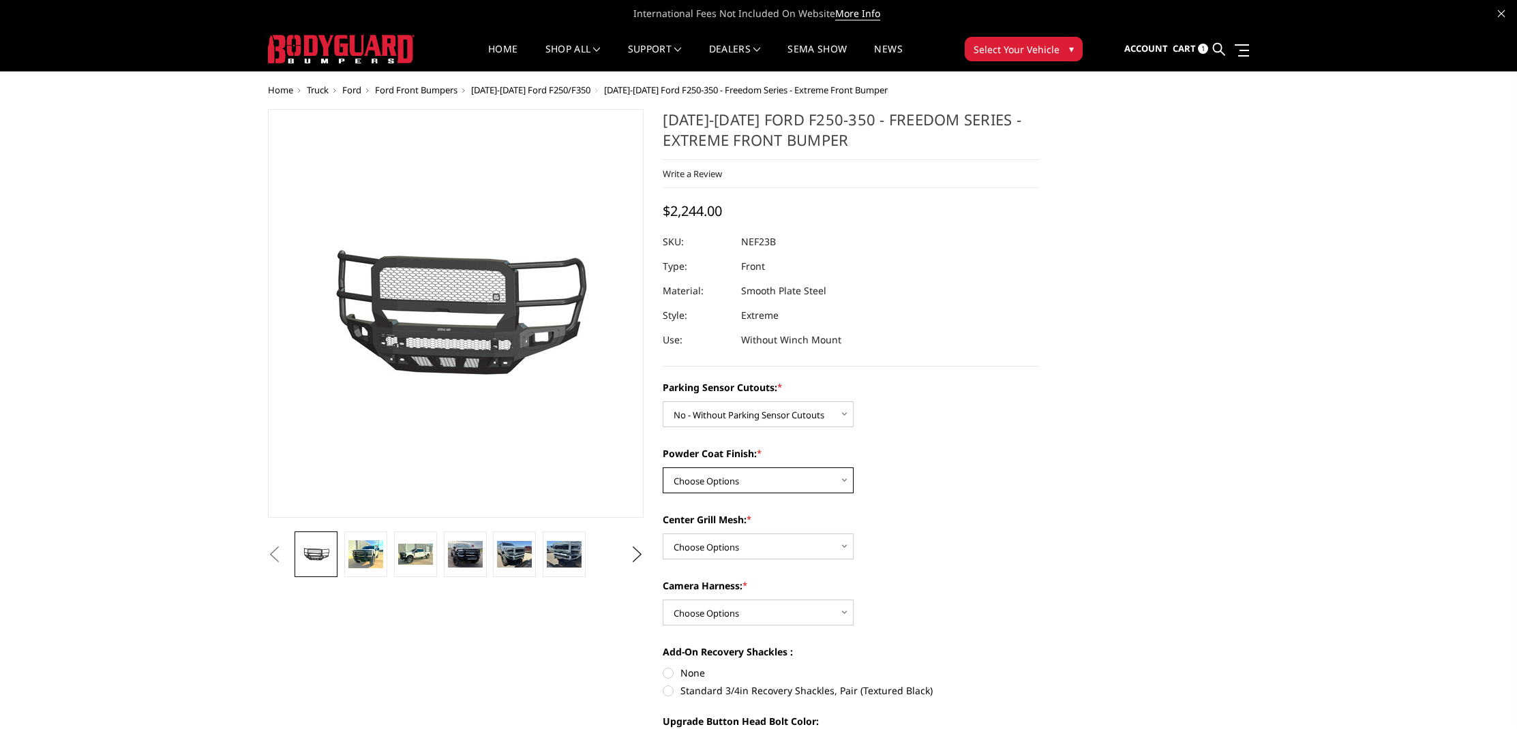
select select "2584"
select select "2586"
click at [729, 598] on div "Camera Harness: * Choose Options WITH Camera Harness WITHOUT Camera Harness" at bounding box center [850, 602] width 376 height 47
select select "2588"
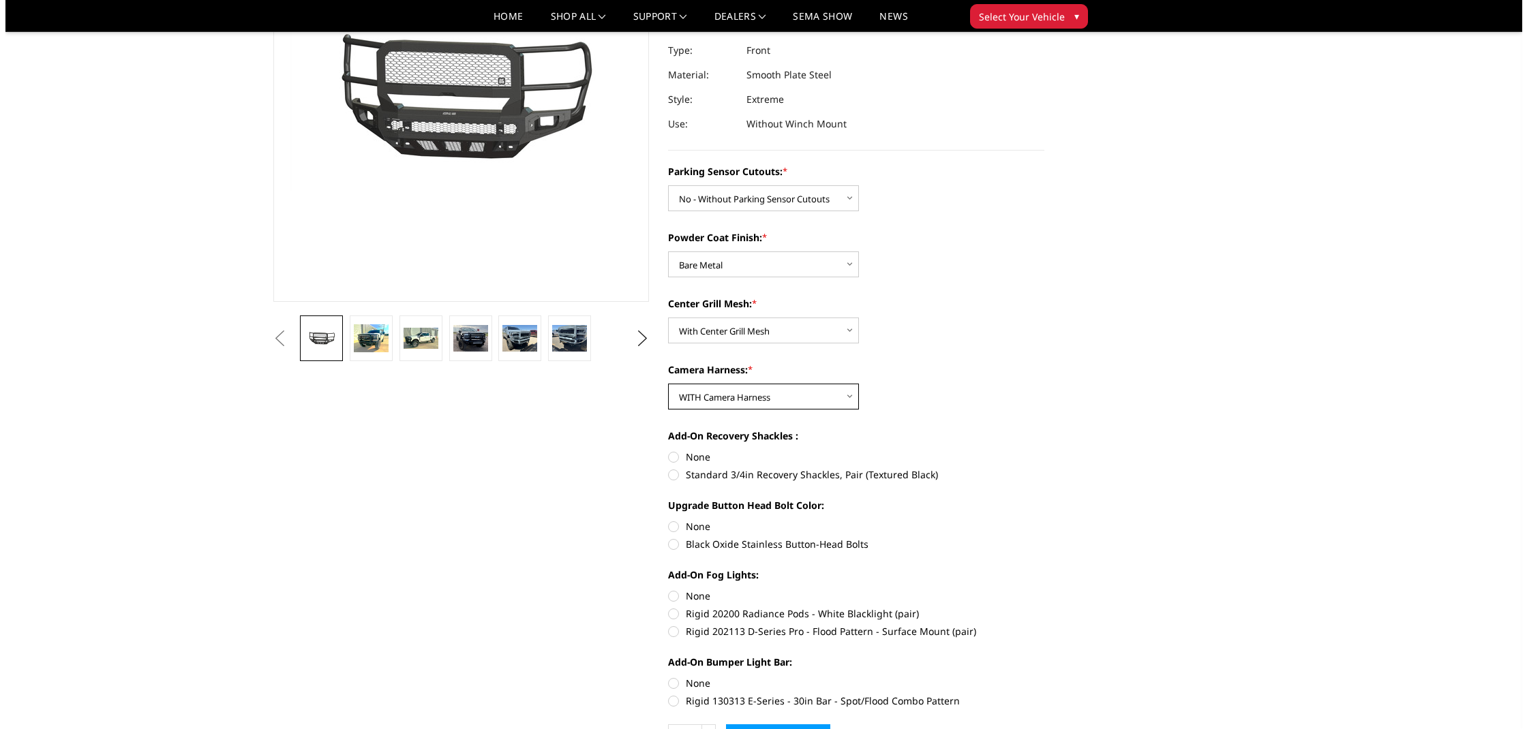
scroll to position [296, 0]
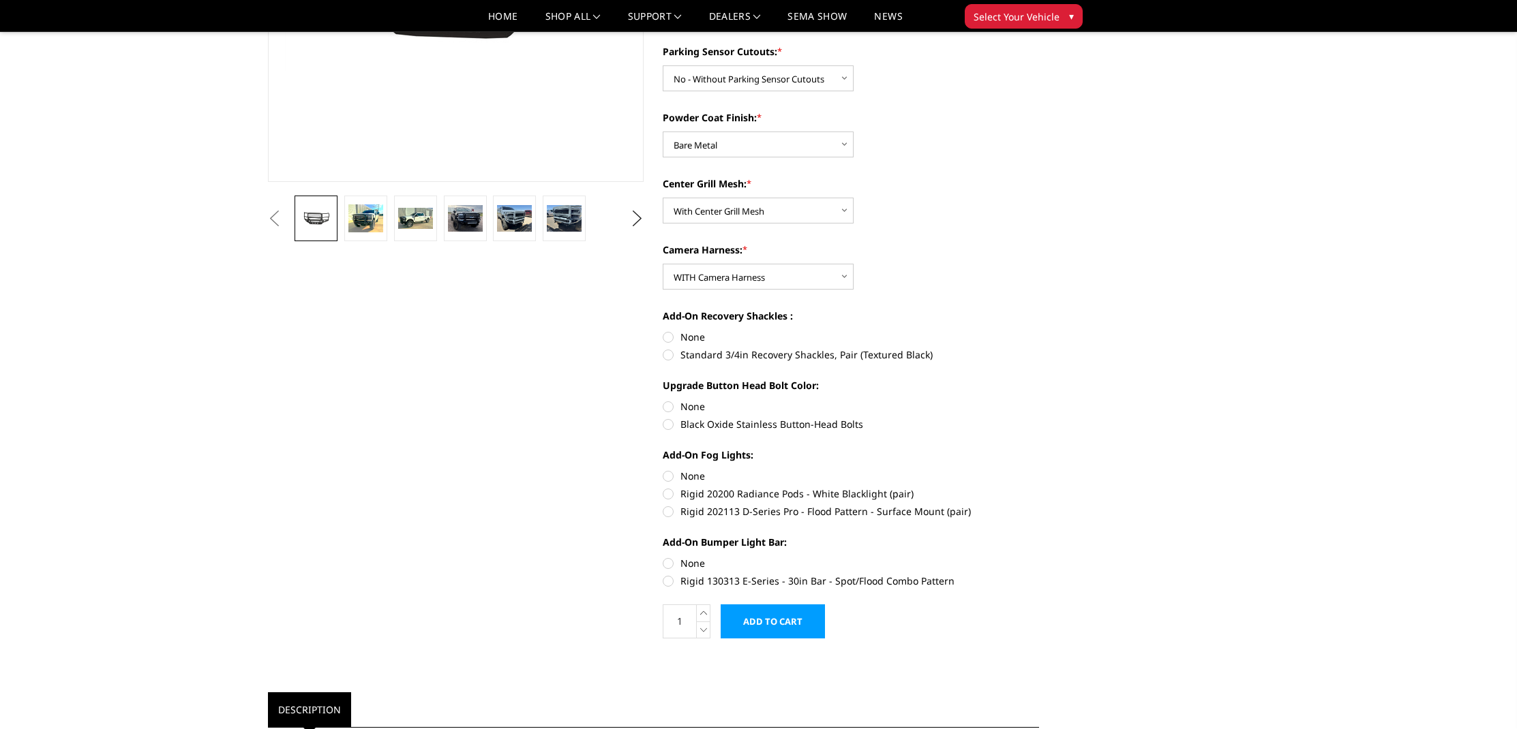
click at [787, 614] on input "Add to Cart" at bounding box center [772, 622] width 104 height 34
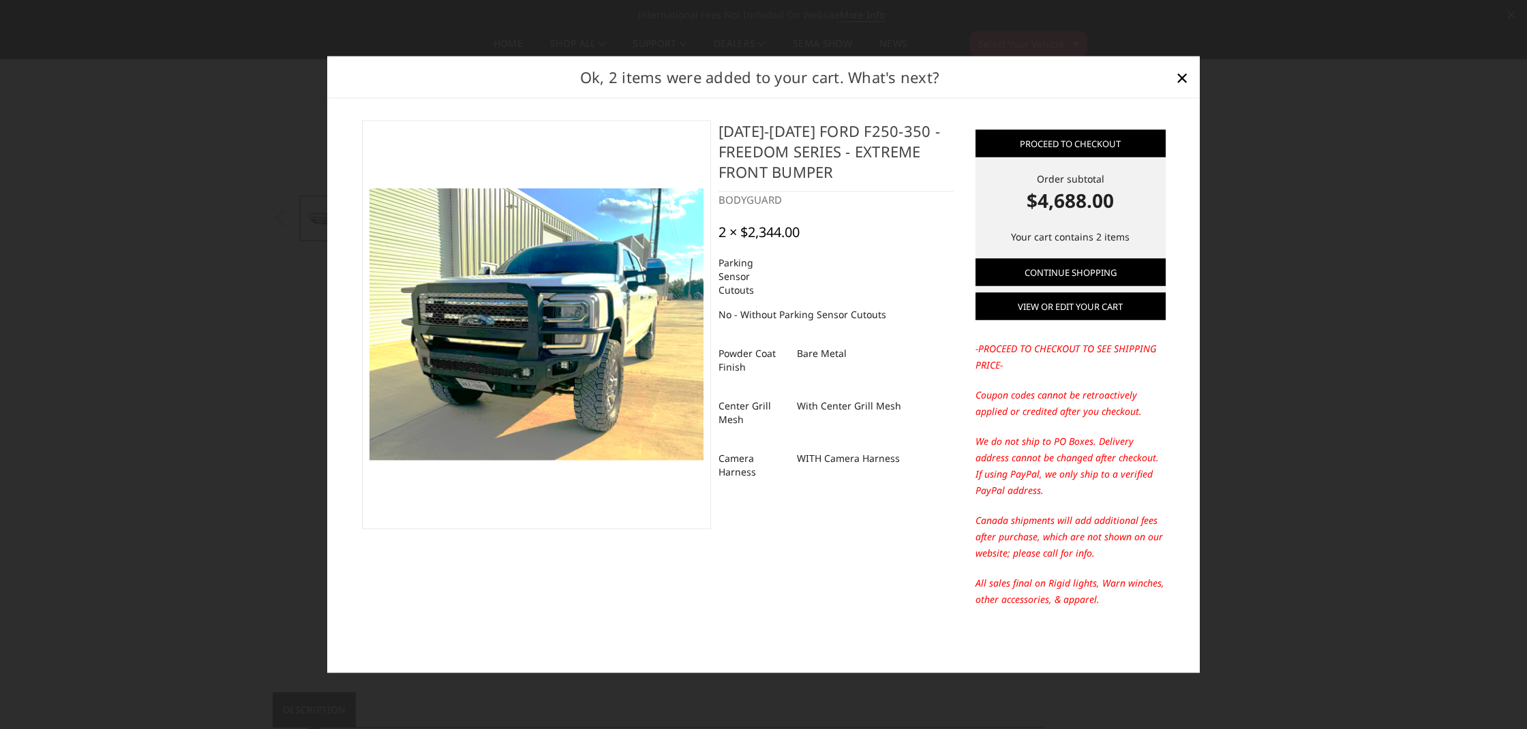
click at [1073, 310] on link "View or edit your cart" at bounding box center [1070, 306] width 190 height 27
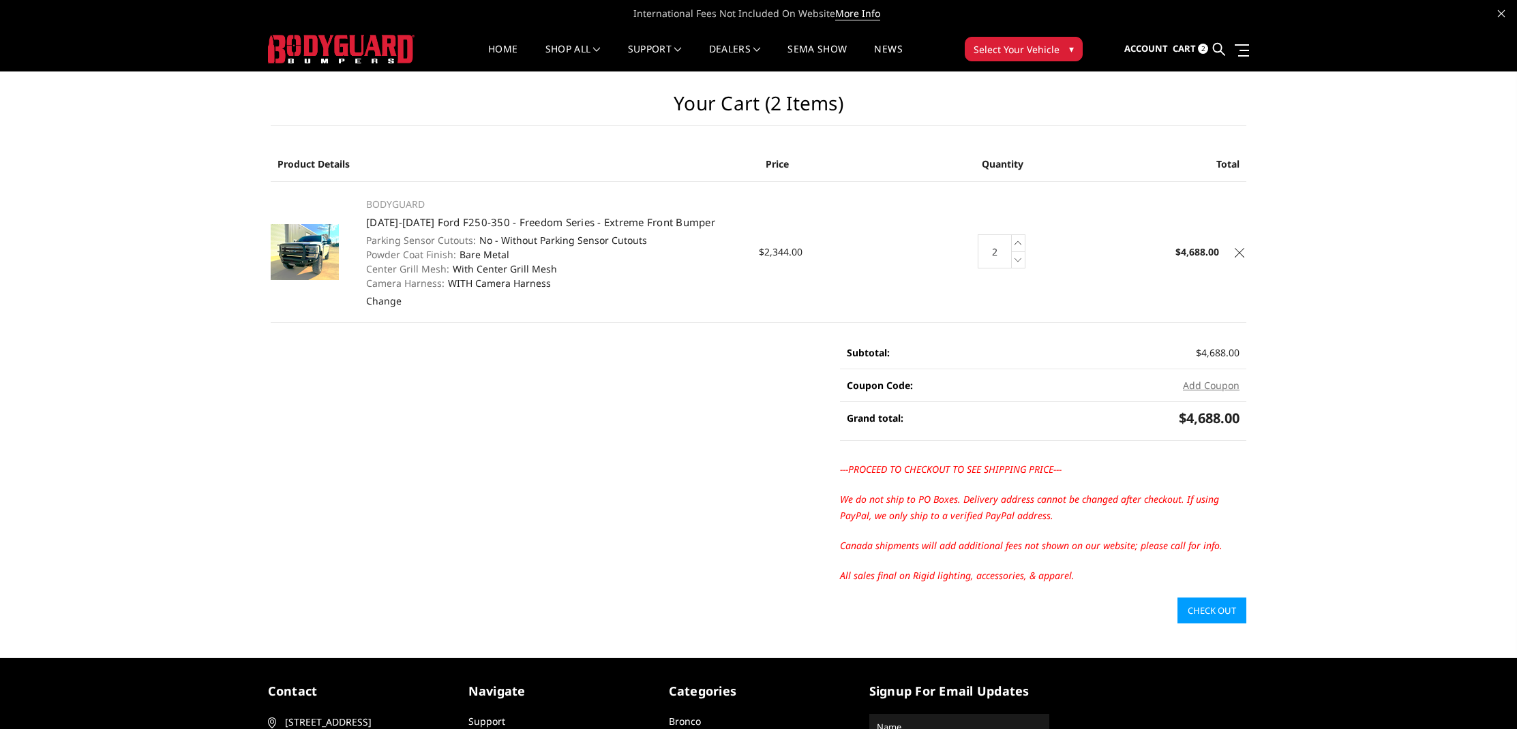
click at [1029, 258] on td "Quantity: 2 Increase Quantity: Decrease Quantity:" at bounding box center [1002, 251] width 163 height 141
click at [1022, 264] on icon at bounding box center [1018, 260] width 14 height 17
click at [662, 367] on main "Your Cart (1 item) Product Details Price Quantity Total BODYGUARD [DATE]-[DATE]…" at bounding box center [758, 348] width 996 height 552
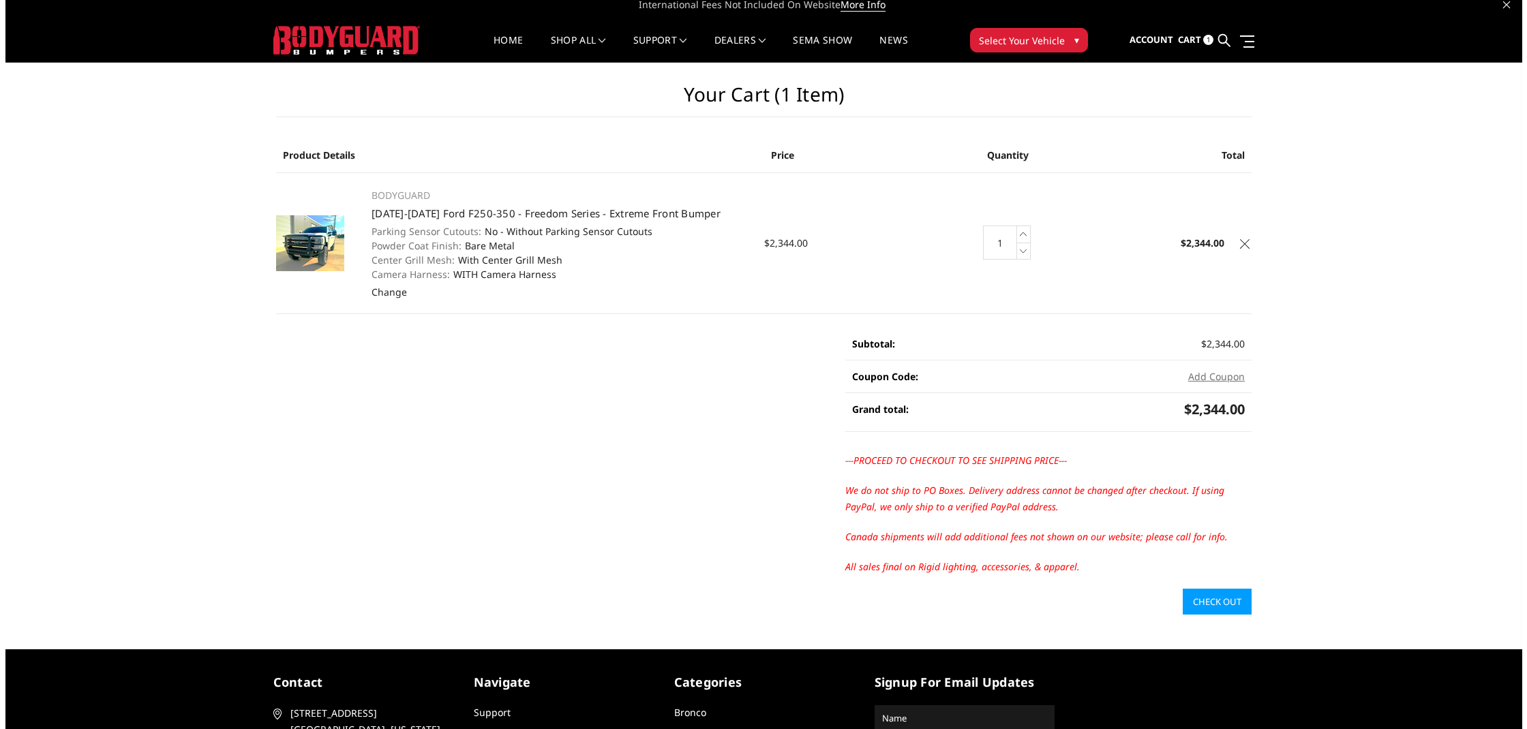
scroll to position [20, 0]
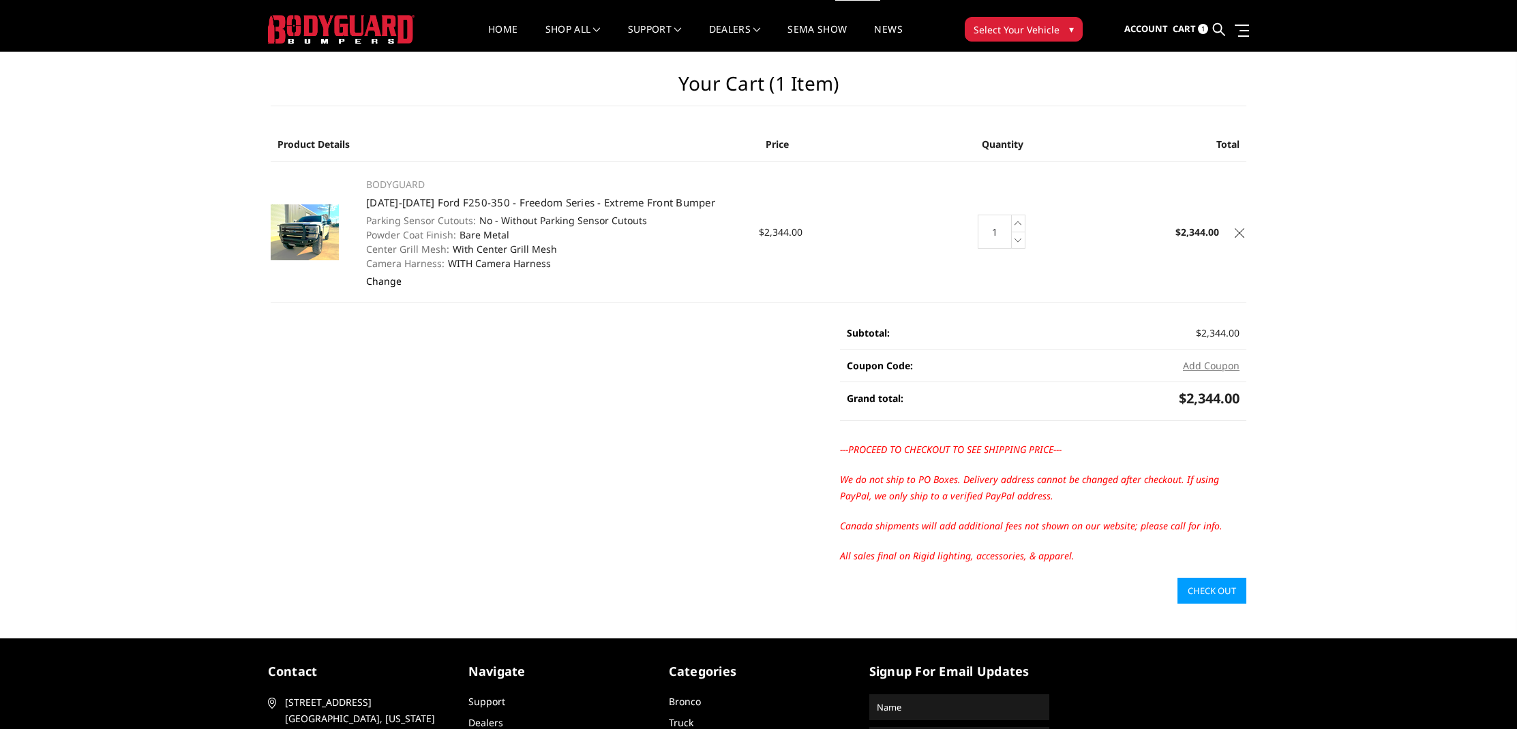
click at [375, 281] on link "Change" at bounding box center [383, 281] width 35 height 13
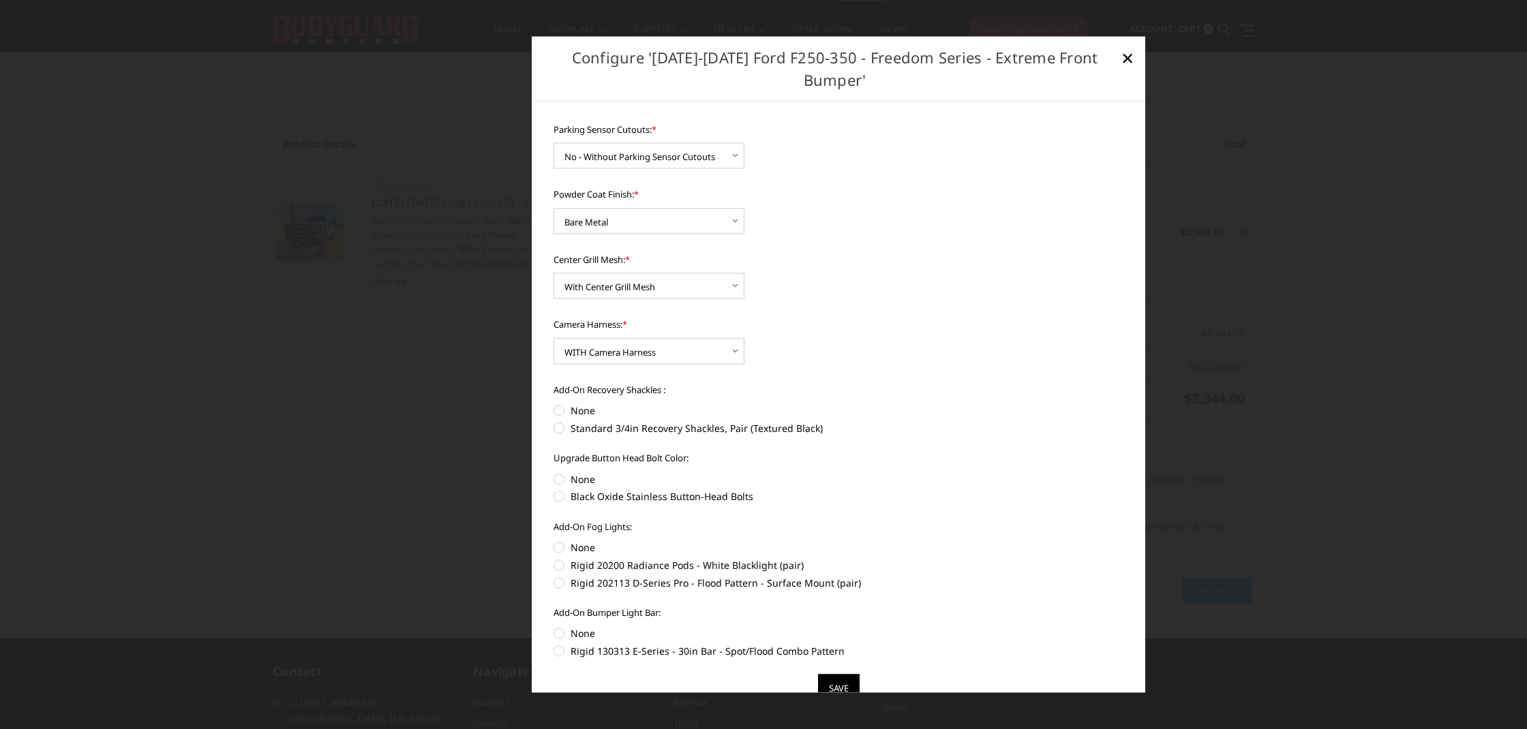
scroll to position [28, 0]
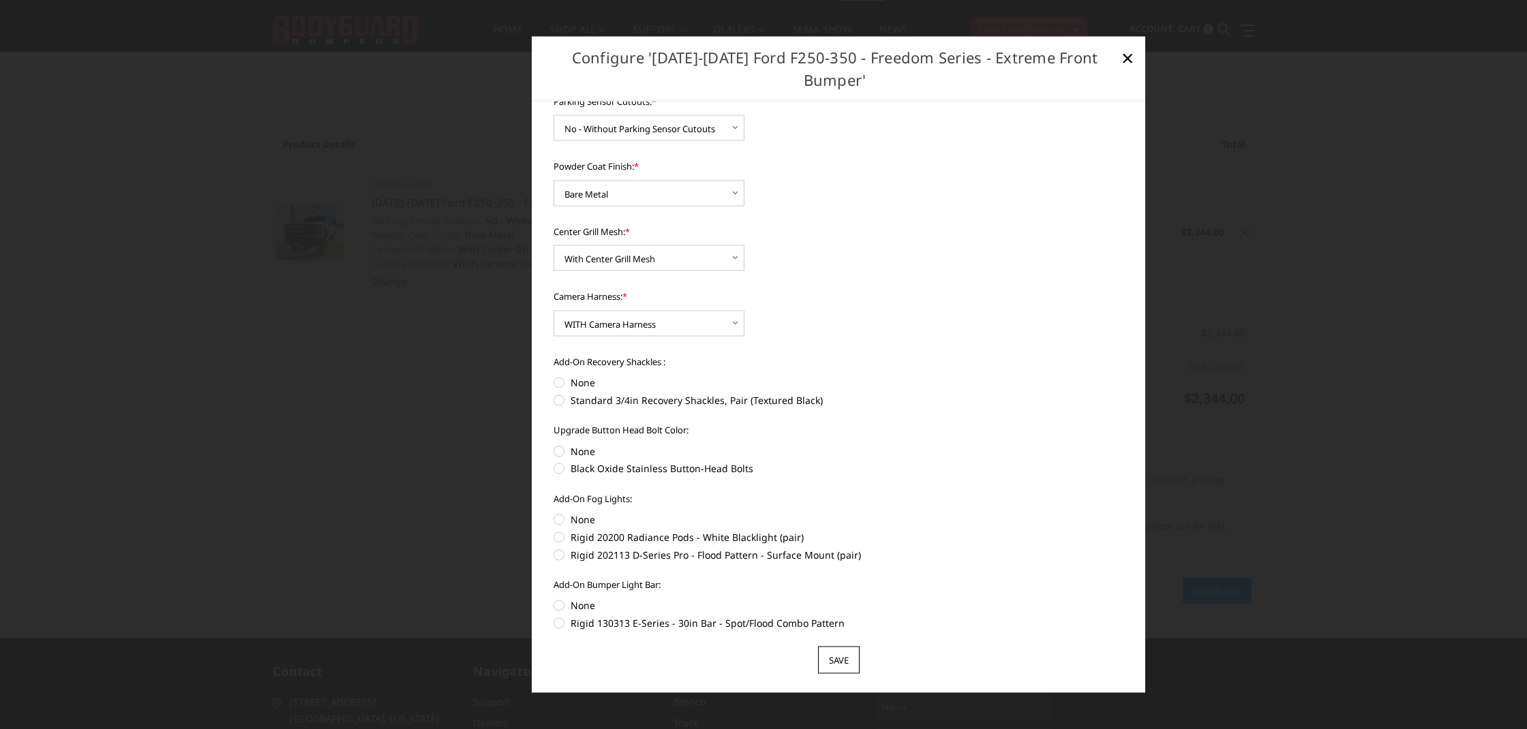
click at [832, 652] on input "Save" at bounding box center [839, 660] width 42 height 27
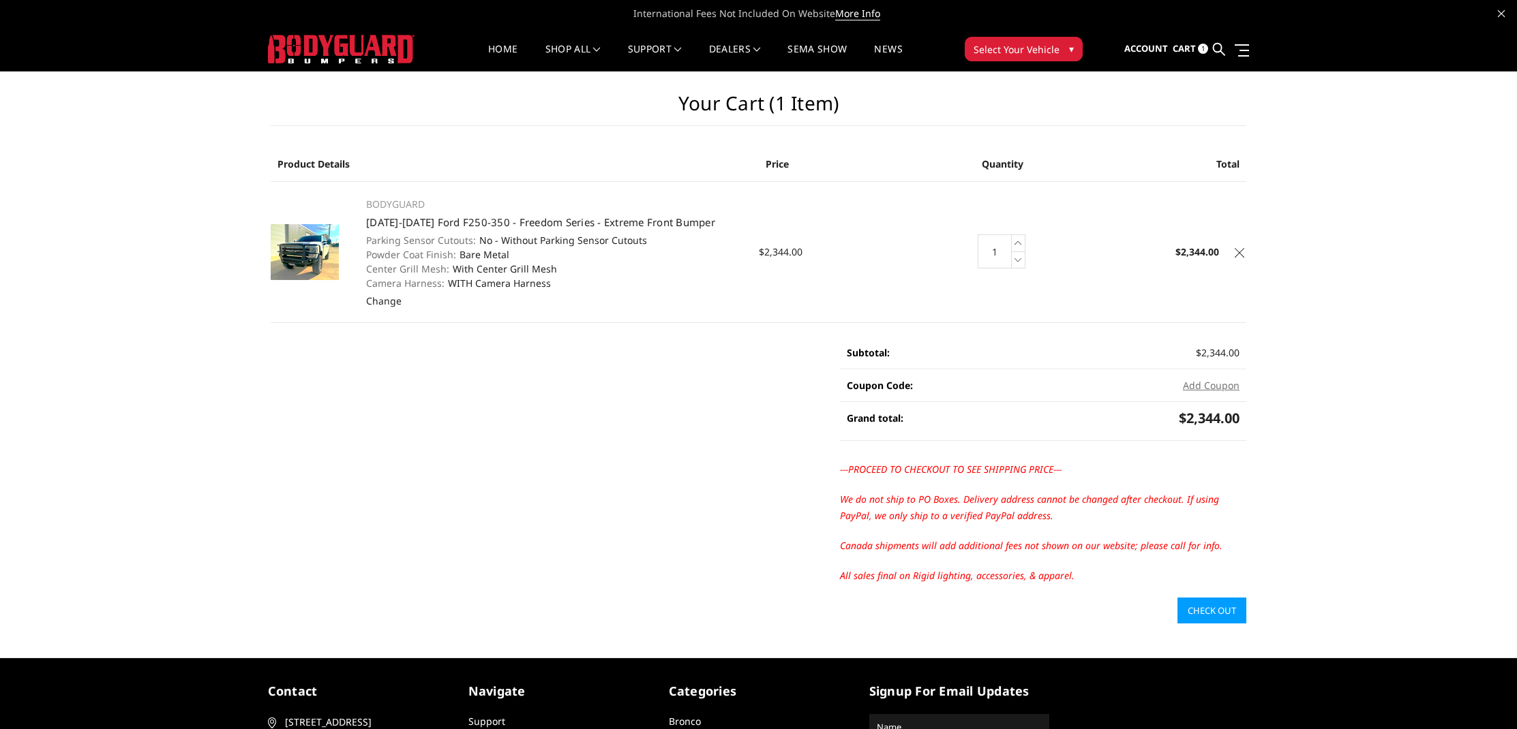
click at [879, 290] on td "Price $2,344.00" at bounding box center [840, 251] width 163 height 141
click at [464, 226] on link "[DATE]-[DATE] Ford F250-350 - Freedom Series - Extreme Front Bumper" at bounding box center [540, 222] width 349 height 14
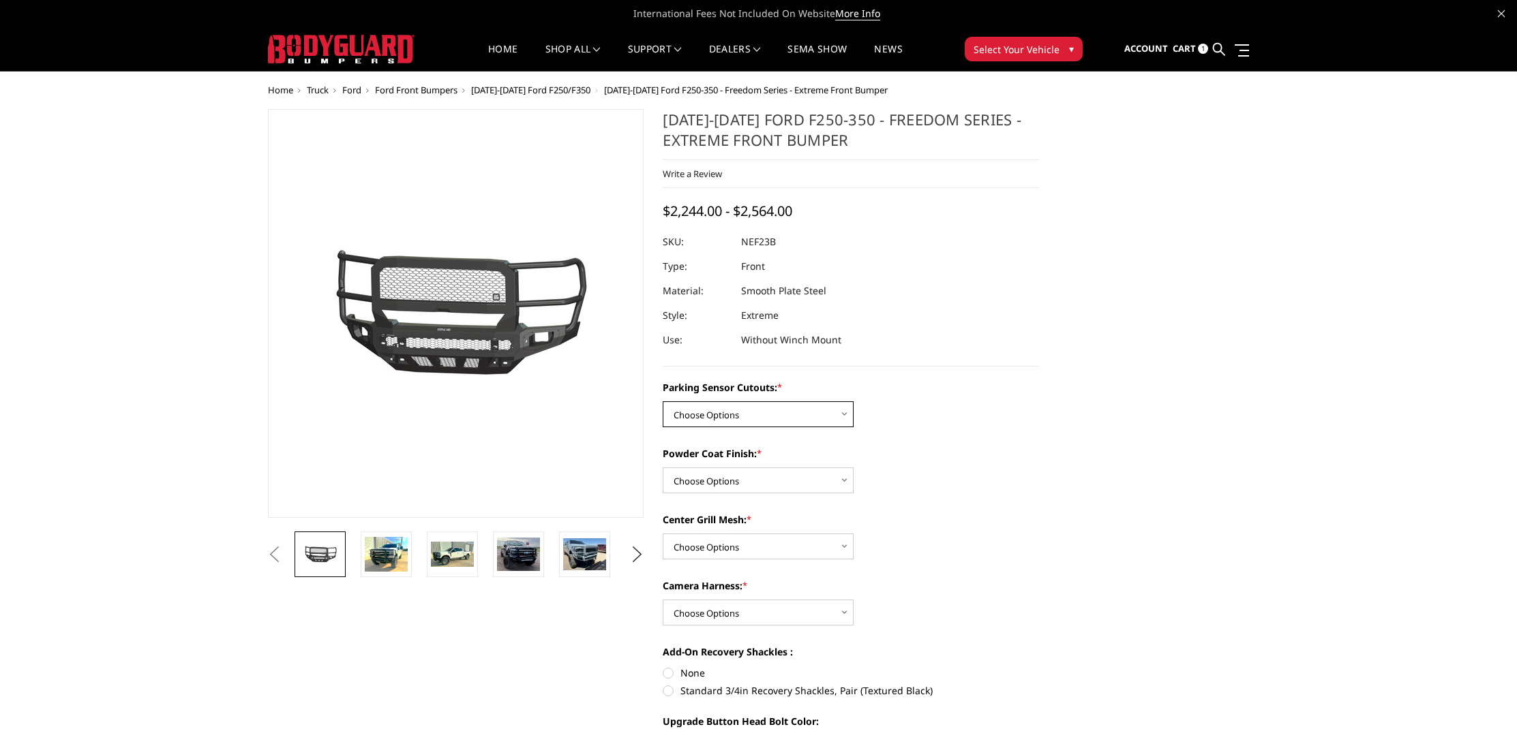
select select "2582"
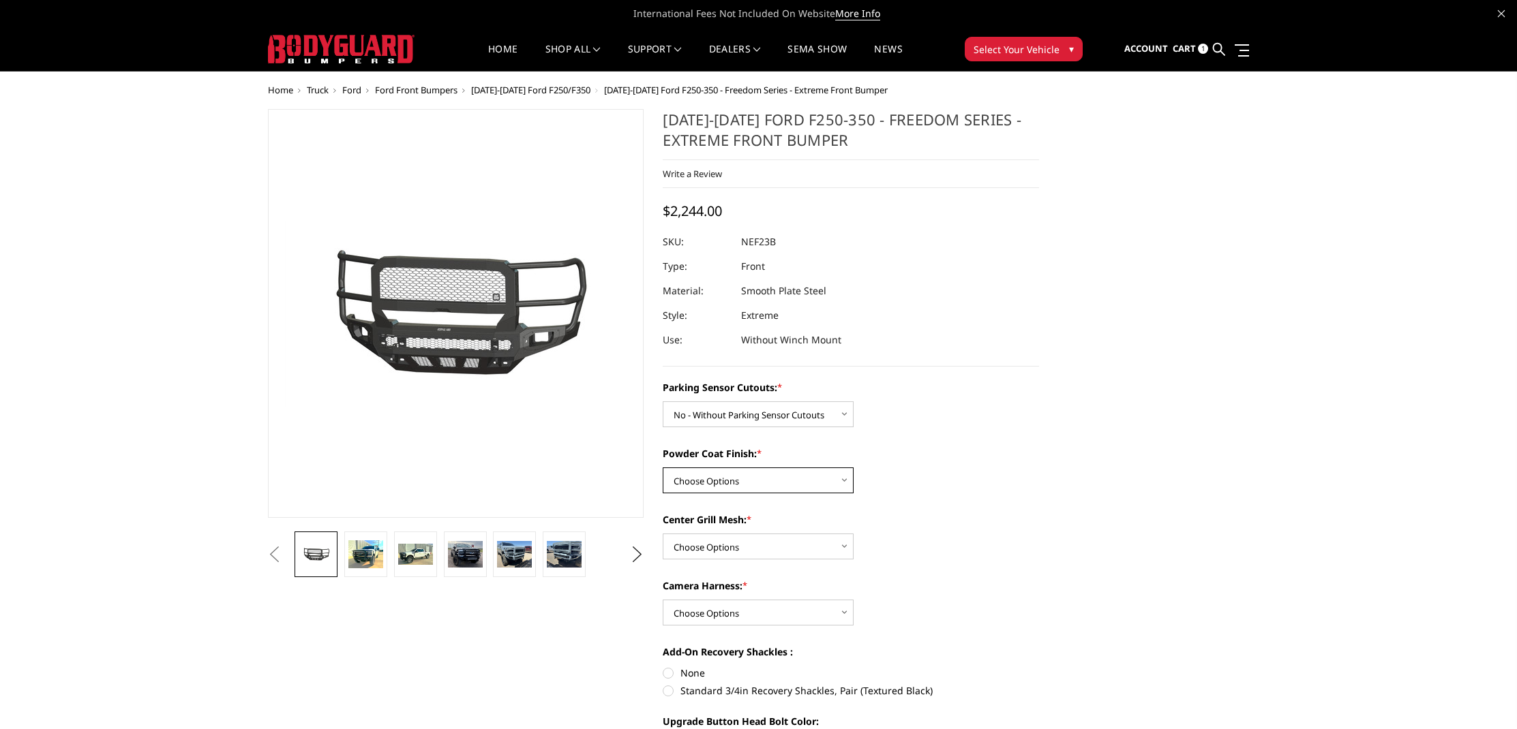
select select "2584"
select select "2586"
select select "2588"
click at [1189, 48] on span "Cart" at bounding box center [1183, 48] width 23 height 12
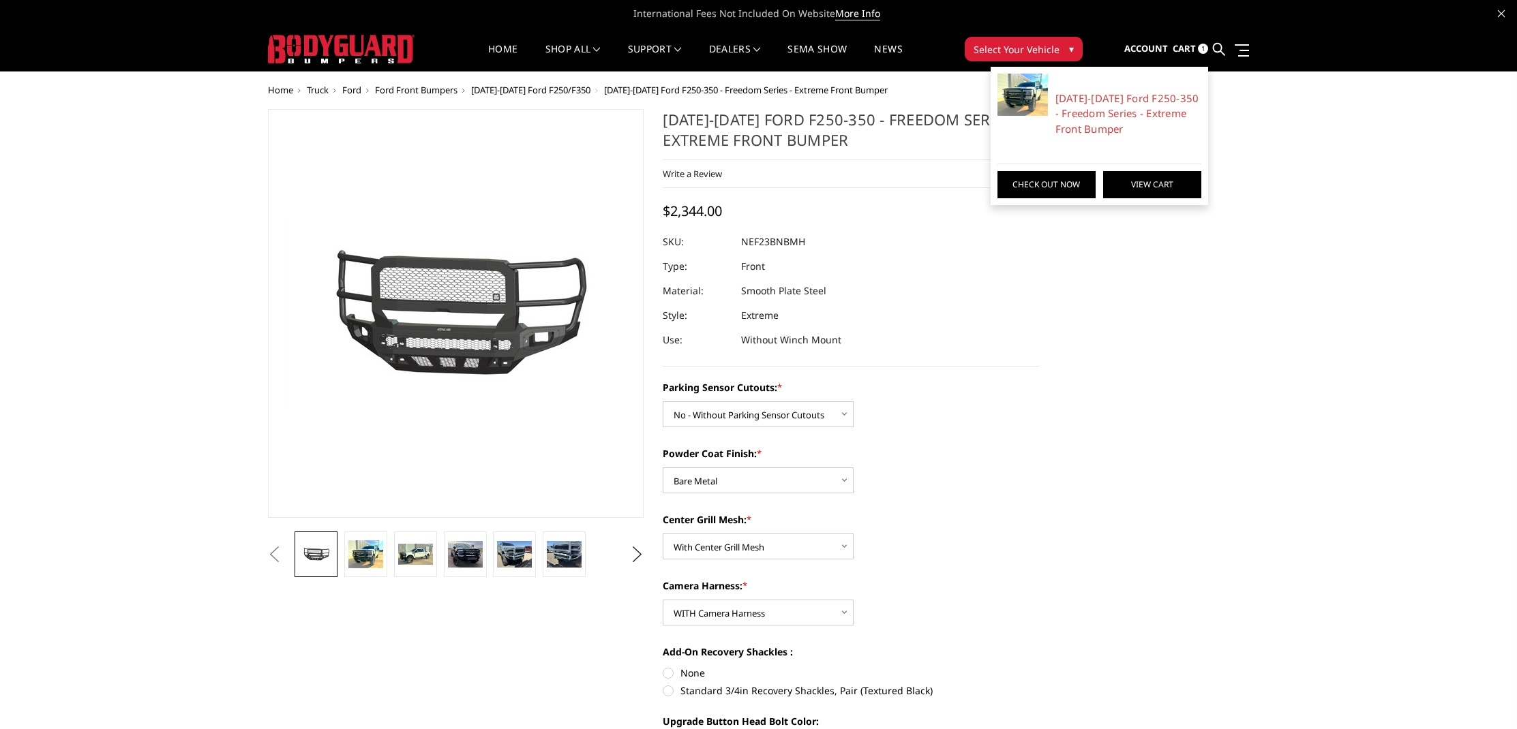
click at [1148, 178] on link "View Cart" at bounding box center [1152, 184] width 98 height 27
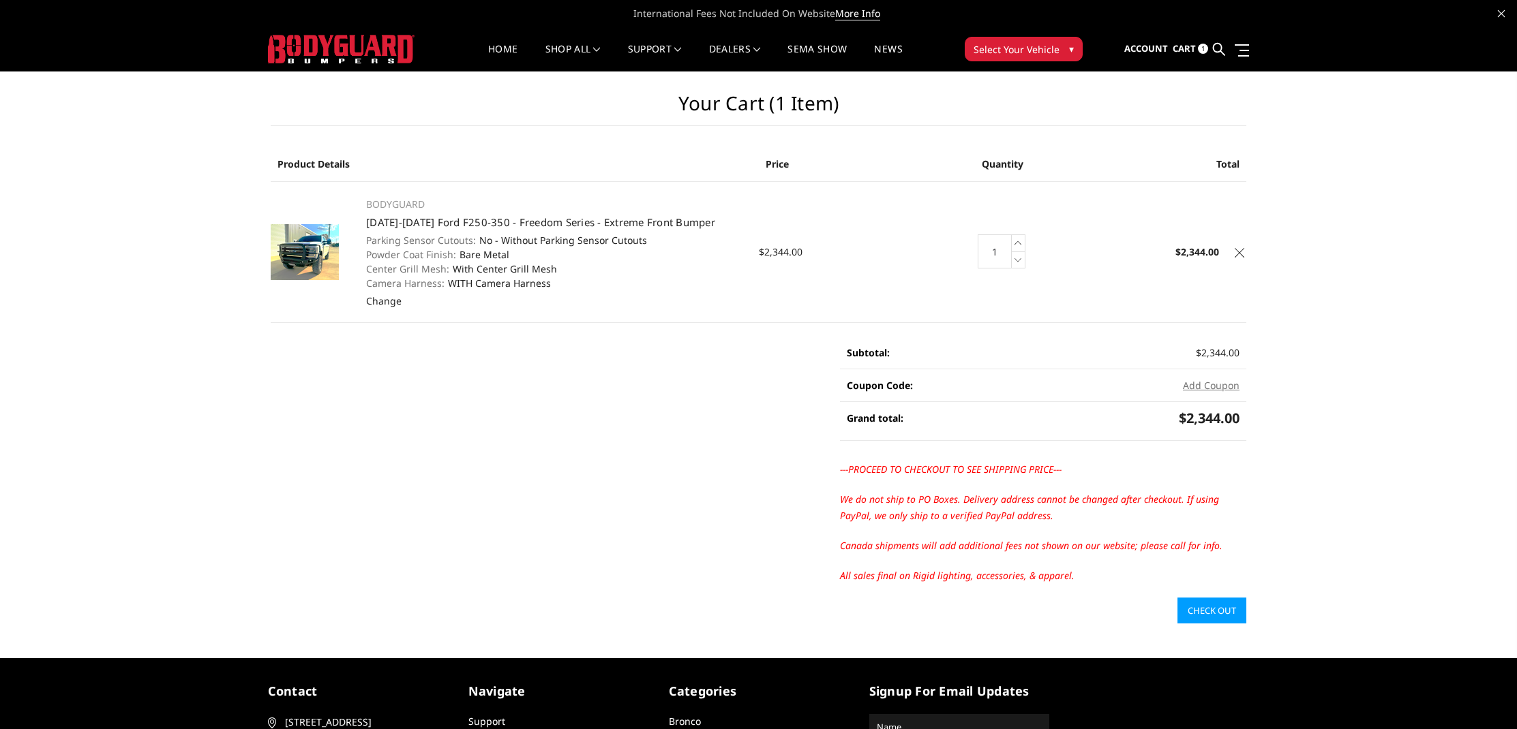
click at [1211, 612] on link "Check out" at bounding box center [1211, 611] width 69 height 26
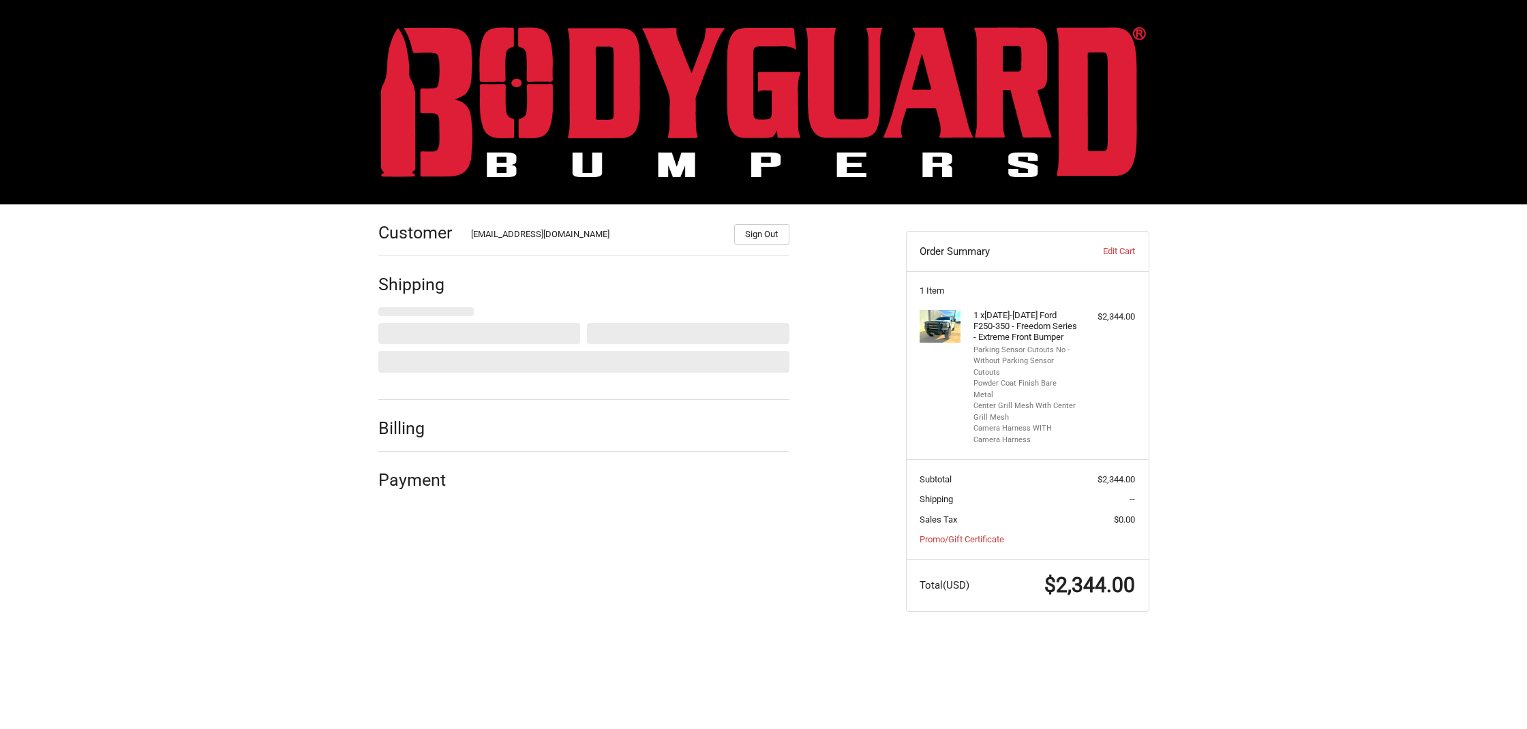
click at [976, 423] on li "Camera Harness WITH Camera Harness" at bounding box center [1025, 434] width 104 height 22
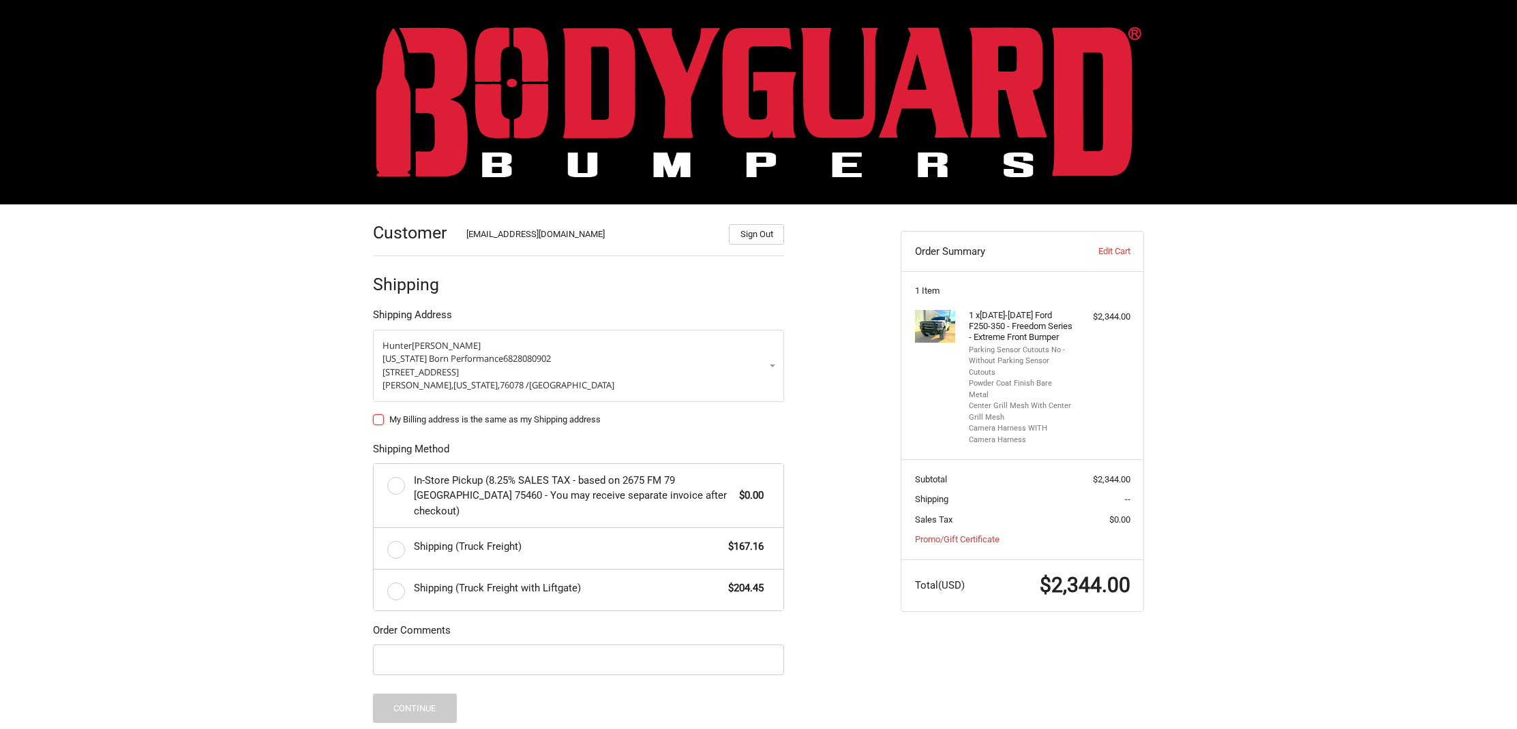
scroll to position [109, 0]
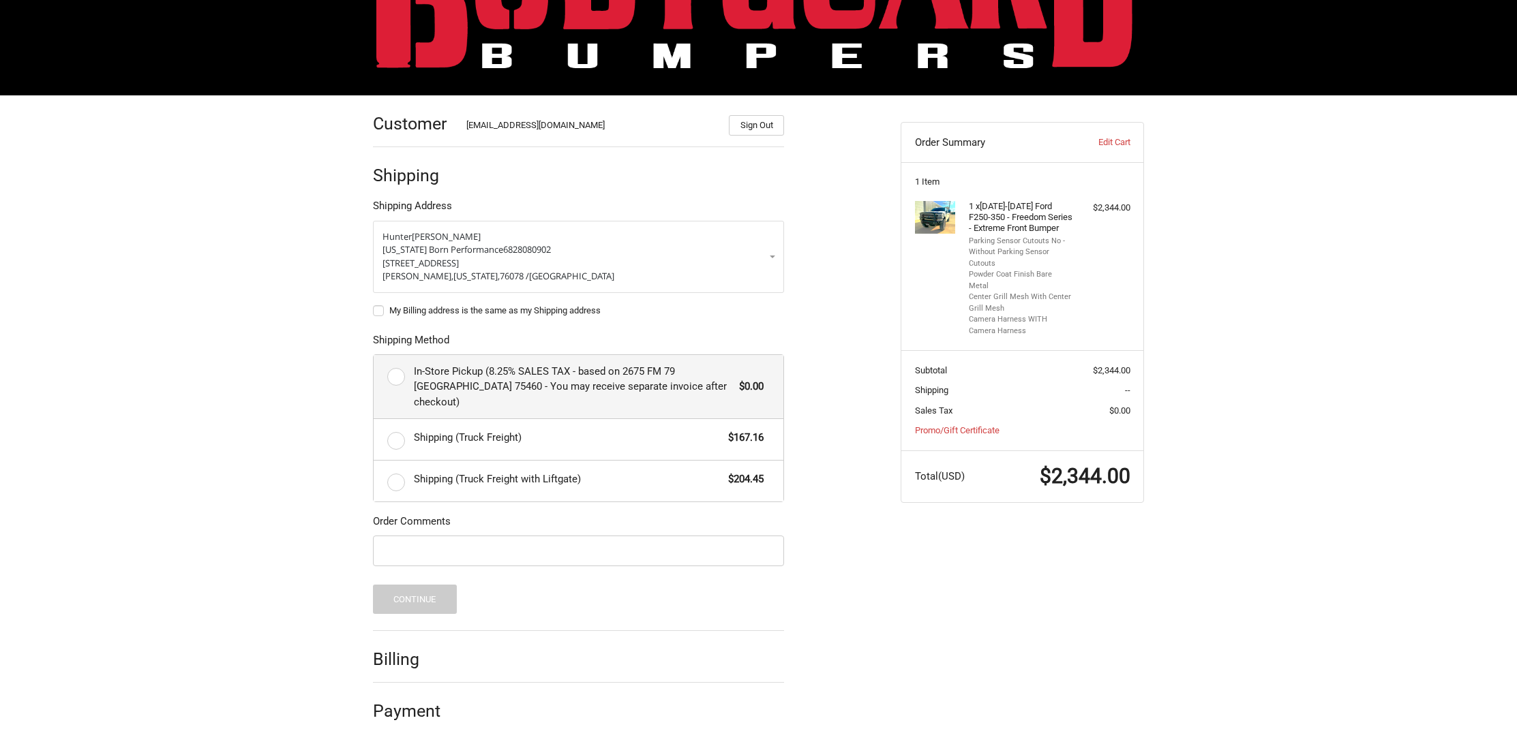
click at [594, 373] on span "In-Store Pickup (8.25% SALES TAX - based on 2675 FM 79 Paris TX 75460 - You may…" at bounding box center [573, 387] width 319 height 46
click at [374, 356] on input "In-Store Pickup (8.25% SALES TAX - based on 2675 FM 79 Paris TX 75460 - You may…" at bounding box center [374, 355] width 1 height 1
radio input "true"
click at [593, 391] on span "In-Store Pickup (8.25% SALES TAX - based on 2675 FM 79 Paris TX 75460 - You may…" at bounding box center [573, 387] width 319 height 46
click at [374, 356] on input "In-Store Pickup (8.25% SALES TAX - based on 2675 FM 79 Paris TX 75460 - You may…" at bounding box center [374, 355] width 1 height 1
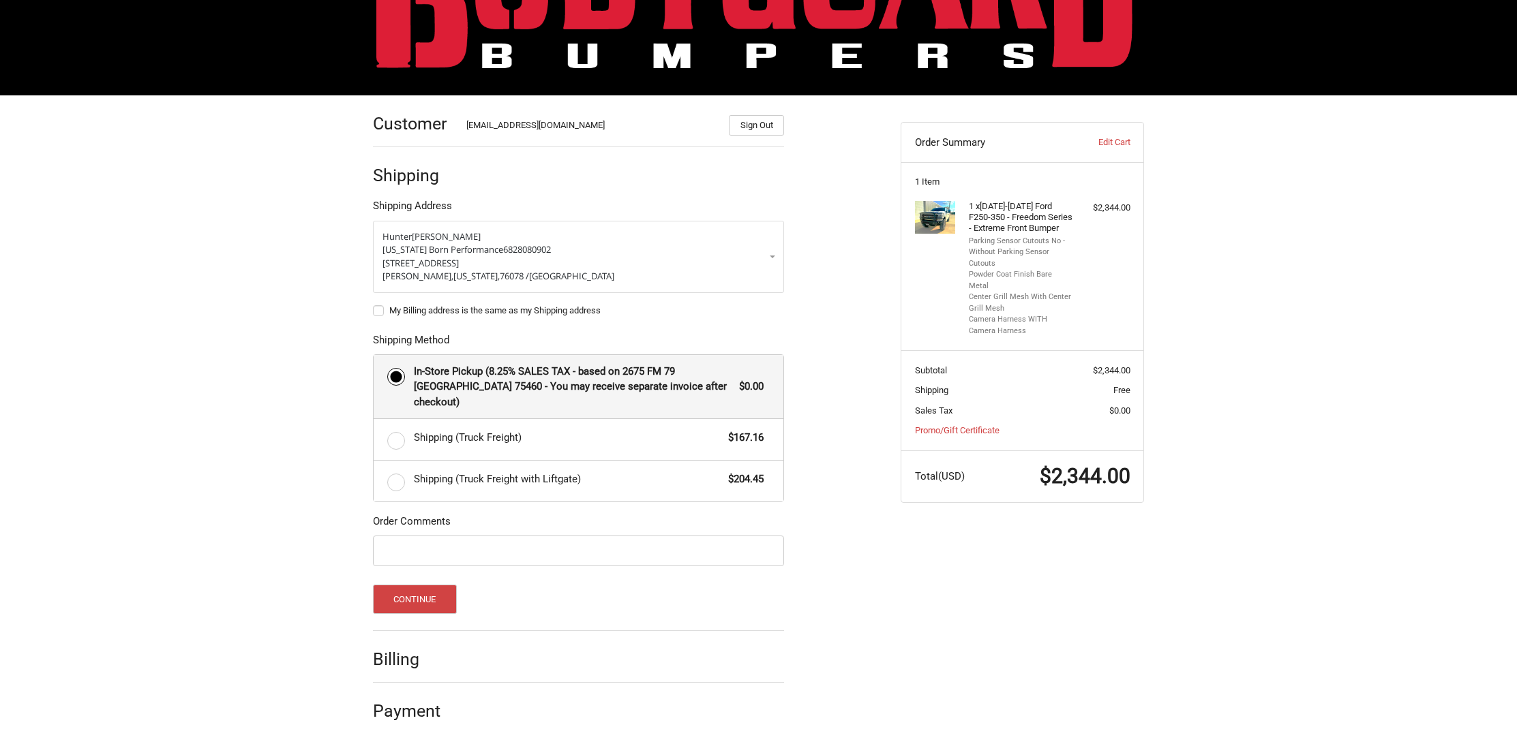
click at [706, 371] on span "In-Store Pickup (8.25% SALES TAX - based on 2675 FM 79 Paris TX 75460 - You may…" at bounding box center [573, 387] width 319 height 46
click at [374, 356] on input "In-Store Pickup (8.25% SALES TAX - based on 2675 FM 79 Paris TX 75460 - You may…" at bounding box center [374, 355] width 1 height 1
click at [633, 348] on fieldset "Shipping Method In-Store Pickup (8.25% SALES TAX - based on 2675 FM 79 Paris TX…" at bounding box center [578, 418] width 411 height 170
click at [513, 428] on div "Shipping (Truck Freight) $167.16" at bounding box center [589, 437] width 350 height 19
click at [374, 420] on input "Shipping (Truck Freight) $167.16" at bounding box center [374, 419] width 1 height 1
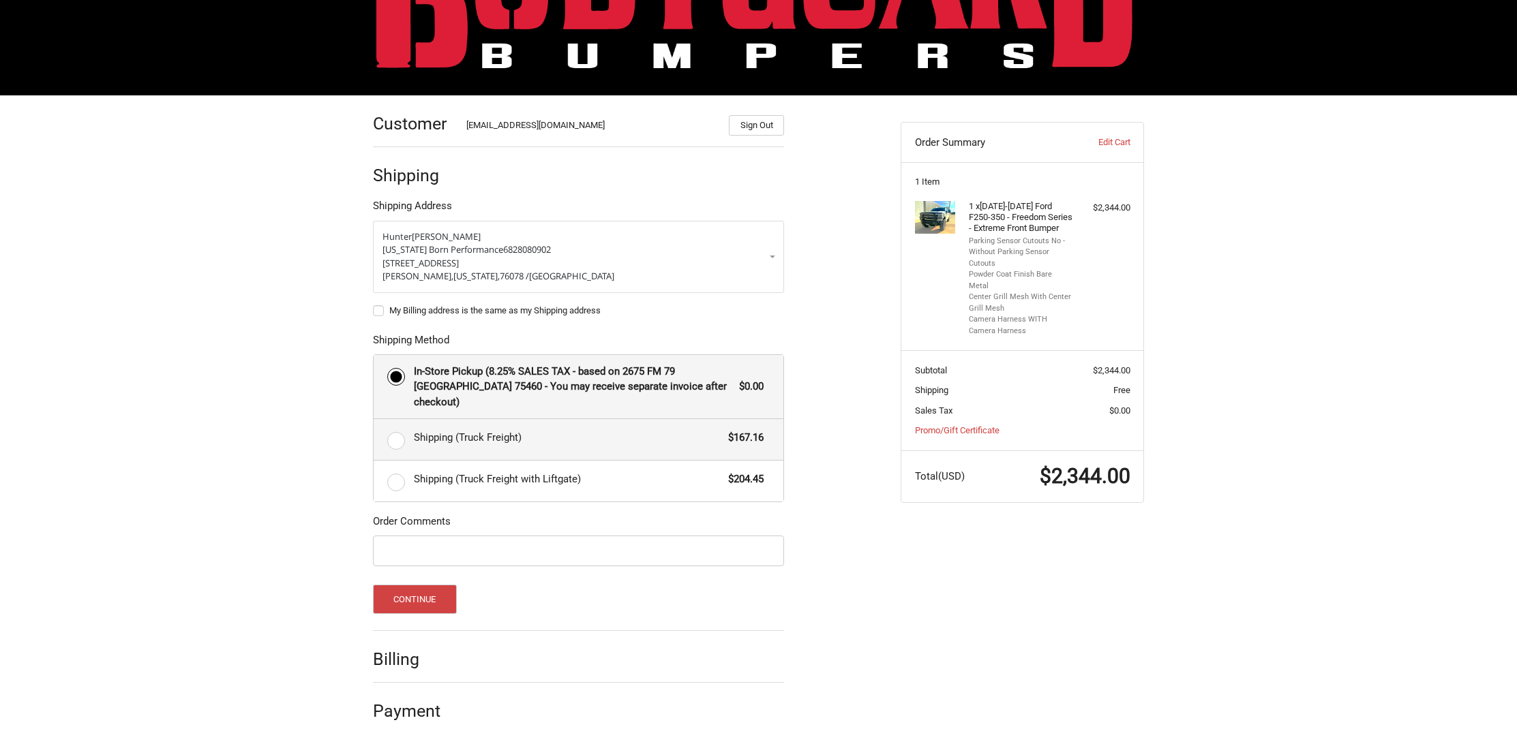
radio input "true"
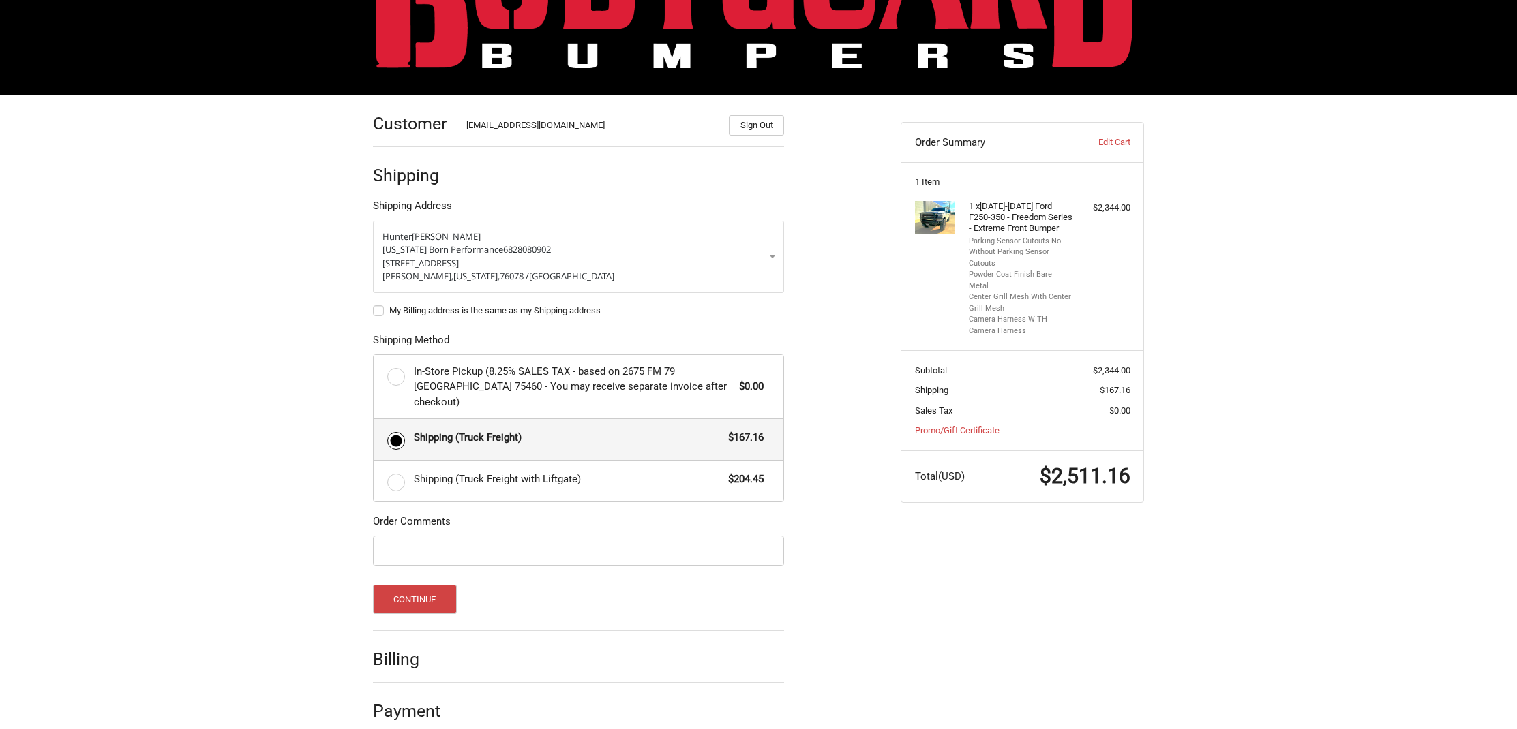
click at [530, 430] on span "Shipping (Truck Freight)" at bounding box center [568, 438] width 308 height 16
click at [374, 420] on input "Shipping (Truck Freight) $167.16" at bounding box center [374, 419] width 1 height 1
click at [393, 585] on button "Continue" at bounding box center [415, 599] width 84 height 29
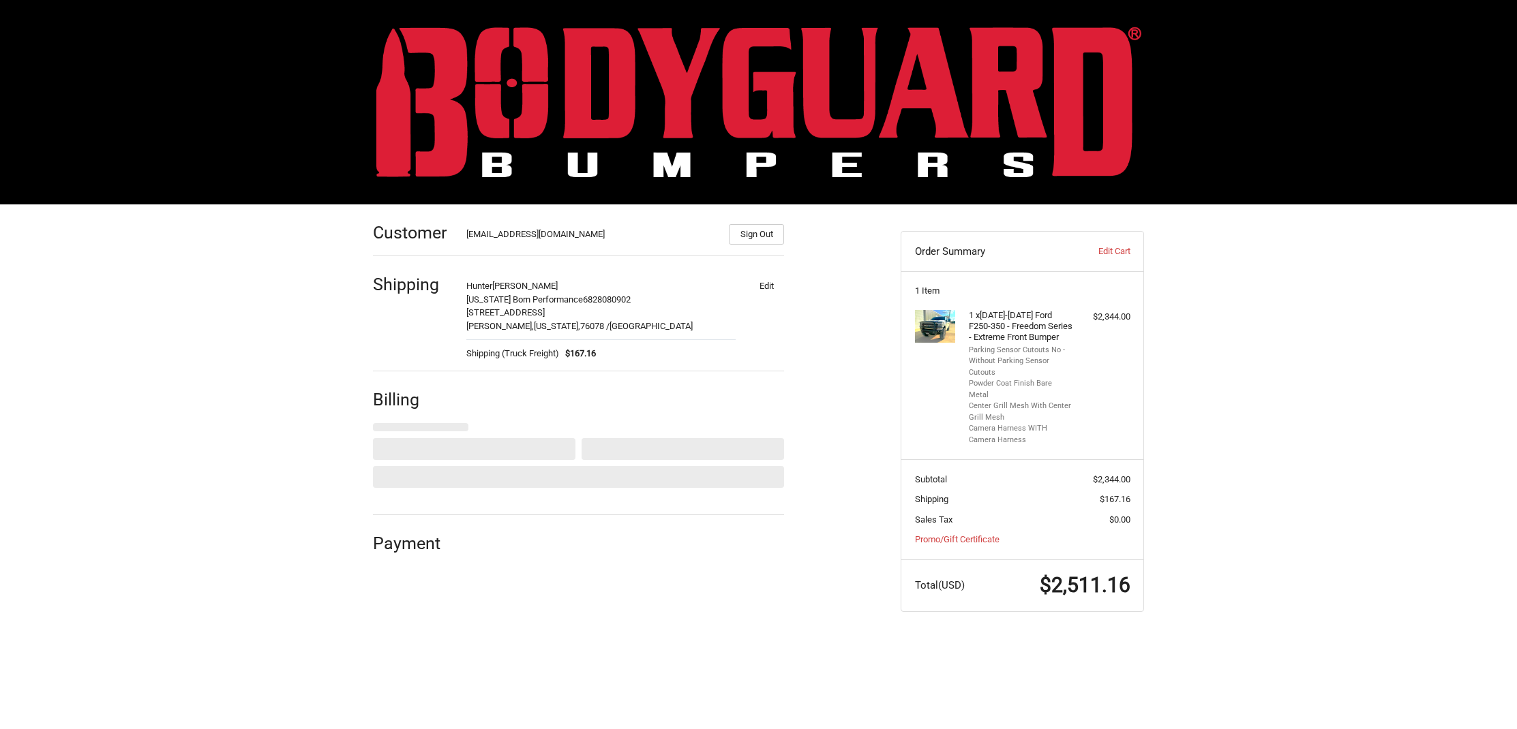
scroll to position [0, 0]
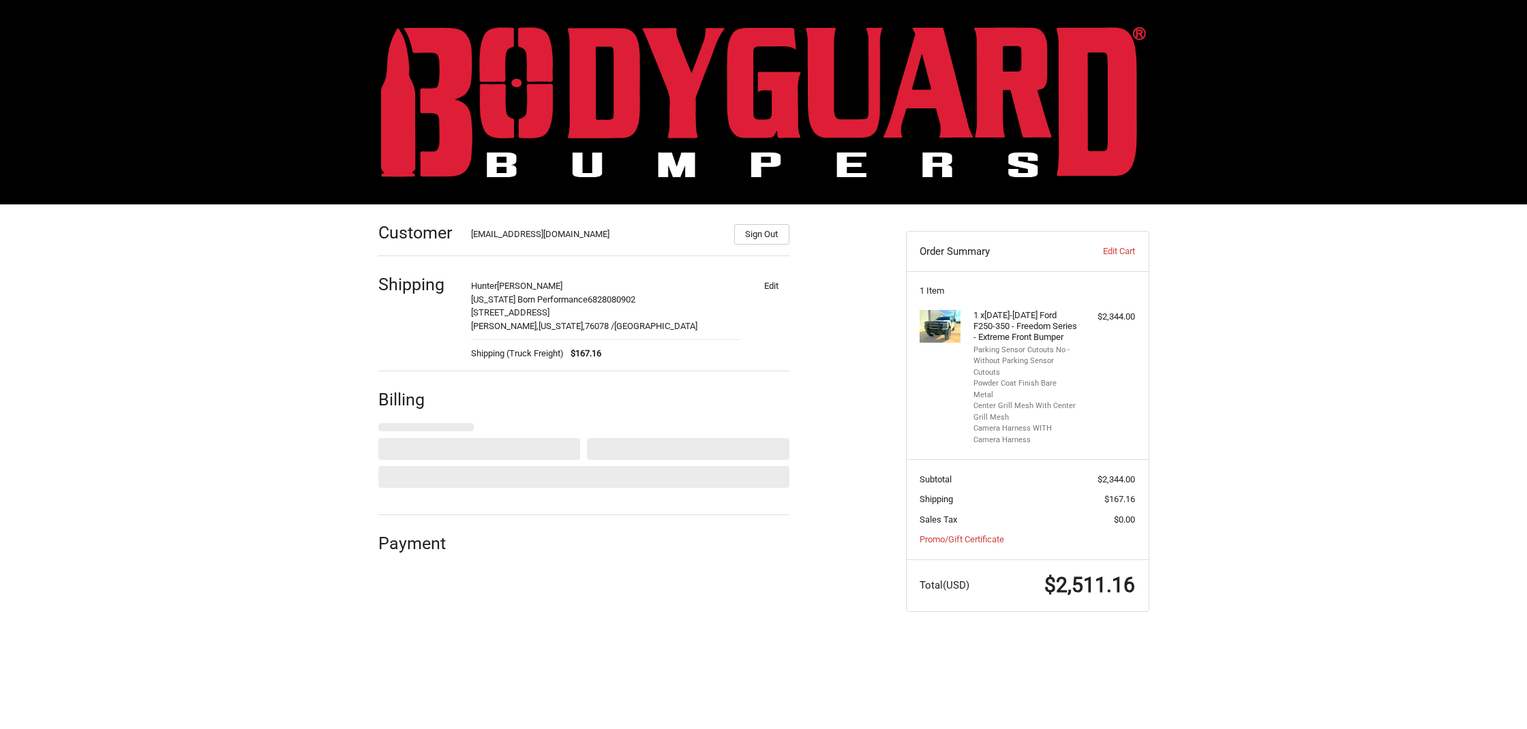
select select "US"
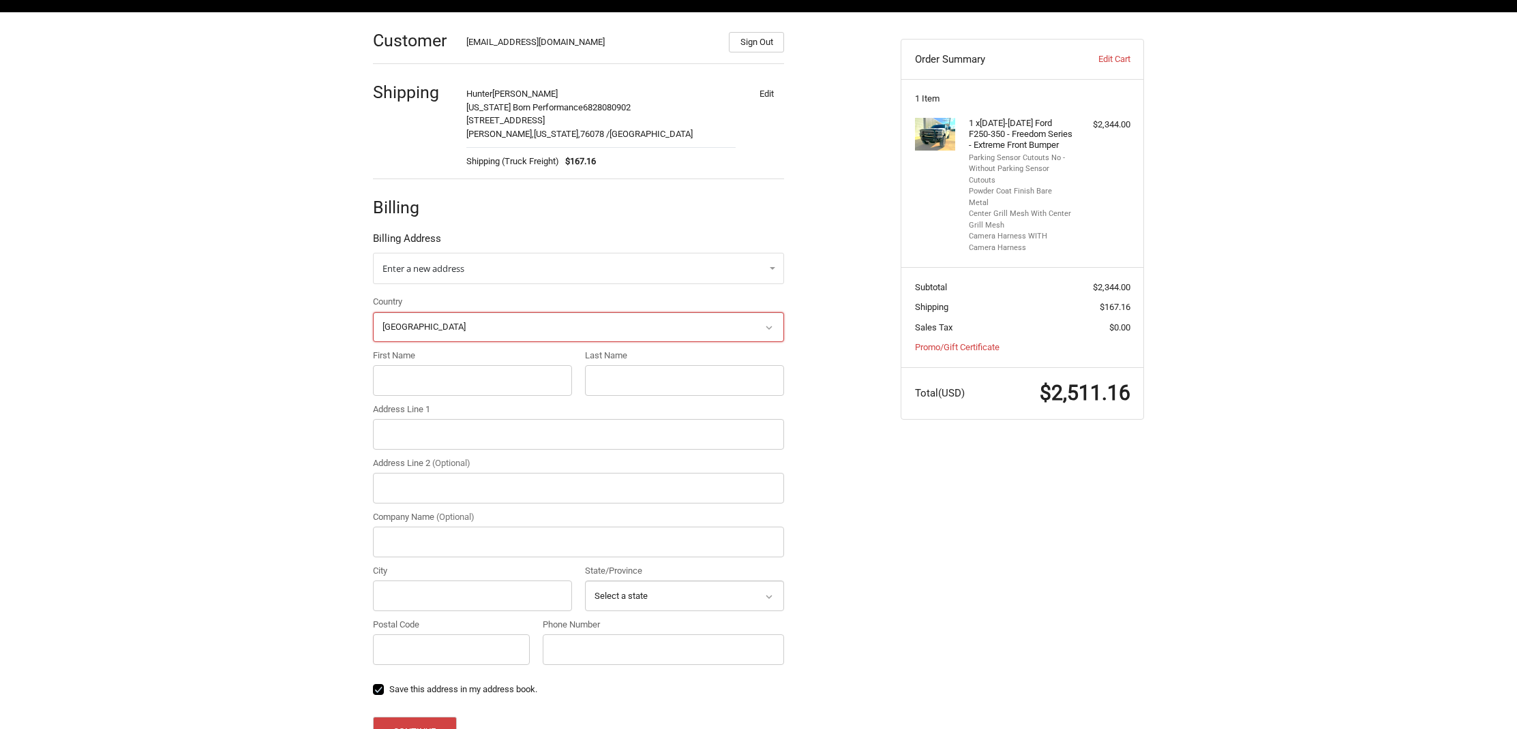
scroll to position [224, 0]
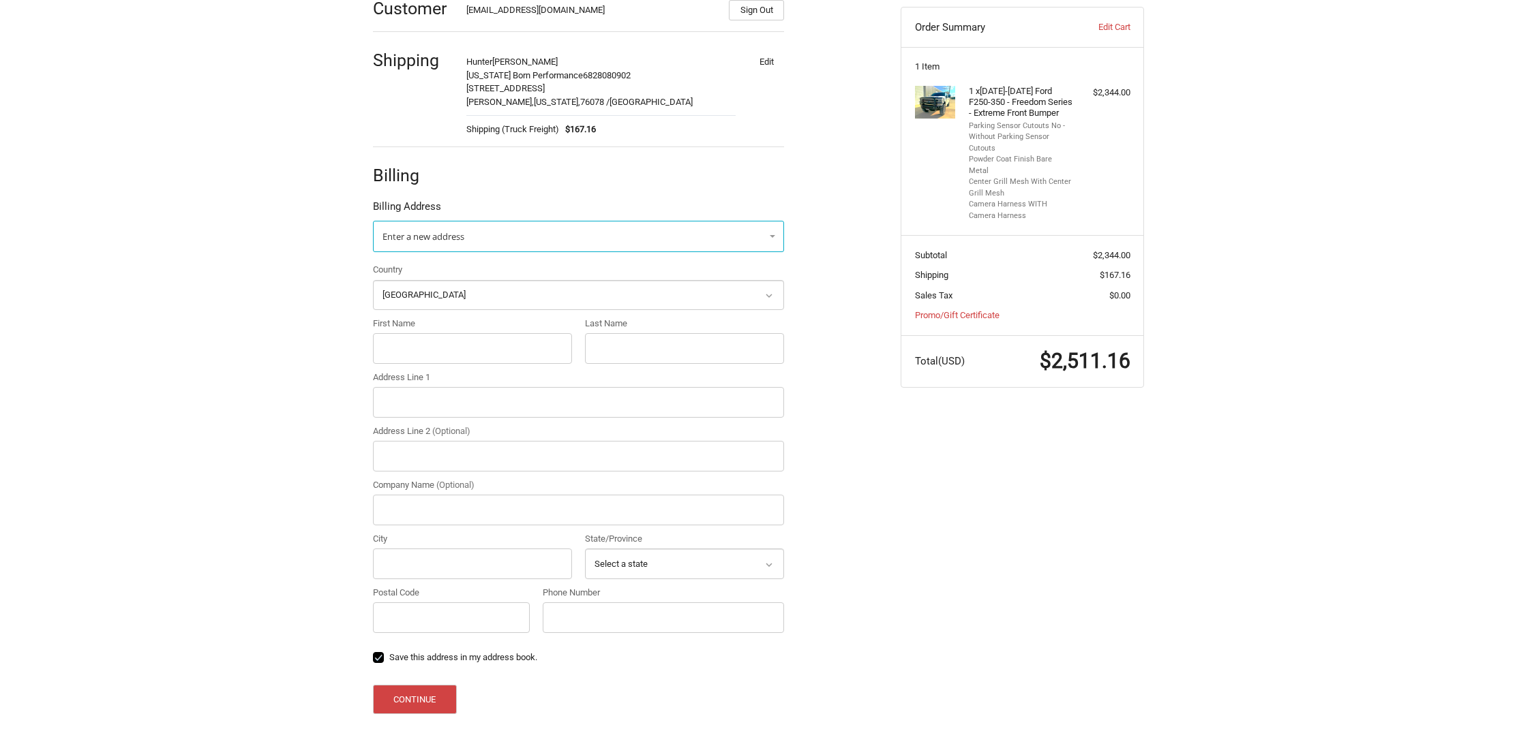
click at [423, 245] on link "Enter a new address" at bounding box center [578, 236] width 411 height 31
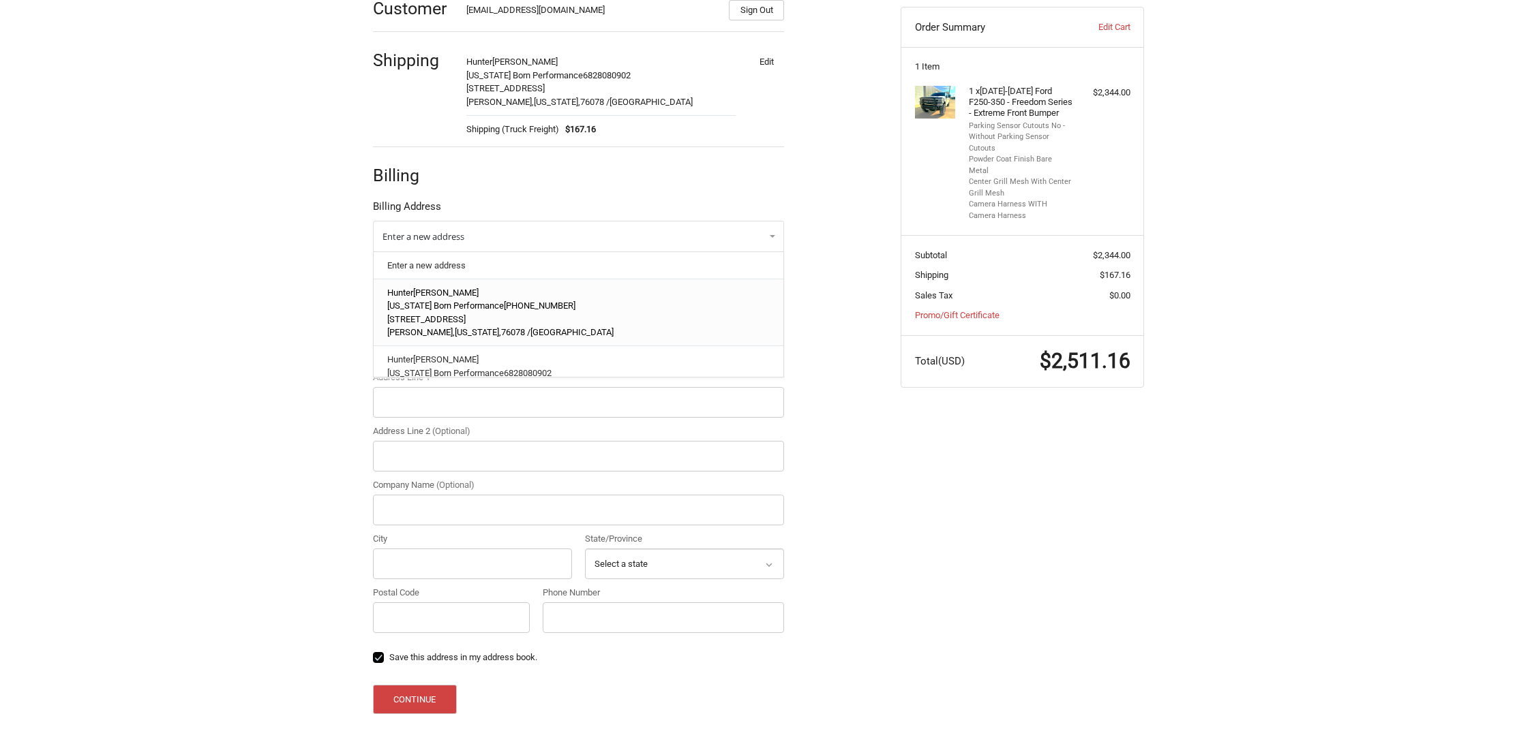
click at [430, 314] on span "6233 E Hwy 114 Ste 203" at bounding box center [426, 319] width 78 height 10
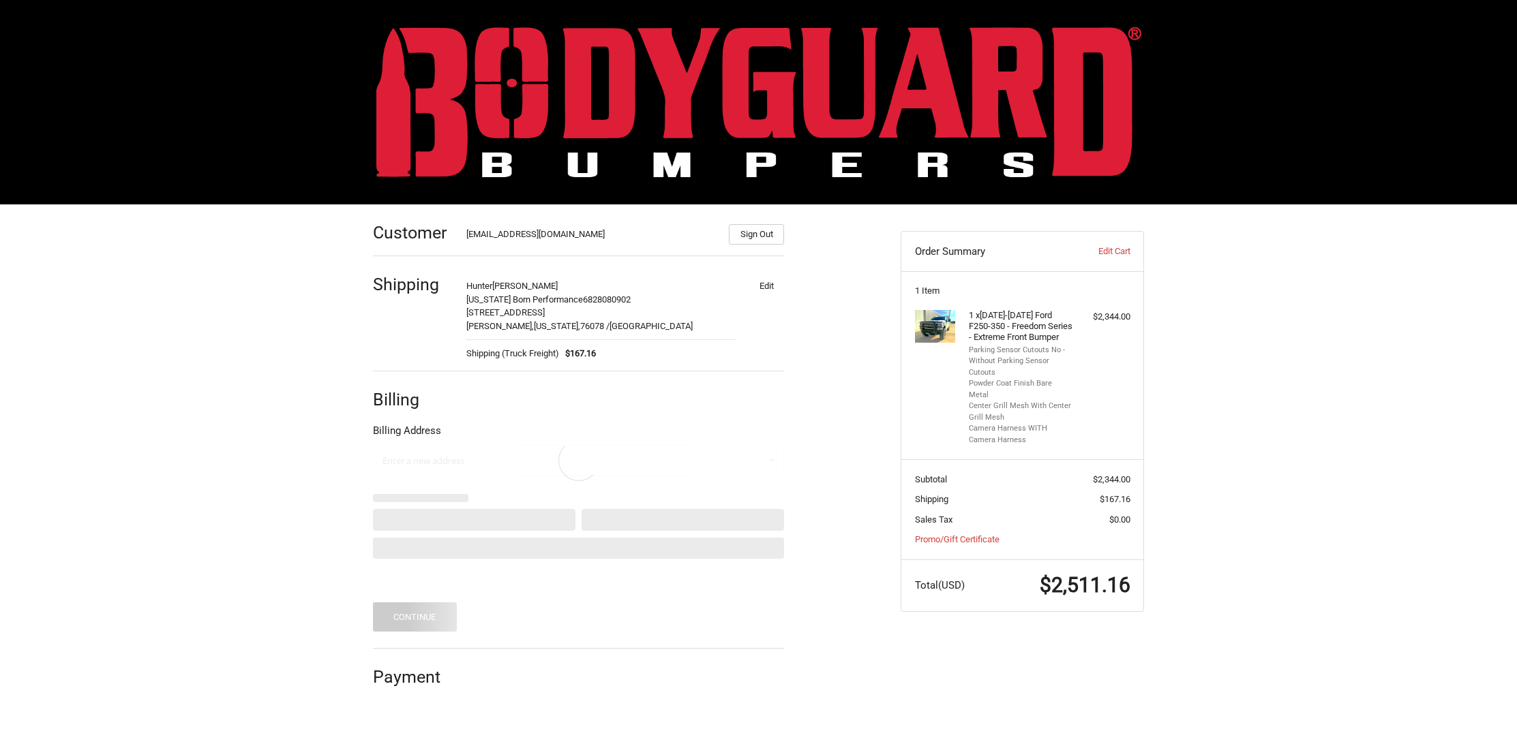
scroll to position [0, 0]
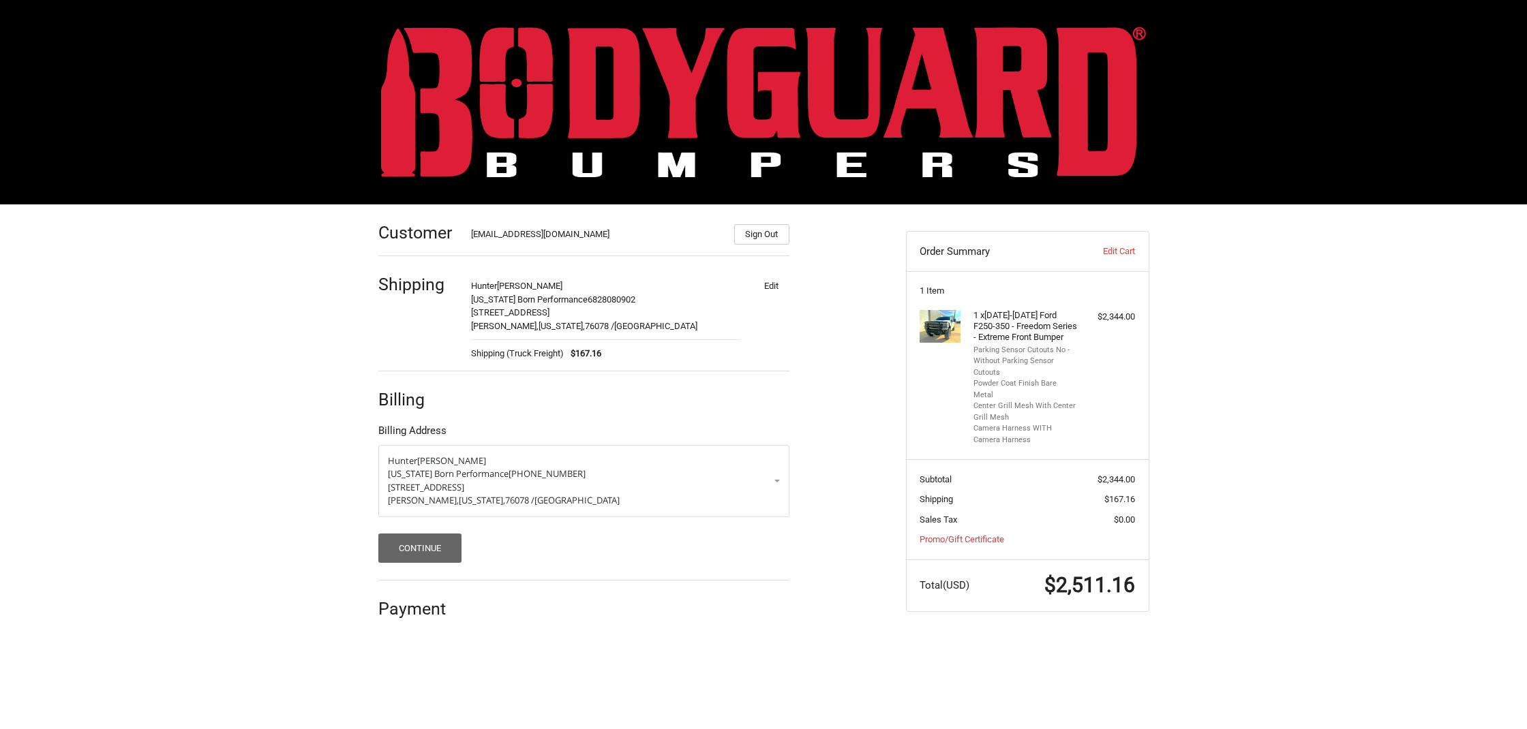
click at [417, 540] on button "Continue" at bounding box center [420, 548] width 84 height 29
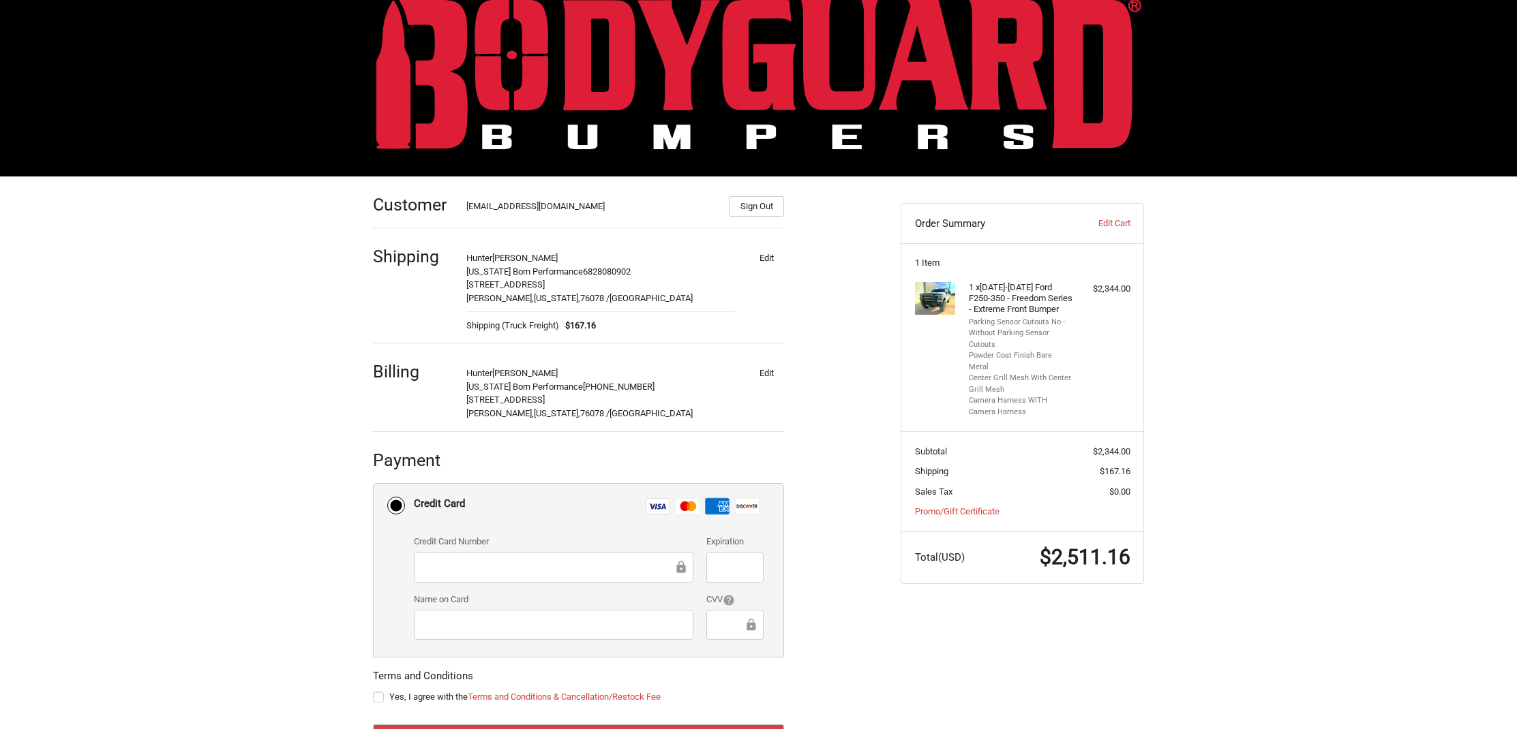
scroll to position [87, 0]
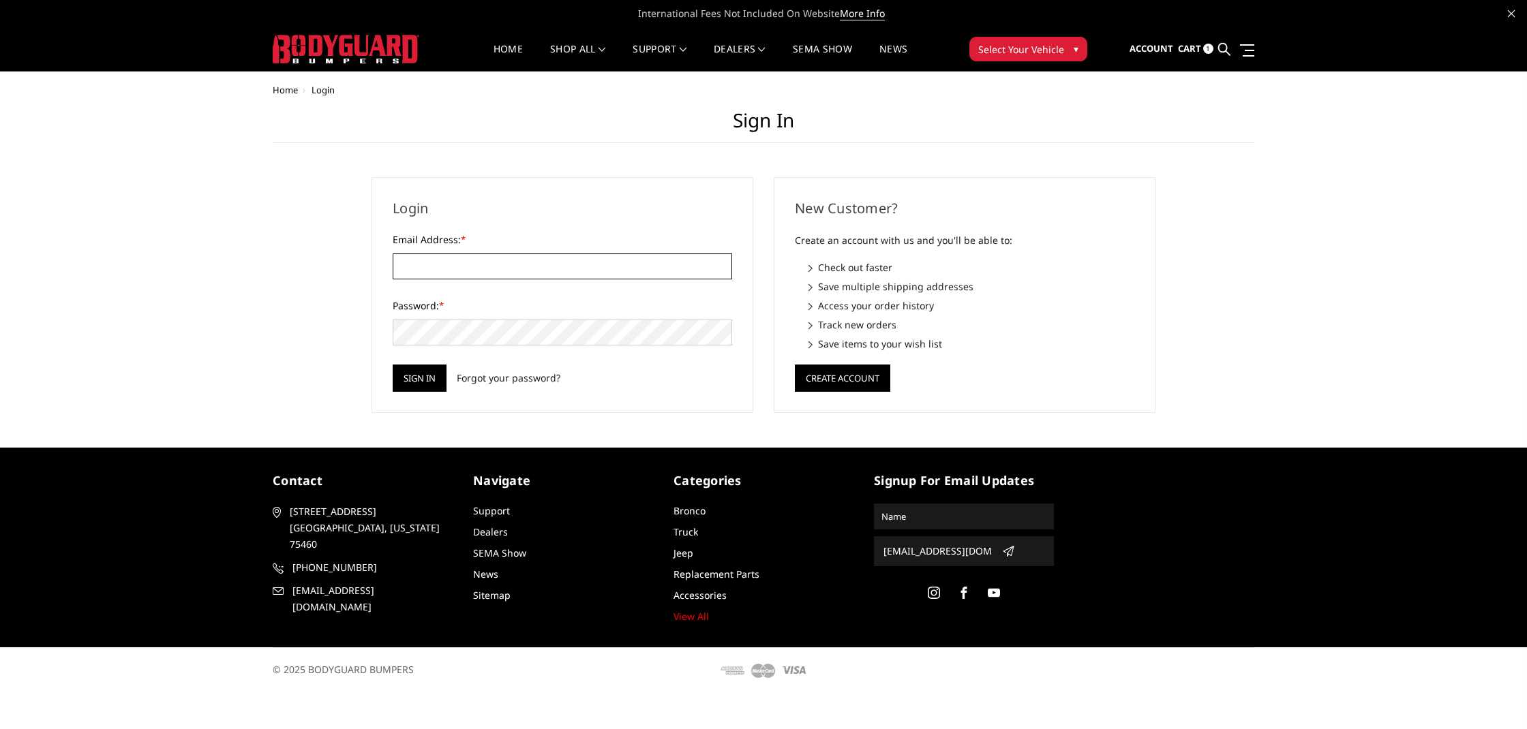
type input "[EMAIL_ADDRESS][DOMAIN_NAME]"
click at [420, 374] on input "Sign in" at bounding box center [420, 378] width 54 height 27
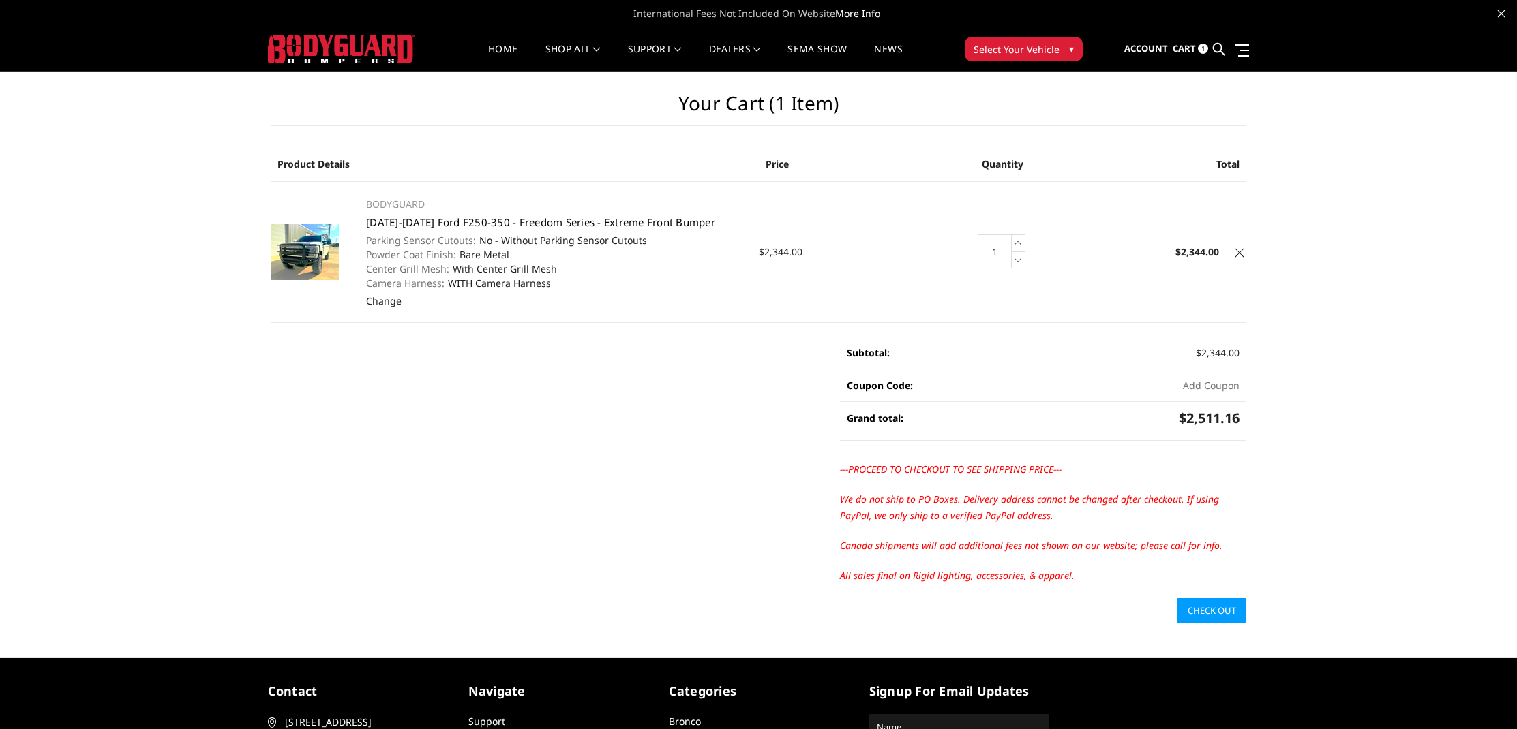
click at [607, 217] on link "[DATE]-[DATE] Ford F250-350 - Freedom Series - Extreme Front Bumper" at bounding box center [540, 222] width 349 height 14
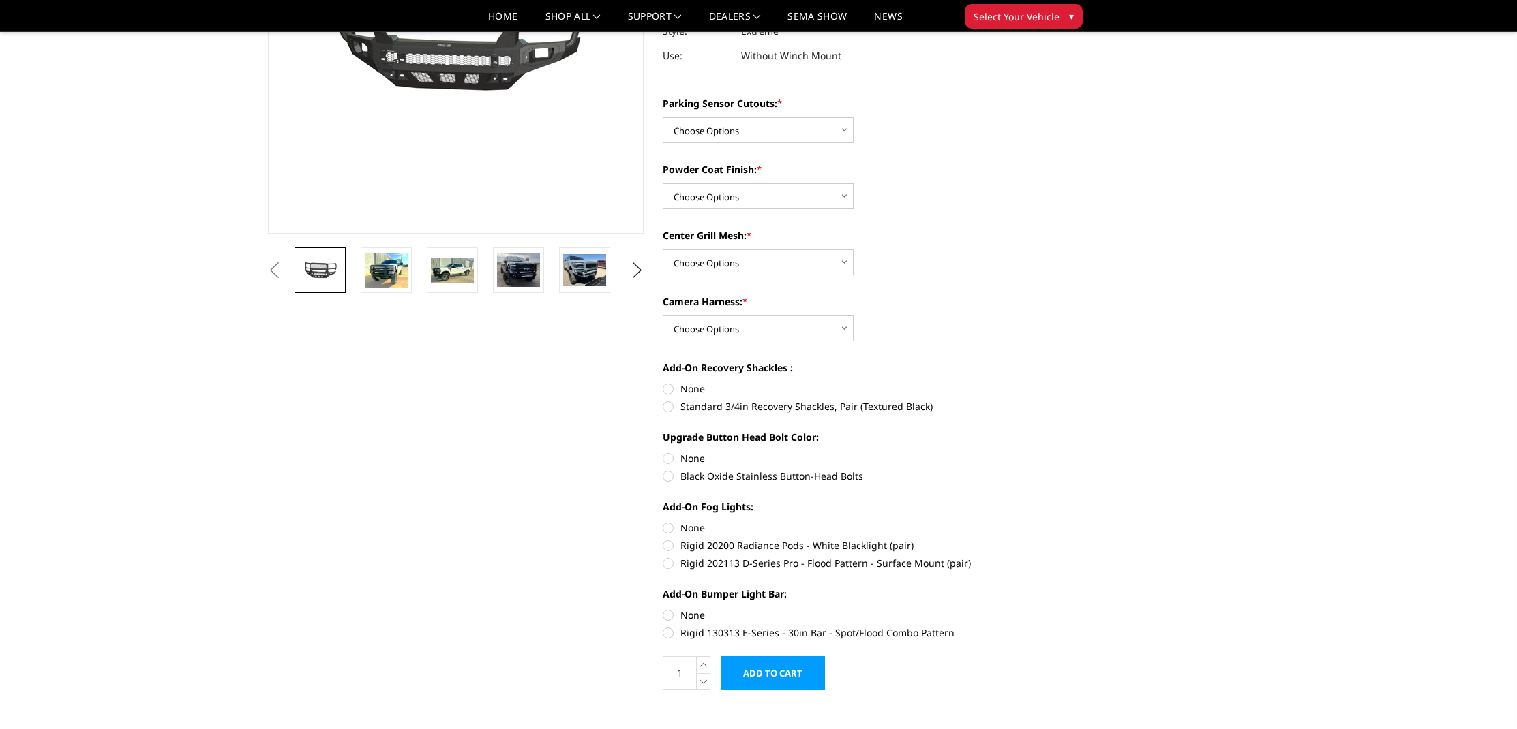
scroll to position [147, 0]
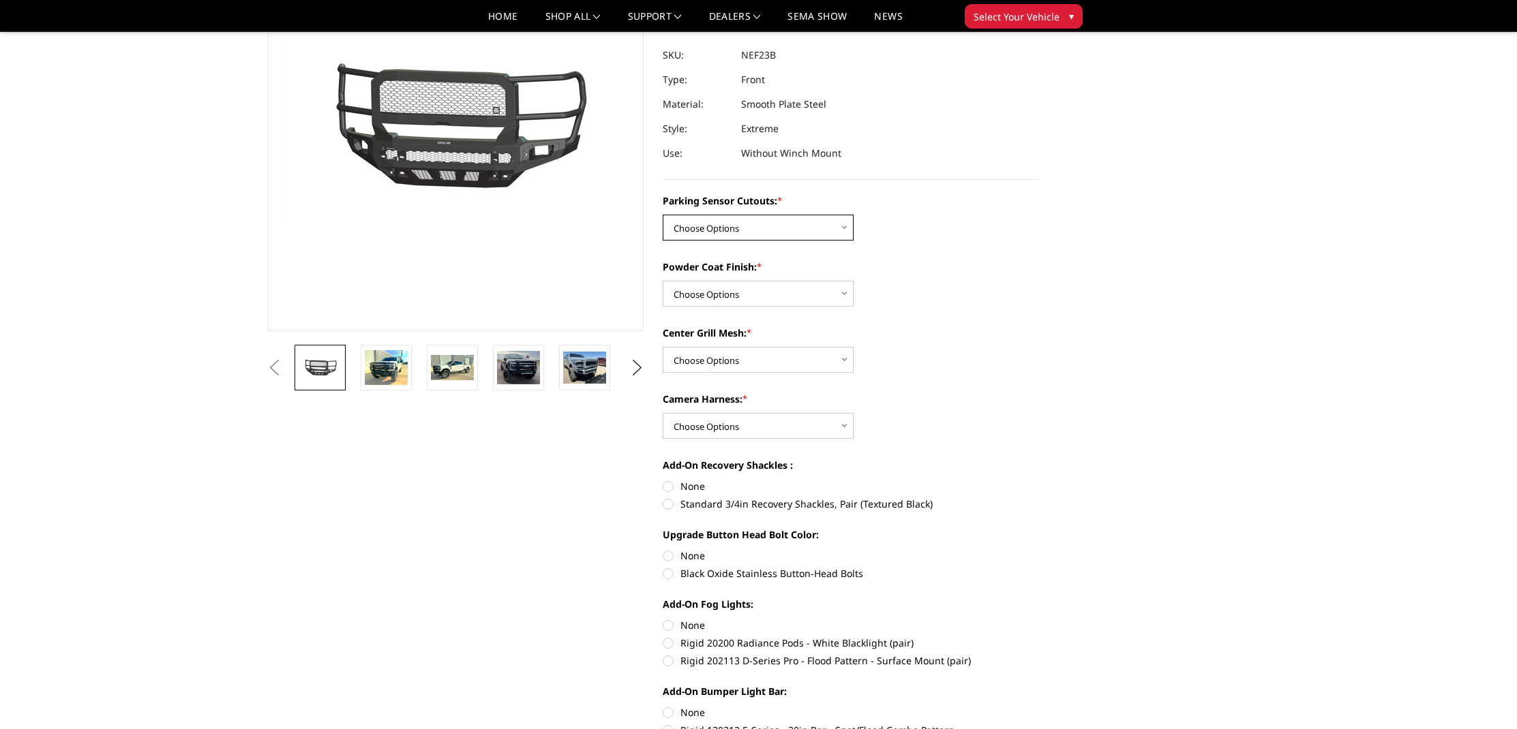
select select "2582"
select select "2584"
select select "2586"
select select "2588"
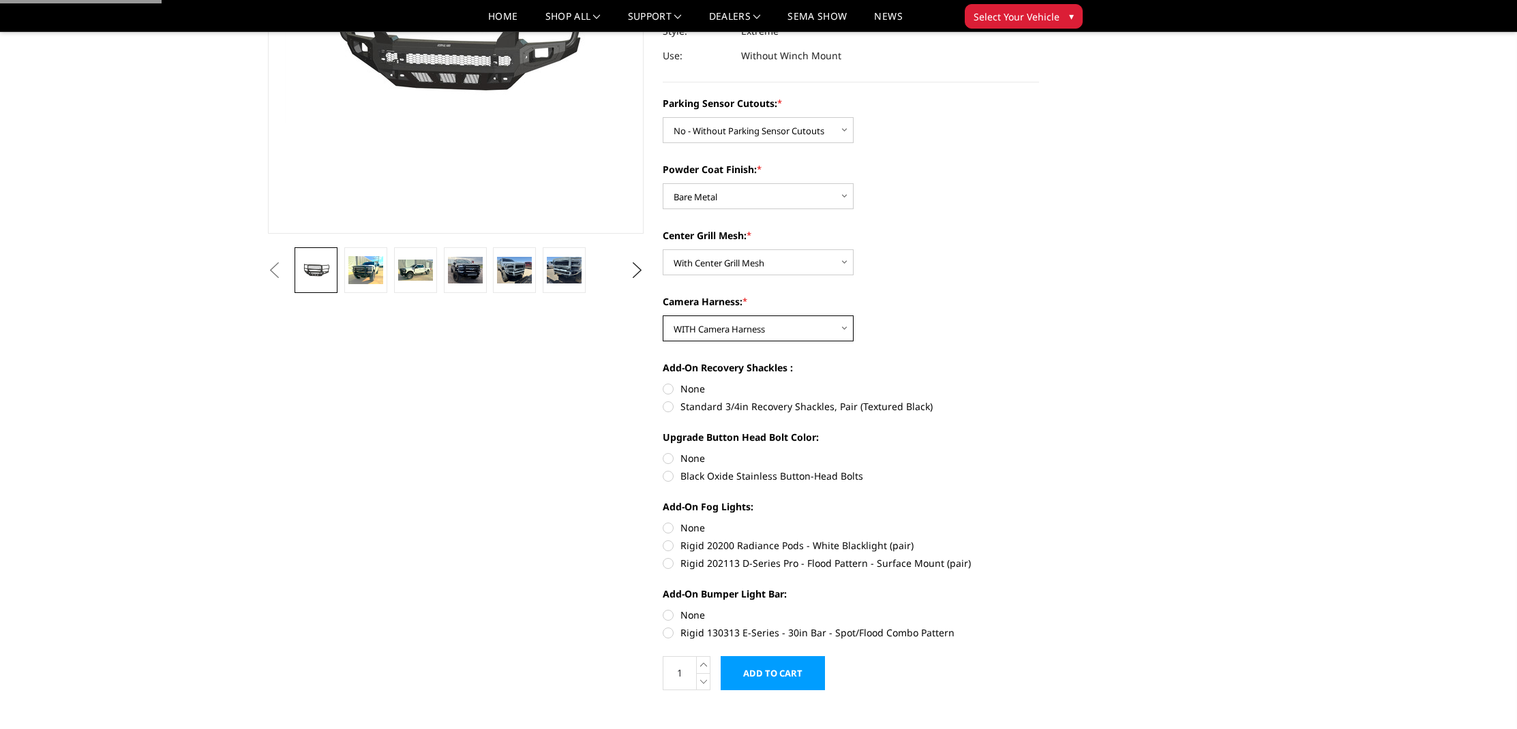
scroll to position [350, 0]
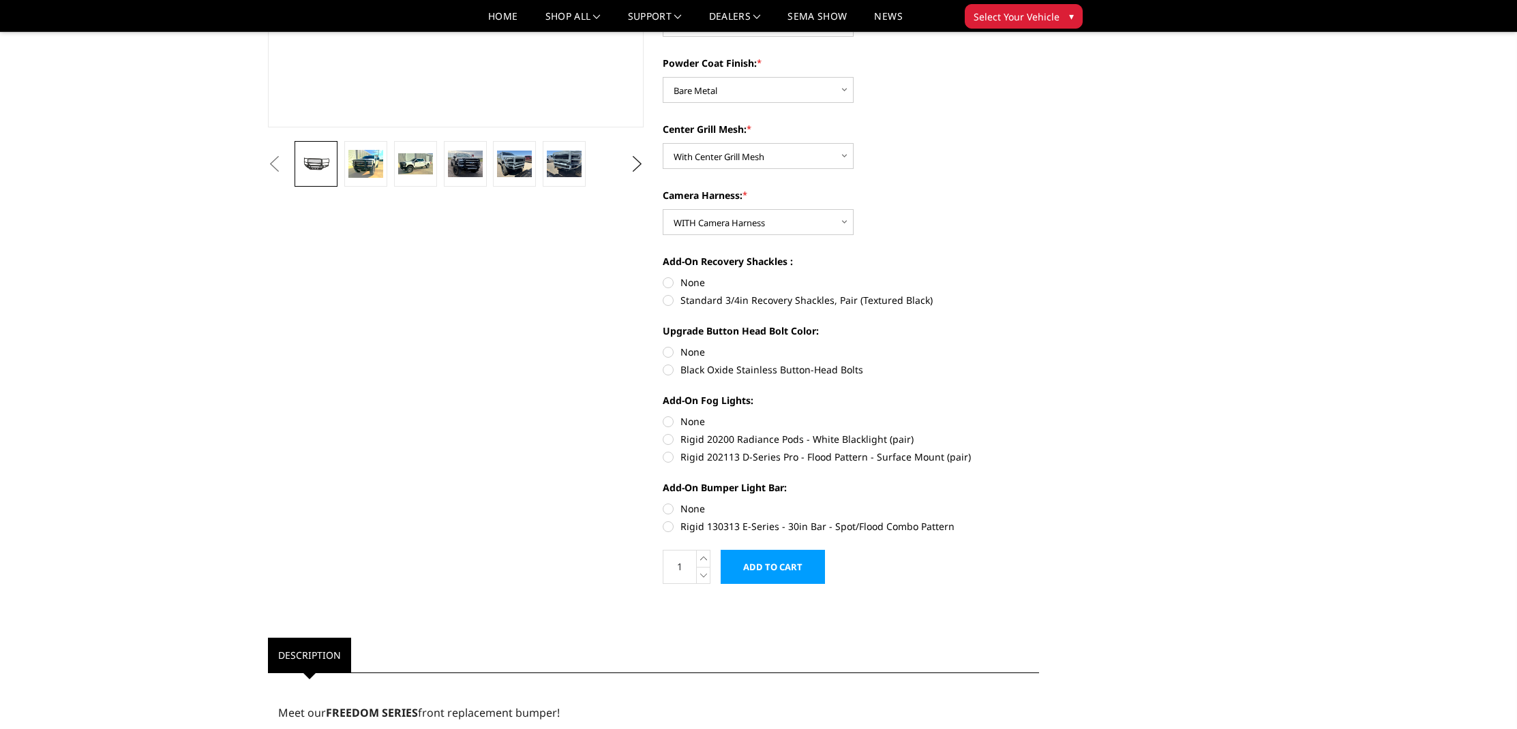
click at [794, 565] on input "Add to Cart" at bounding box center [772, 567] width 104 height 34
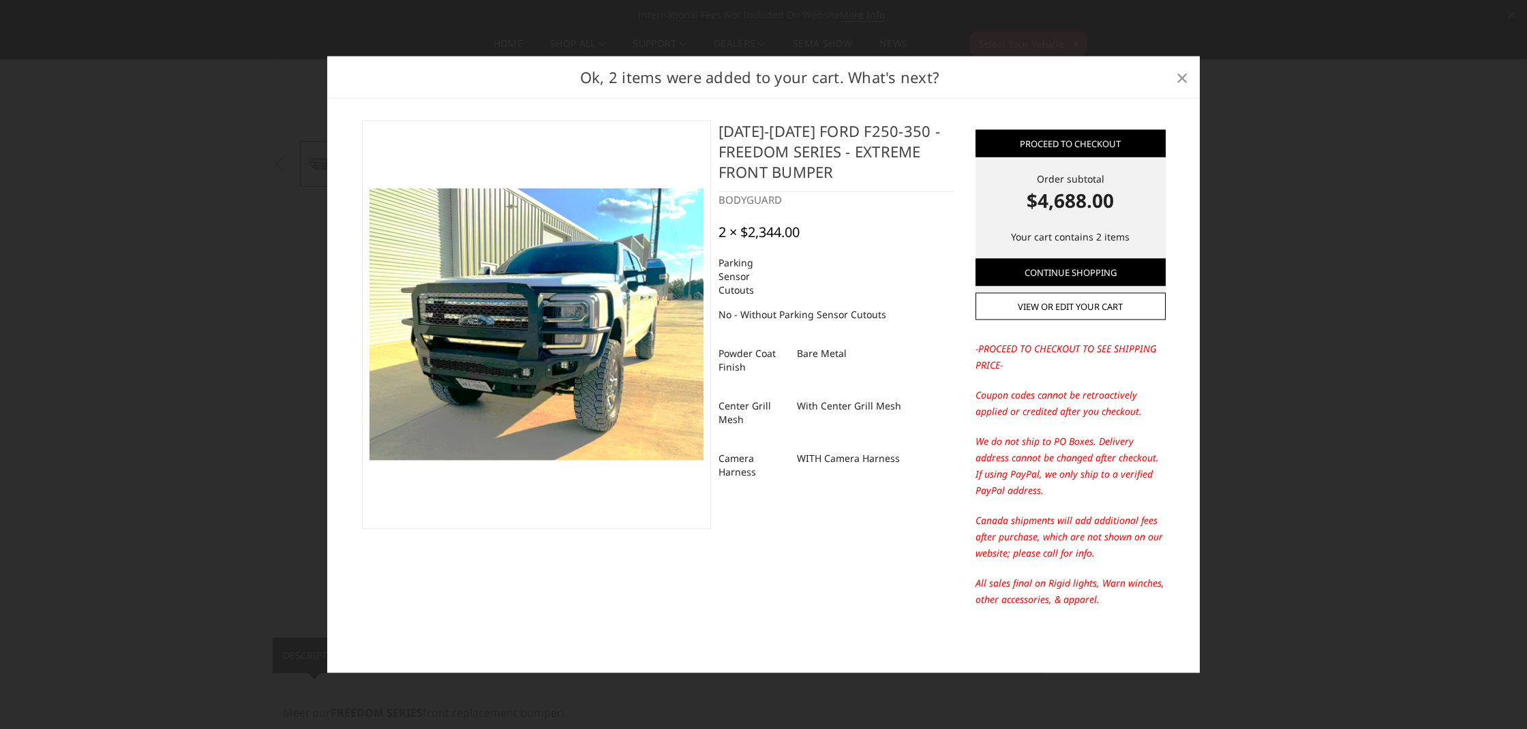
click at [1174, 79] on link "×" at bounding box center [1182, 77] width 22 height 22
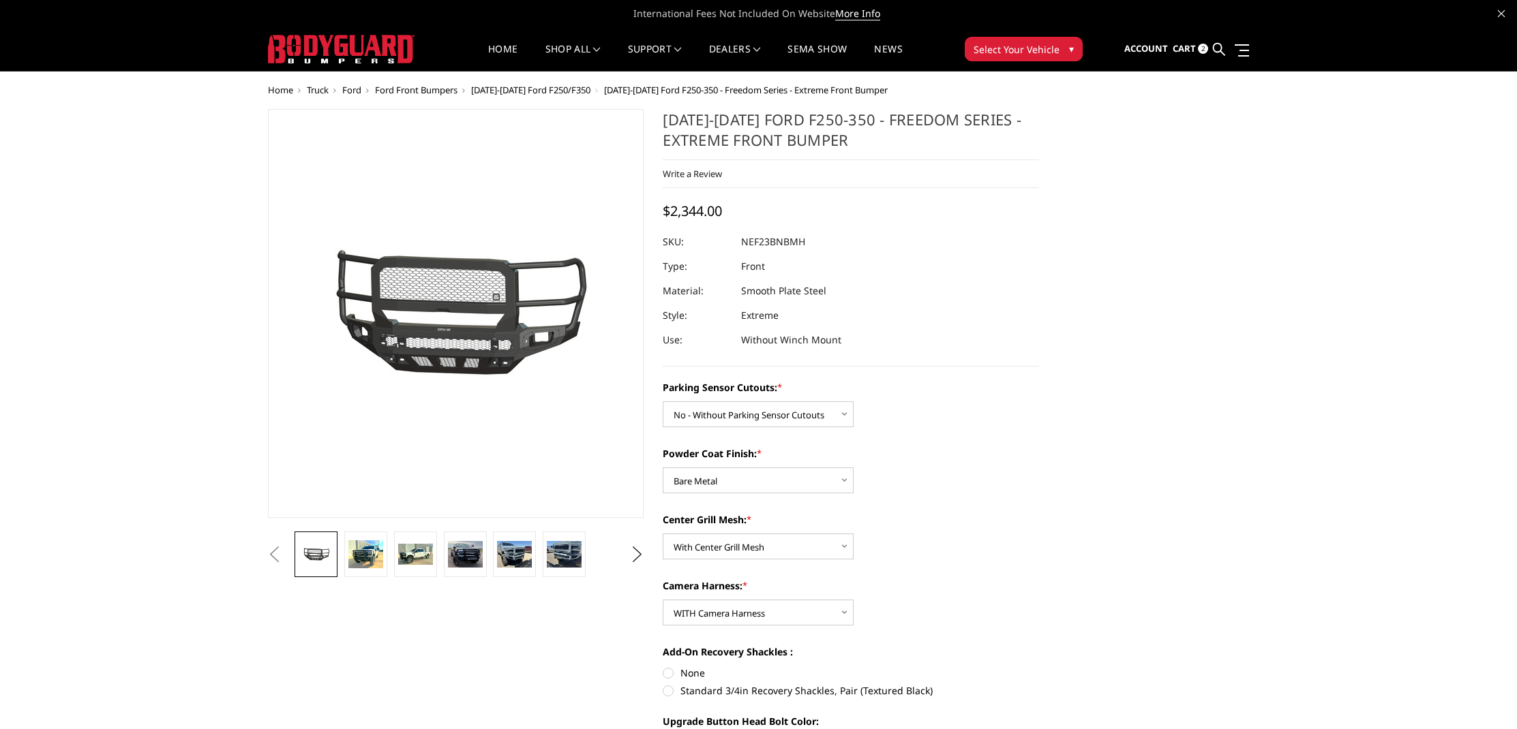
scroll to position [3, 0]
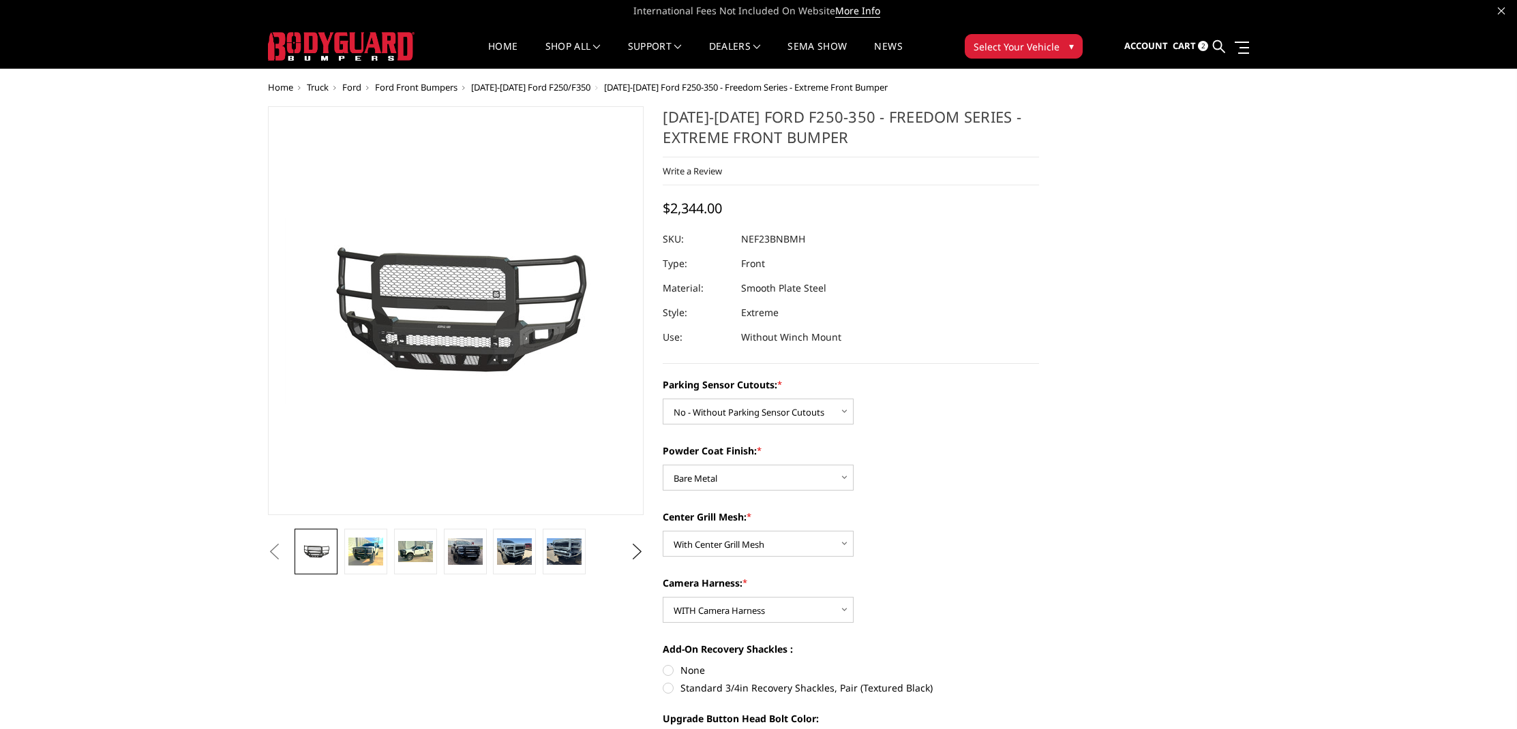
click at [1182, 47] on span "Cart" at bounding box center [1183, 46] width 23 height 12
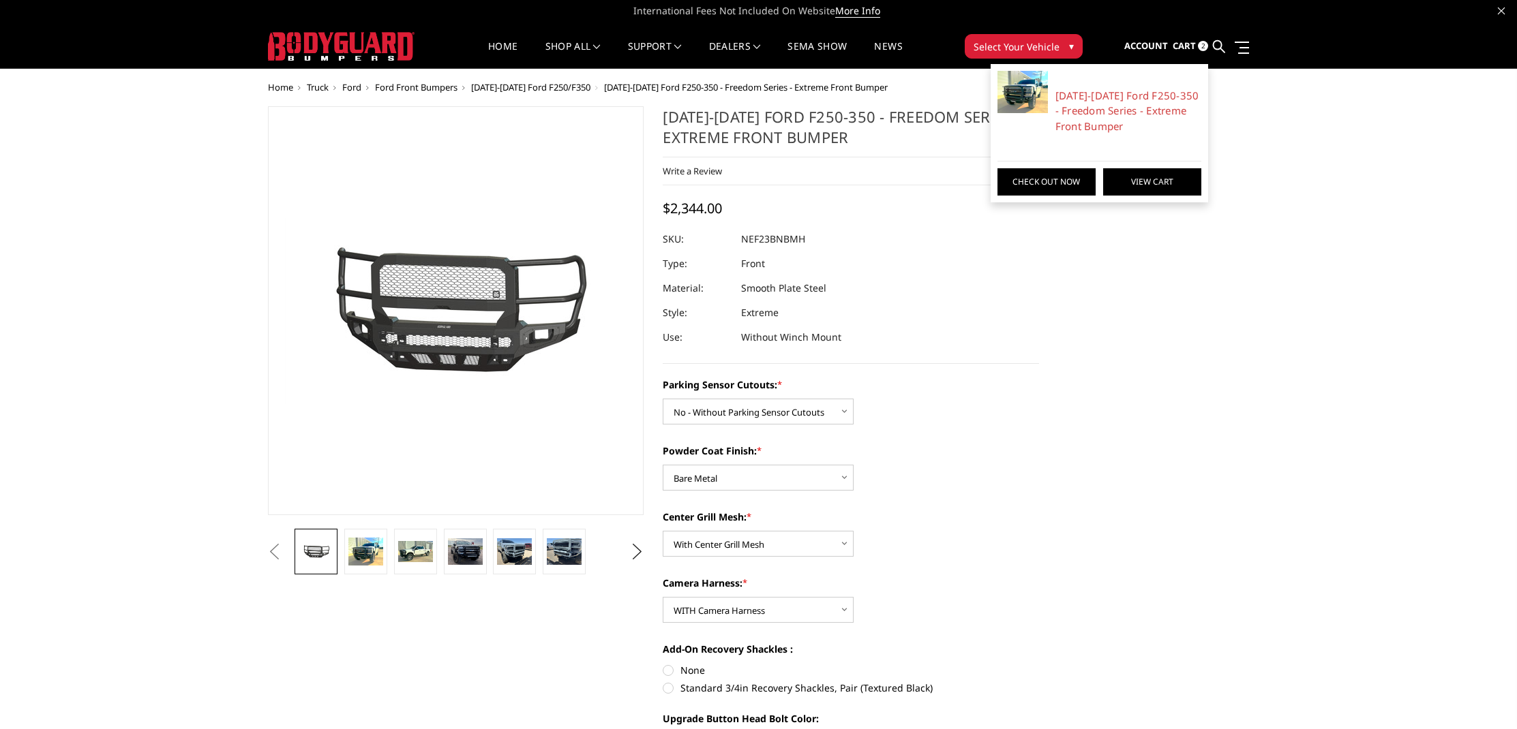
click at [1133, 186] on link "View Cart" at bounding box center [1152, 181] width 98 height 27
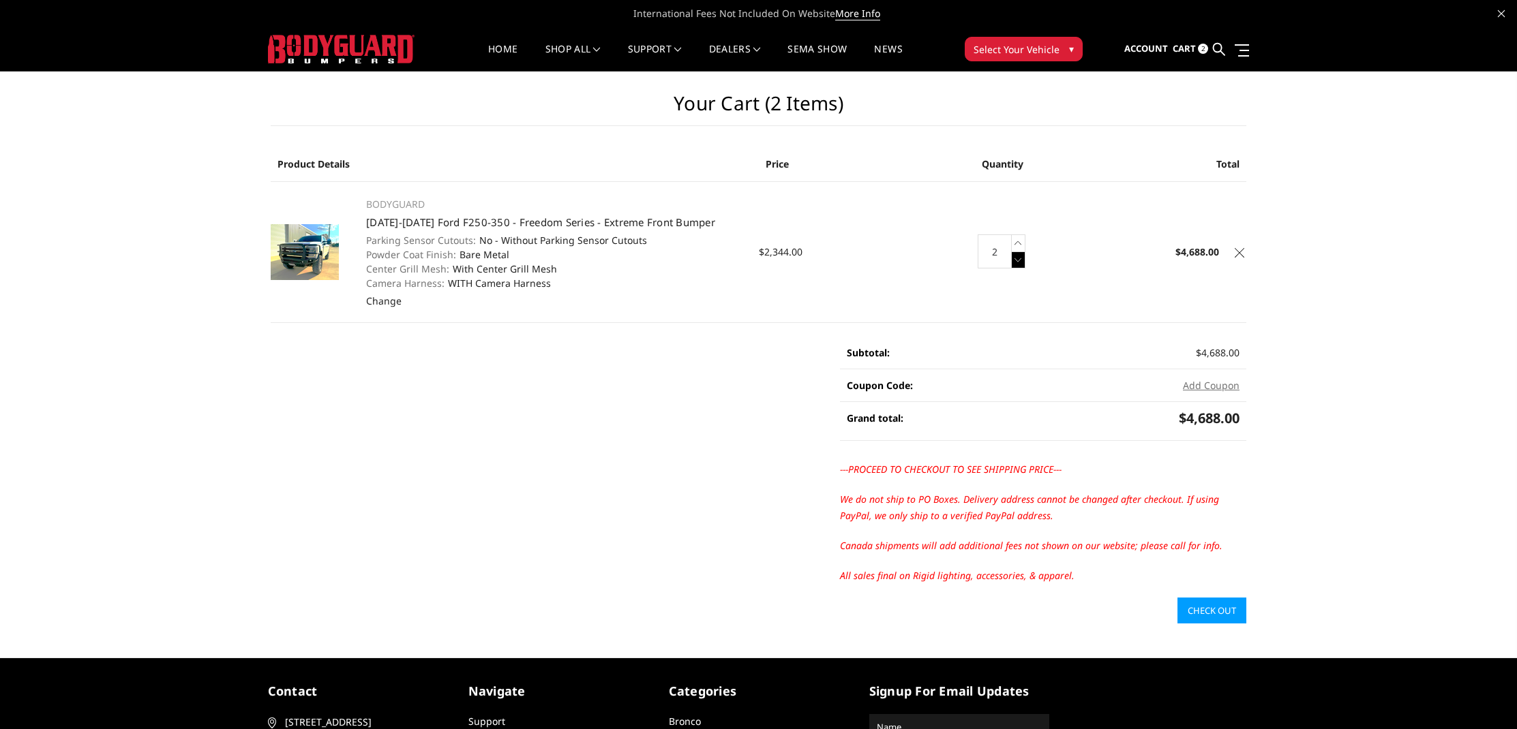
click at [1018, 264] on icon at bounding box center [1018, 260] width 14 height 17
click at [782, 410] on main "Your Cart (1 item) Product Details Price Quantity Total BODYGUARD 2023-2025 For…" at bounding box center [758, 348] width 996 height 552
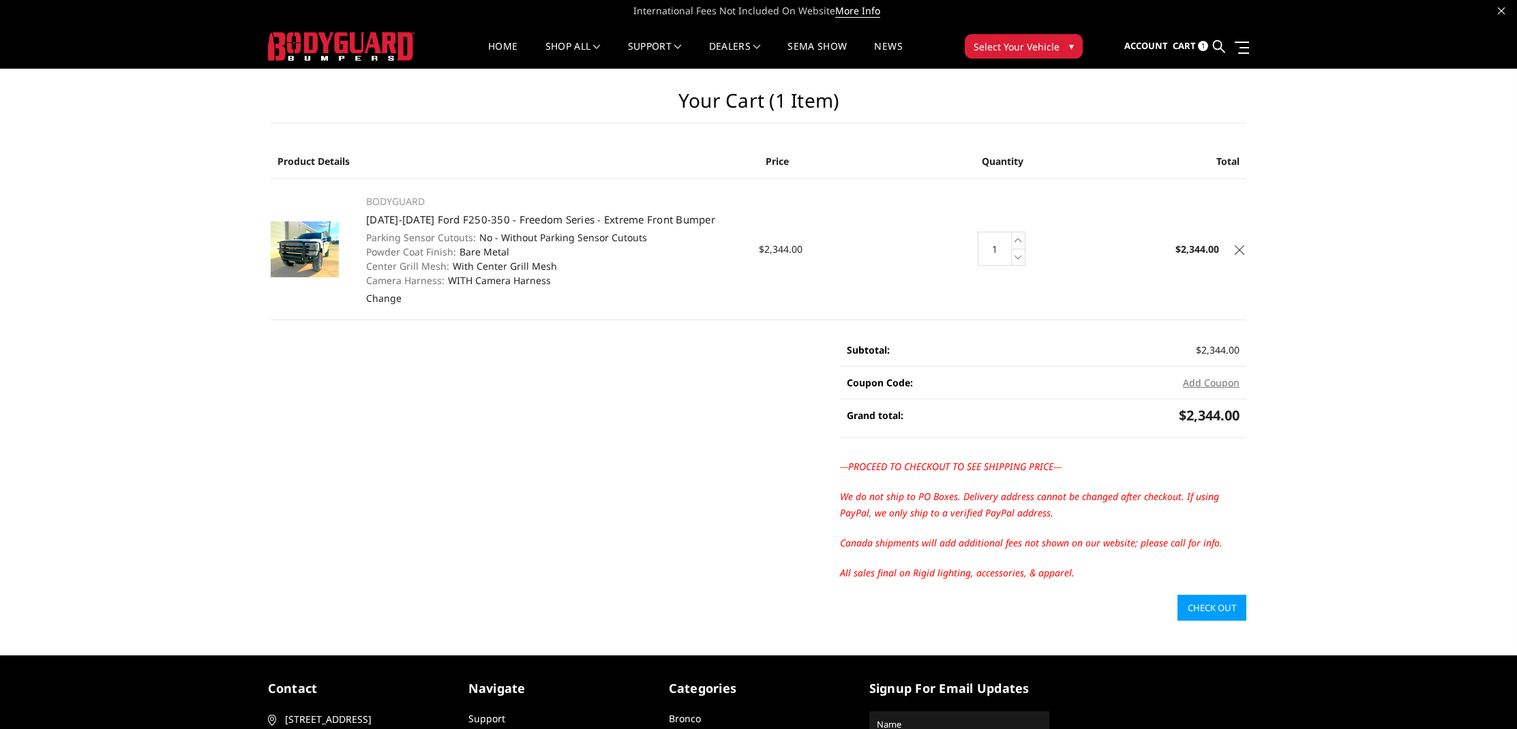
scroll to position [5, 0]
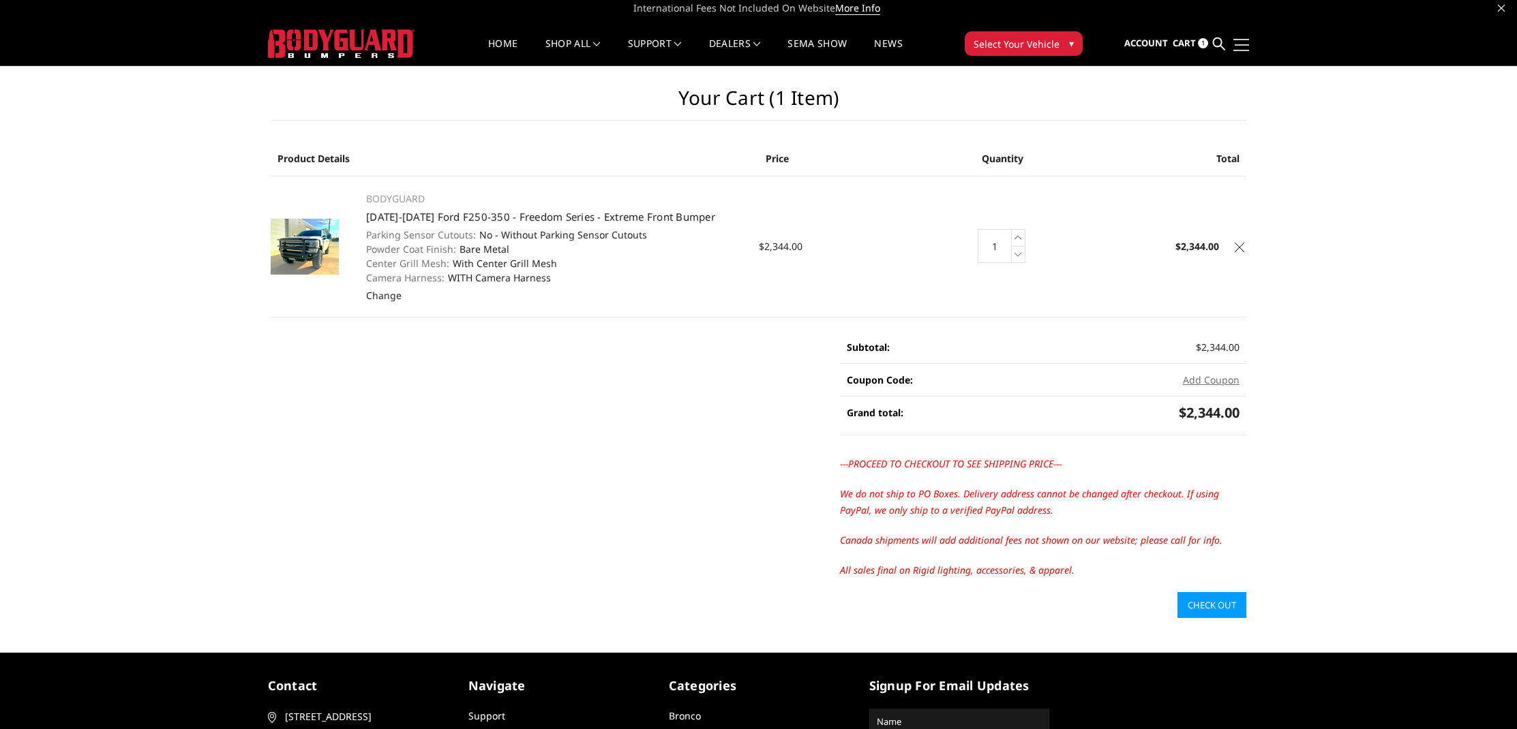
click at [1238, 40] on span at bounding box center [1241, 39] width 16 height 1
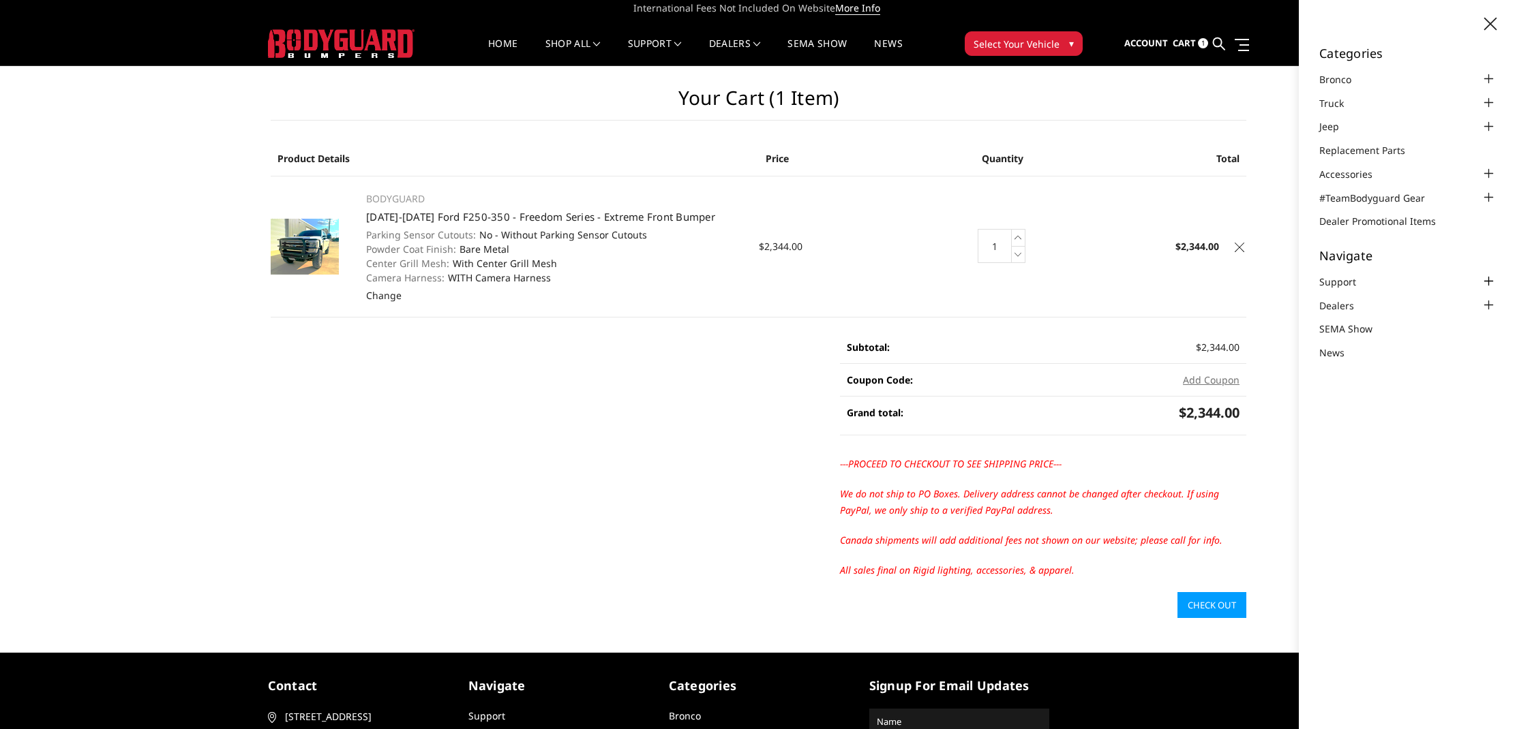
click at [1489, 276] on div at bounding box center [1488, 281] width 16 height 16
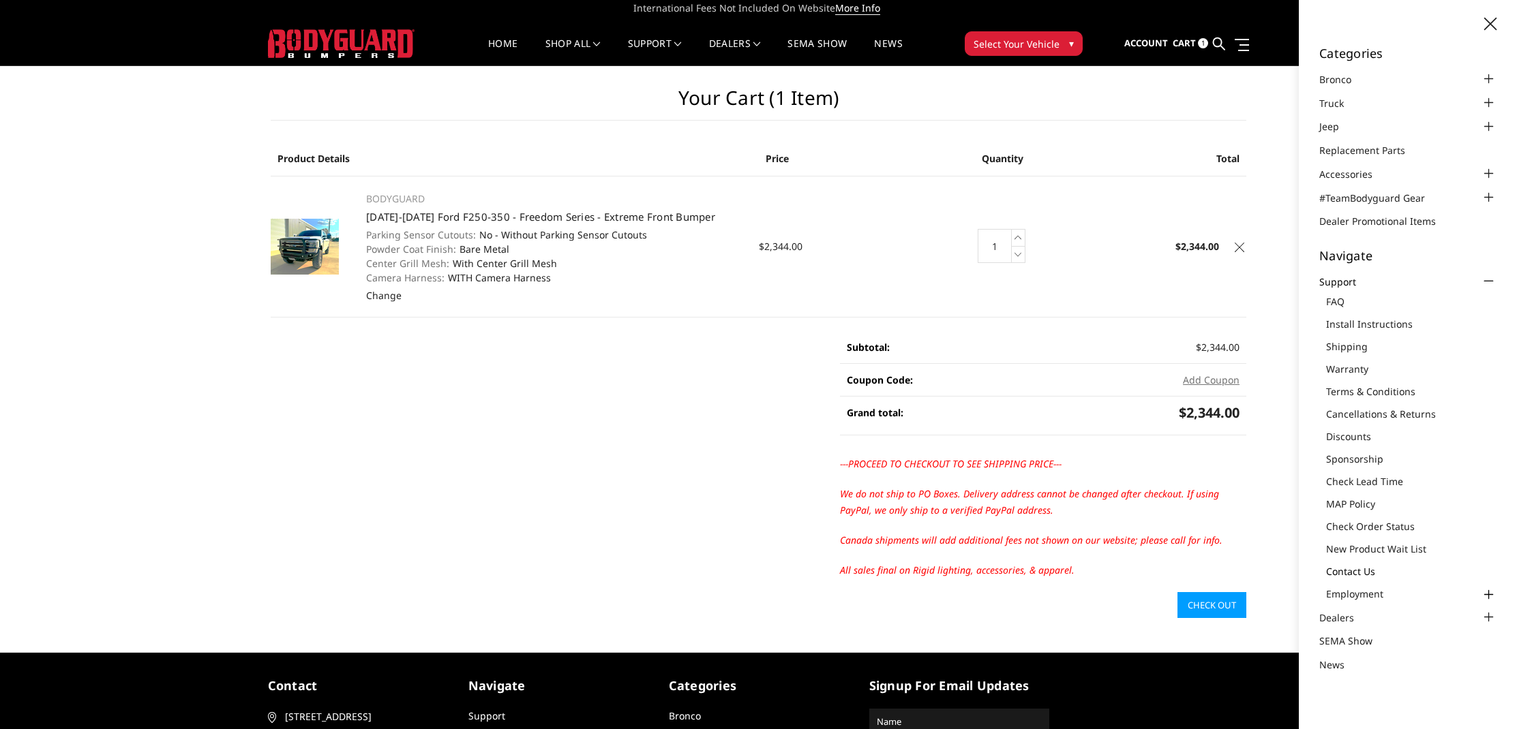
click at [1371, 573] on link "Contact Us" at bounding box center [1411, 571] width 170 height 14
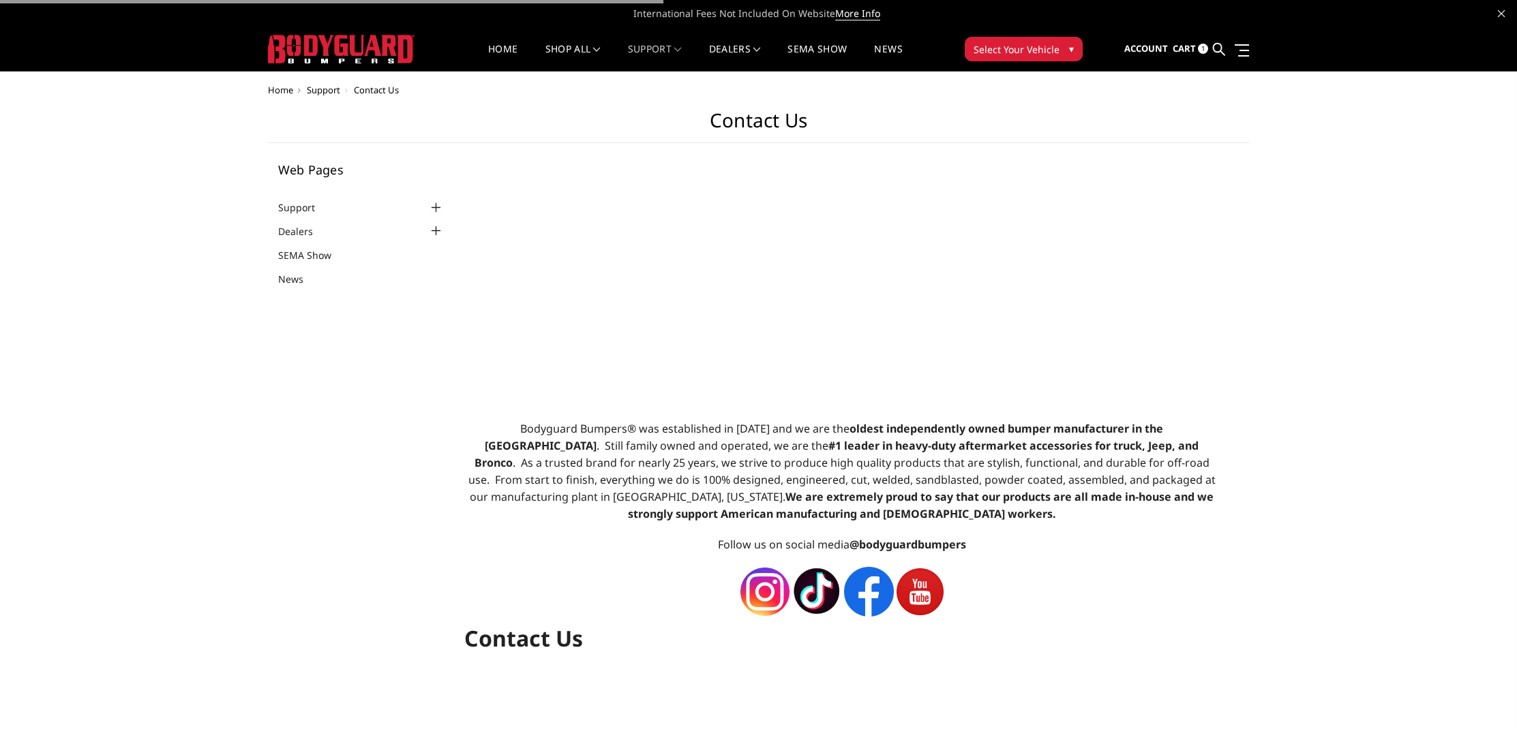
select select "US"
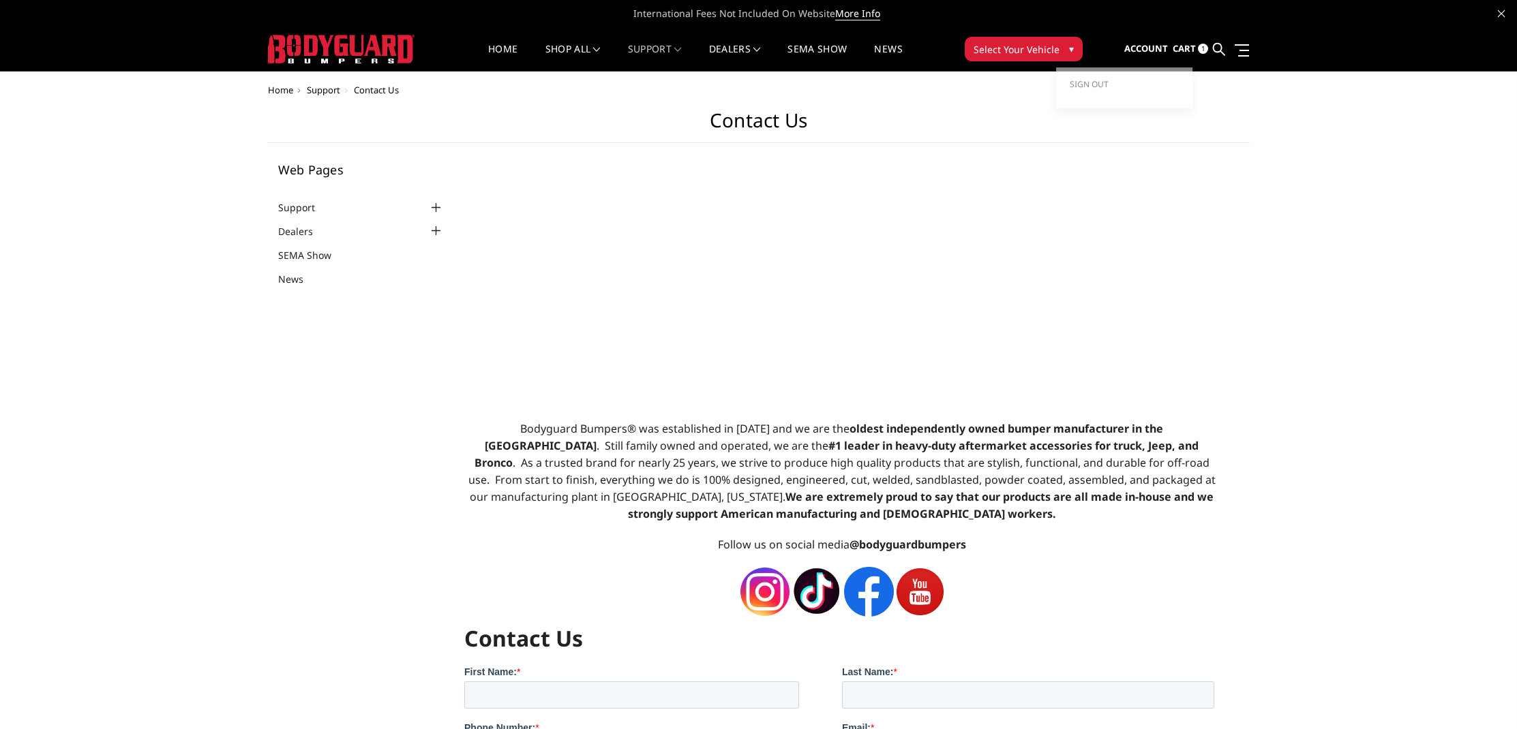
click at [1191, 48] on span "Cart" at bounding box center [1183, 48] width 23 height 12
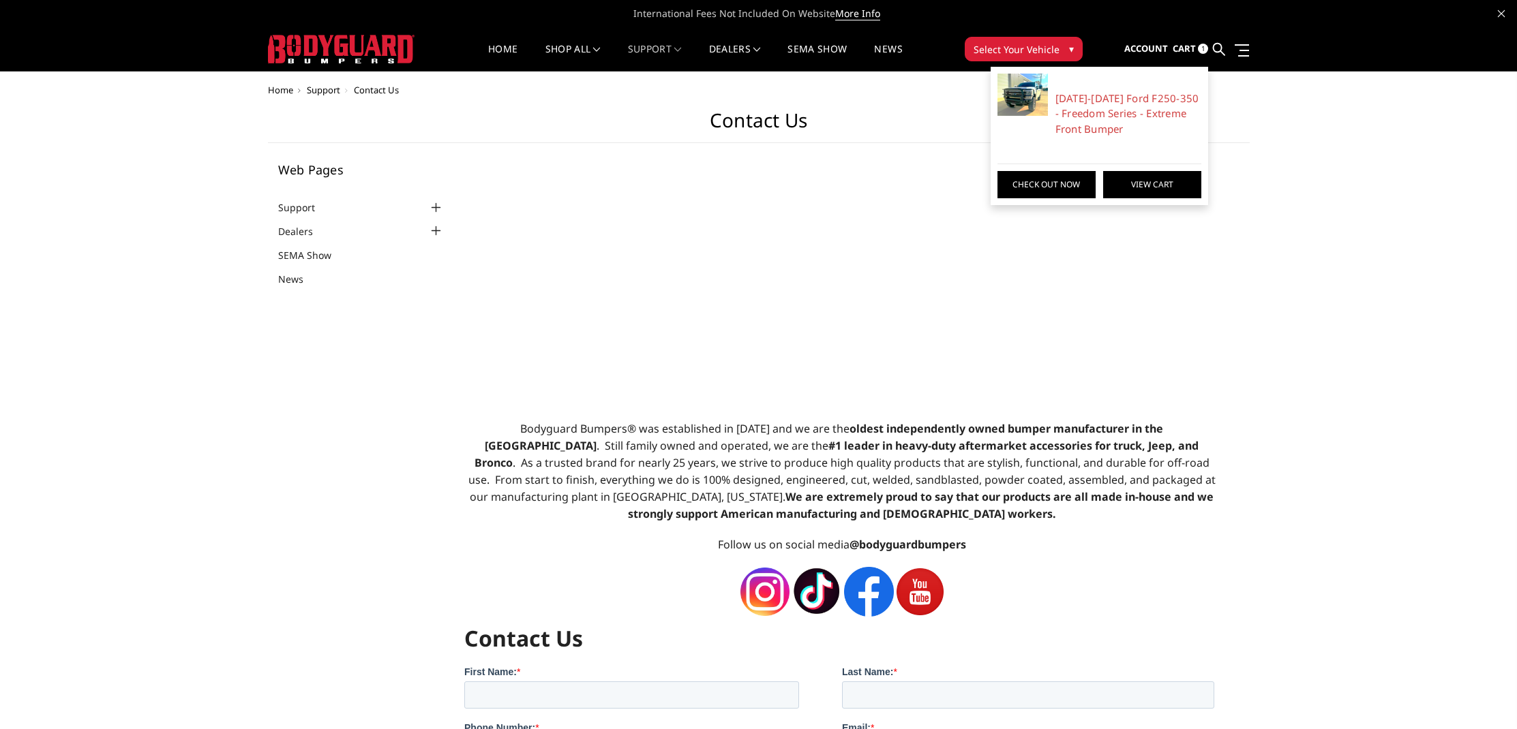
click at [1126, 184] on link "View Cart" at bounding box center [1152, 184] width 98 height 27
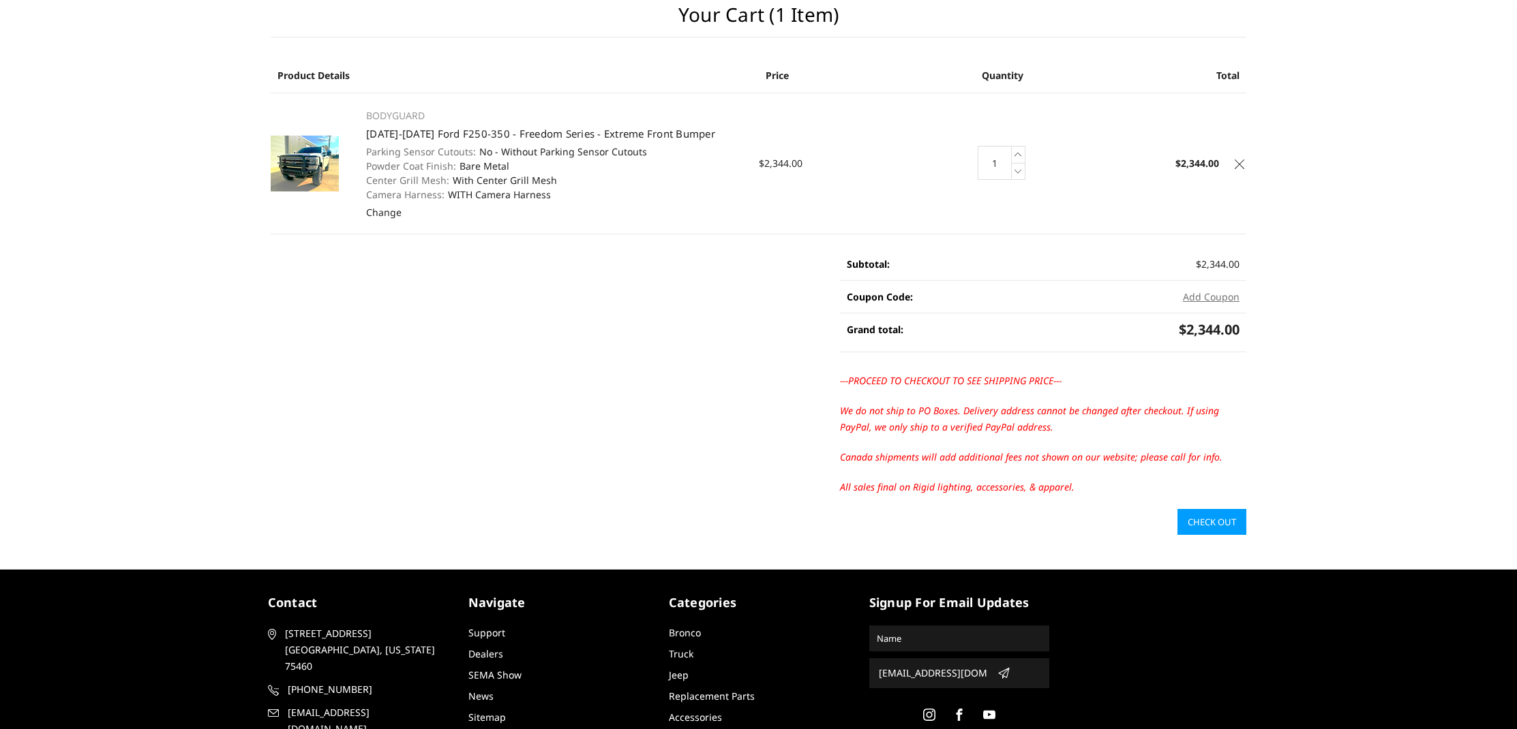
scroll to position [149, 0]
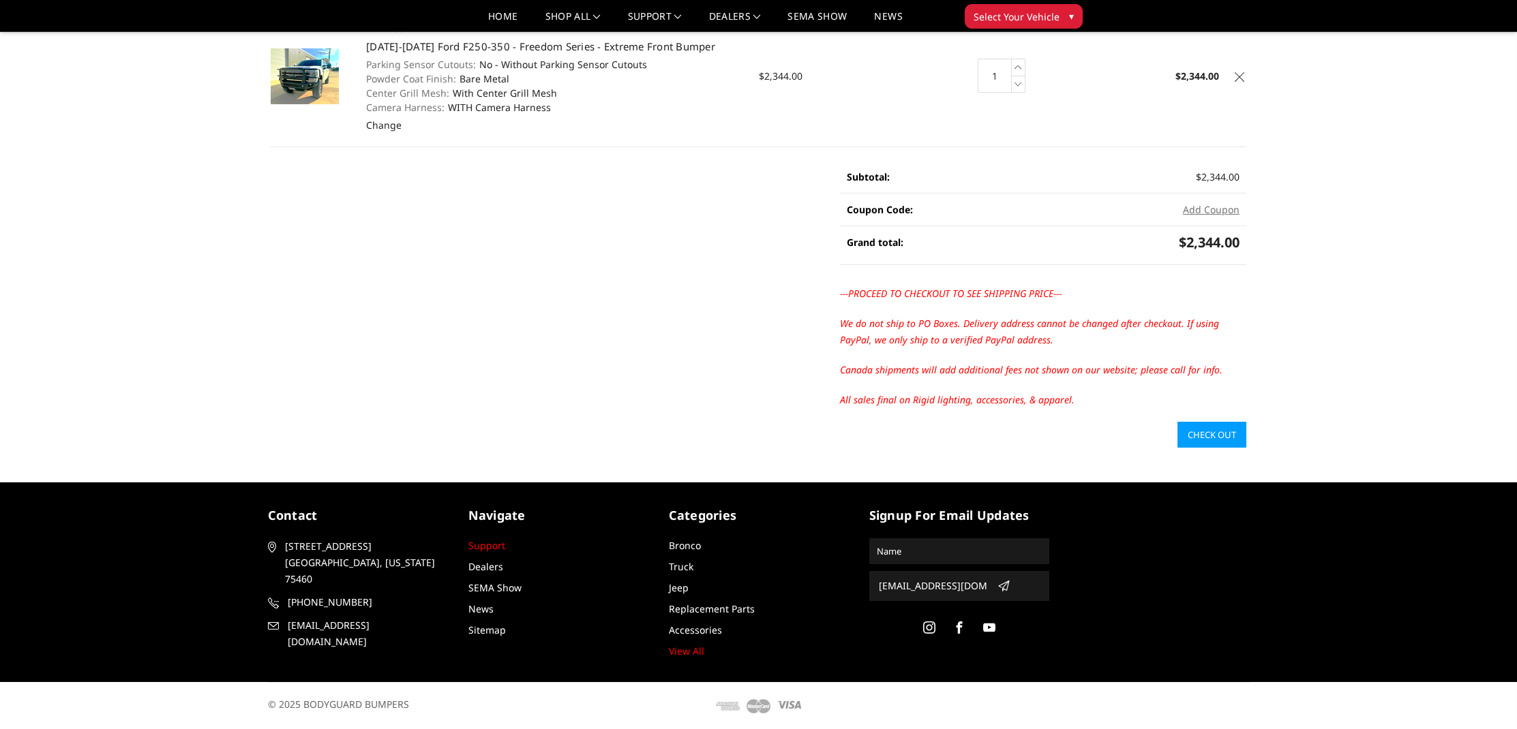
click at [491, 545] on link "Support" at bounding box center [486, 545] width 37 height 13
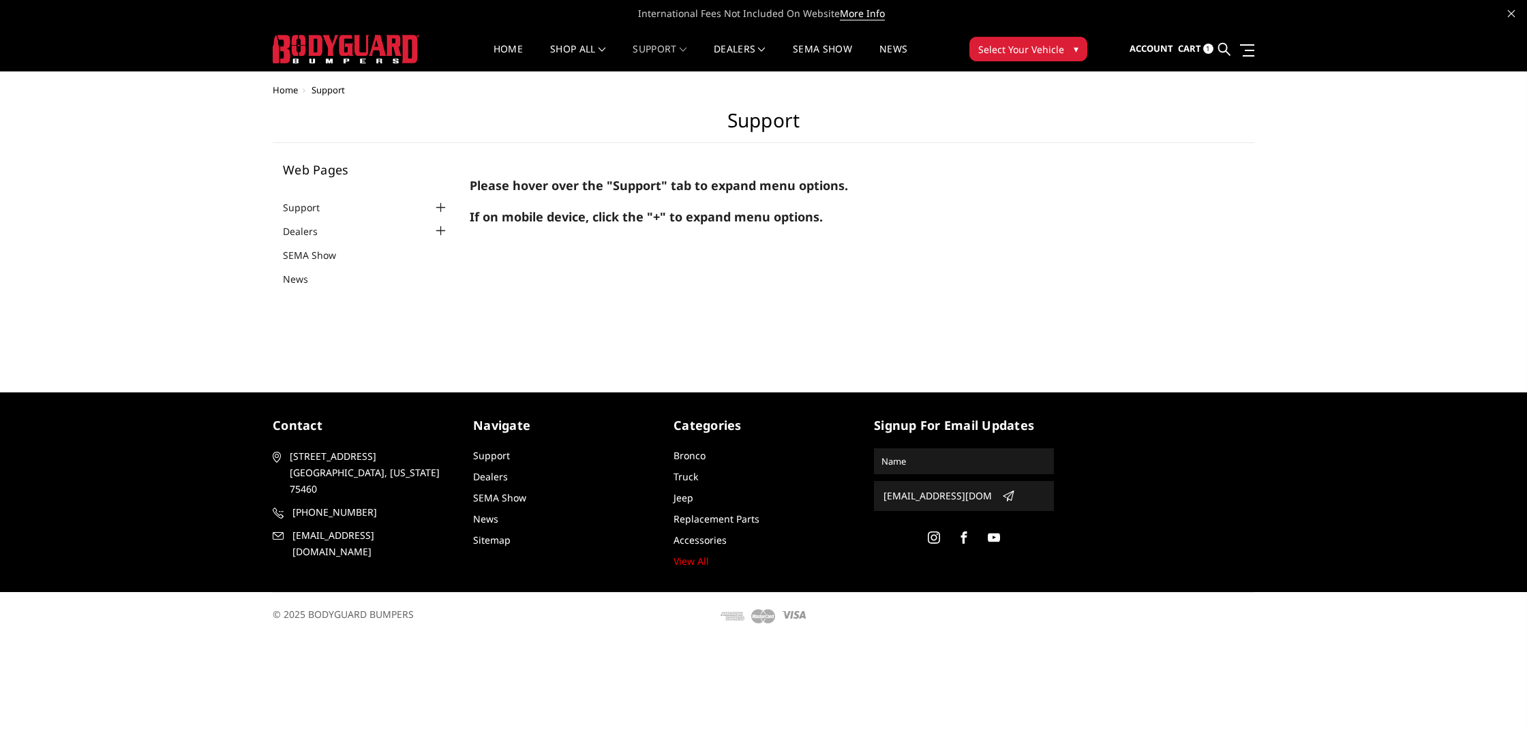
click at [438, 202] on div at bounding box center [441, 208] width 16 height 16
